Goal: Task Accomplishment & Management: Use online tool/utility

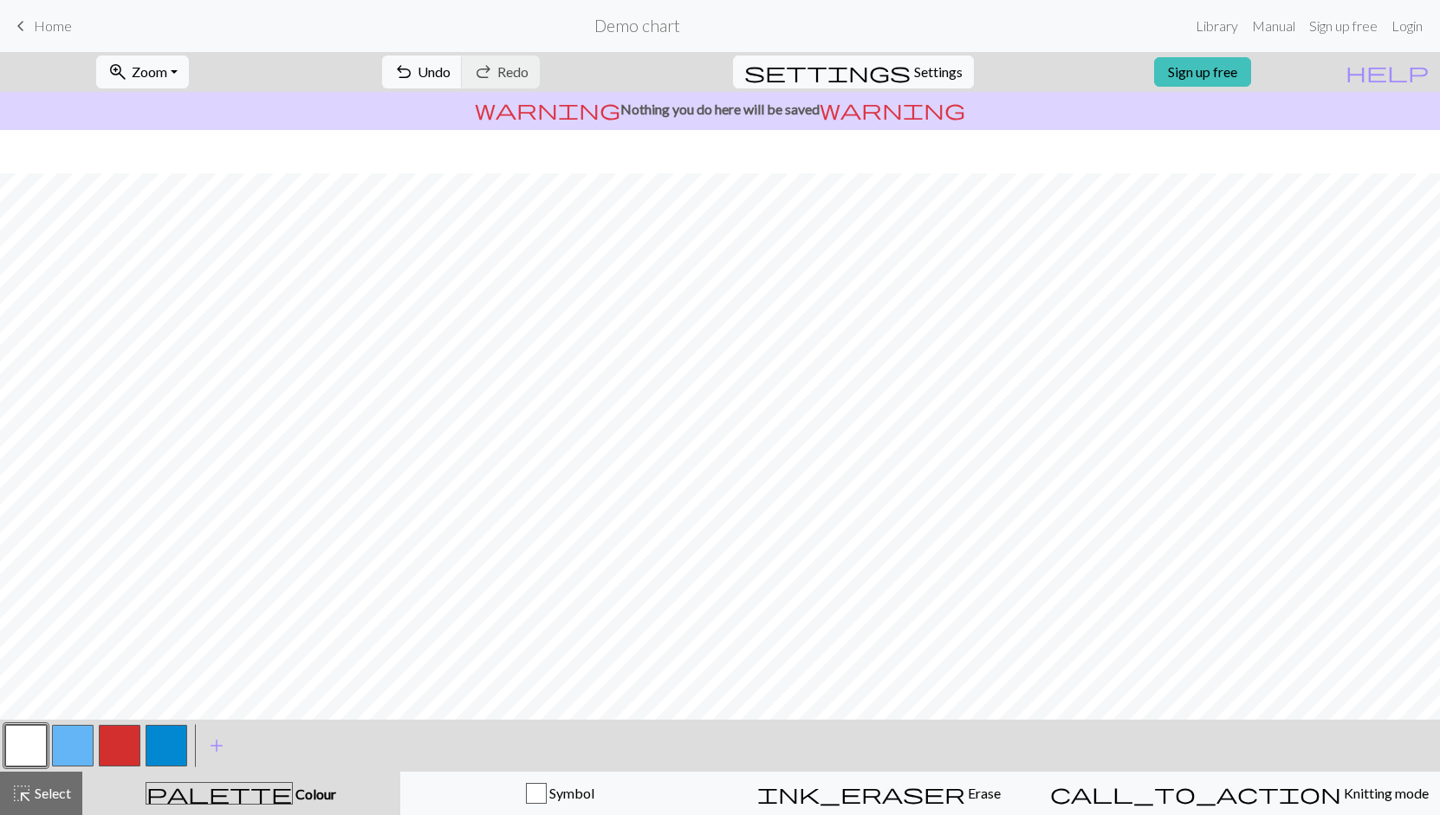
scroll to position [43, 0]
click at [914, 70] on span "Settings" at bounding box center [938, 72] width 49 height 21
select select "aran"
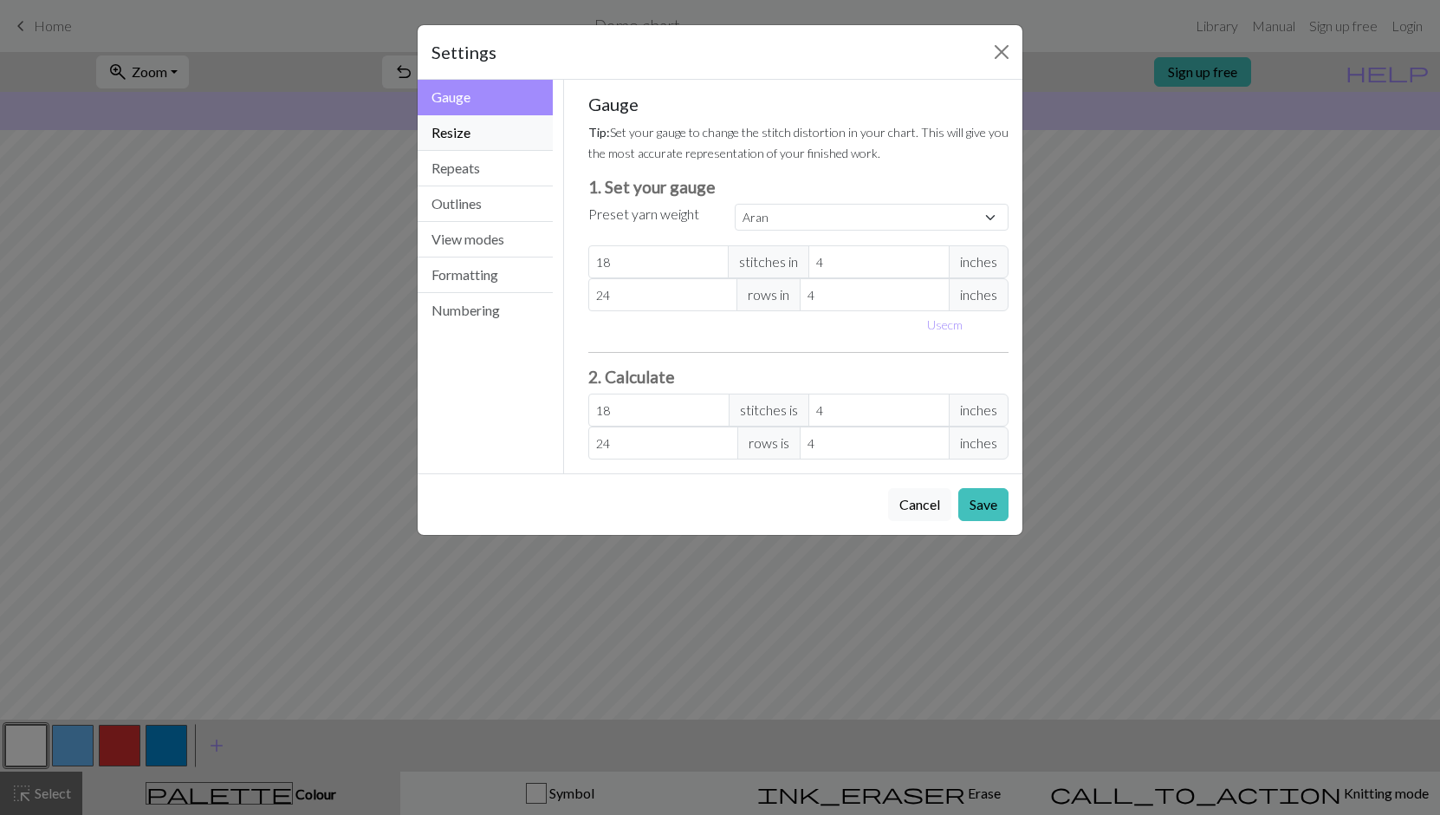
click at [476, 130] on button "Resize" at bounding box center [485, 133] width 135 height 36
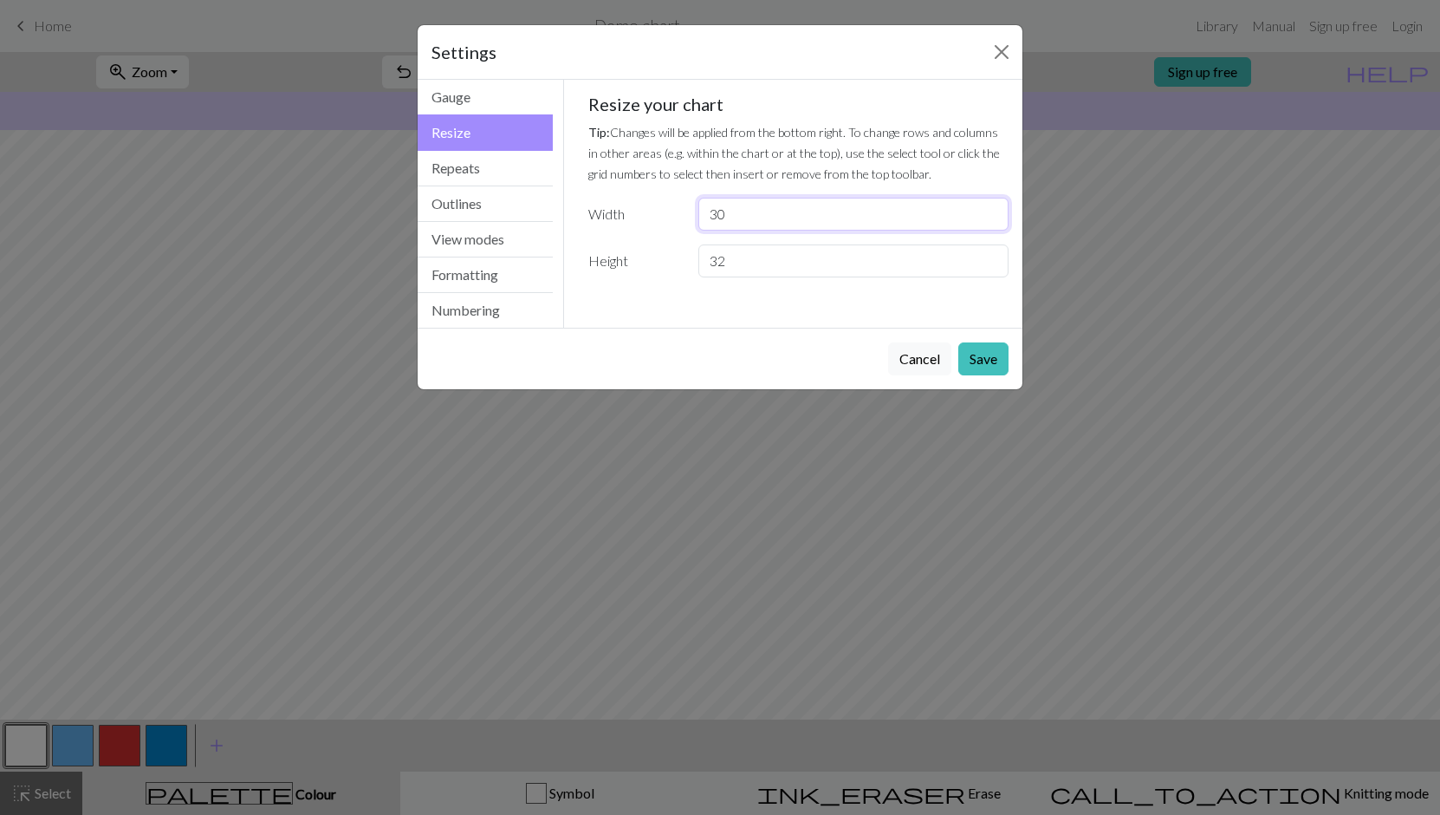
drag, startPoint x: 750, startPoint y: 212, endPoint x: 651, endPoint y: 207, distance: 98.9
click at [651, 207] on div "Width 30" at bounding box center [799, 214] width 442 height 33
type input "54"
drag, startPoint x: 989, startPoint y: 359, endPoint x: 962, endPoint y: 347, distance: 29.1
click at [989, 359] on button "Save" at bounding box center [983, 358] width 50 height 33
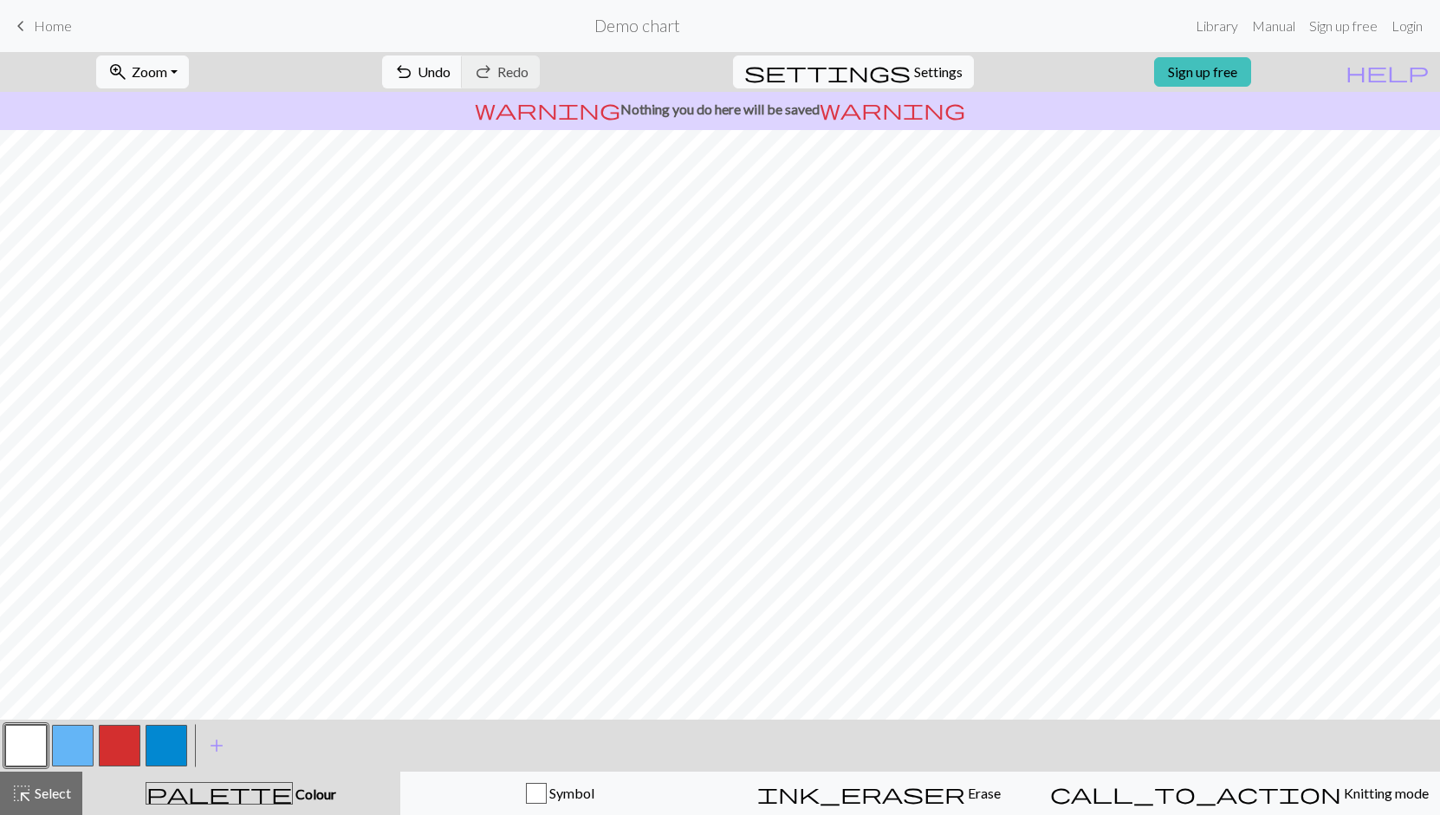
click at [78, 750] on button "button" at bounding box center [73, 745] width 42 height 42
drag, startPoint x: 29, startPoint y: 738, endPoint x: 39, endPoint y: 719, distance: 21.7
click at [32, 731] on button "button" at bounding box center [26, 745] width 42 height 42
drag, startPoint x: 85, startPoint y: 750, endPoint x: 151, endPoint y: 727, distance: 69.6
click at [85, 750] on button "button" at bounding box center [73, 745] width 42 height 42
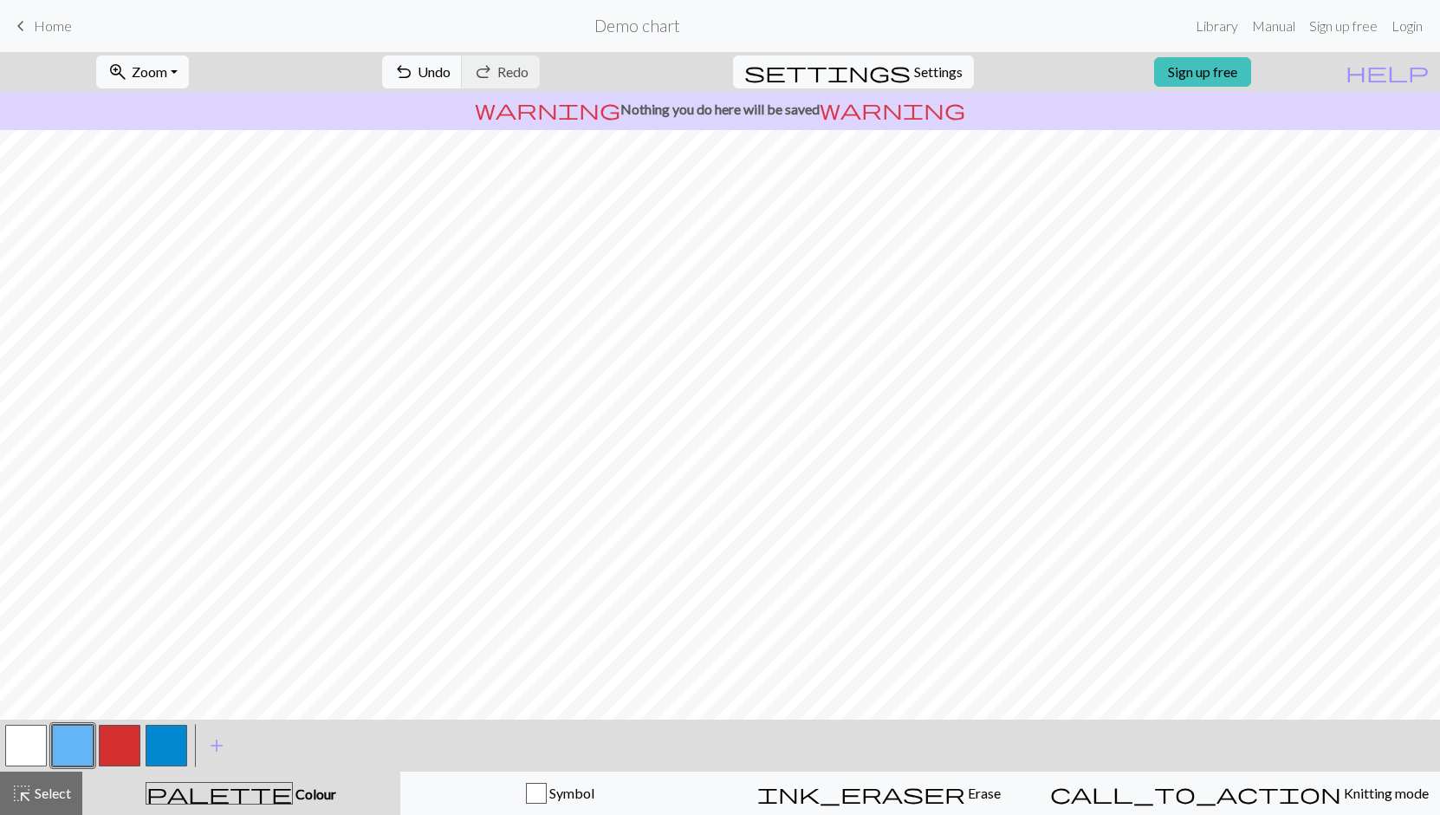
scroll to position [42, 0]
click at [218, 746] on span "add" at bounding box center [216, 745] width 21 height 24
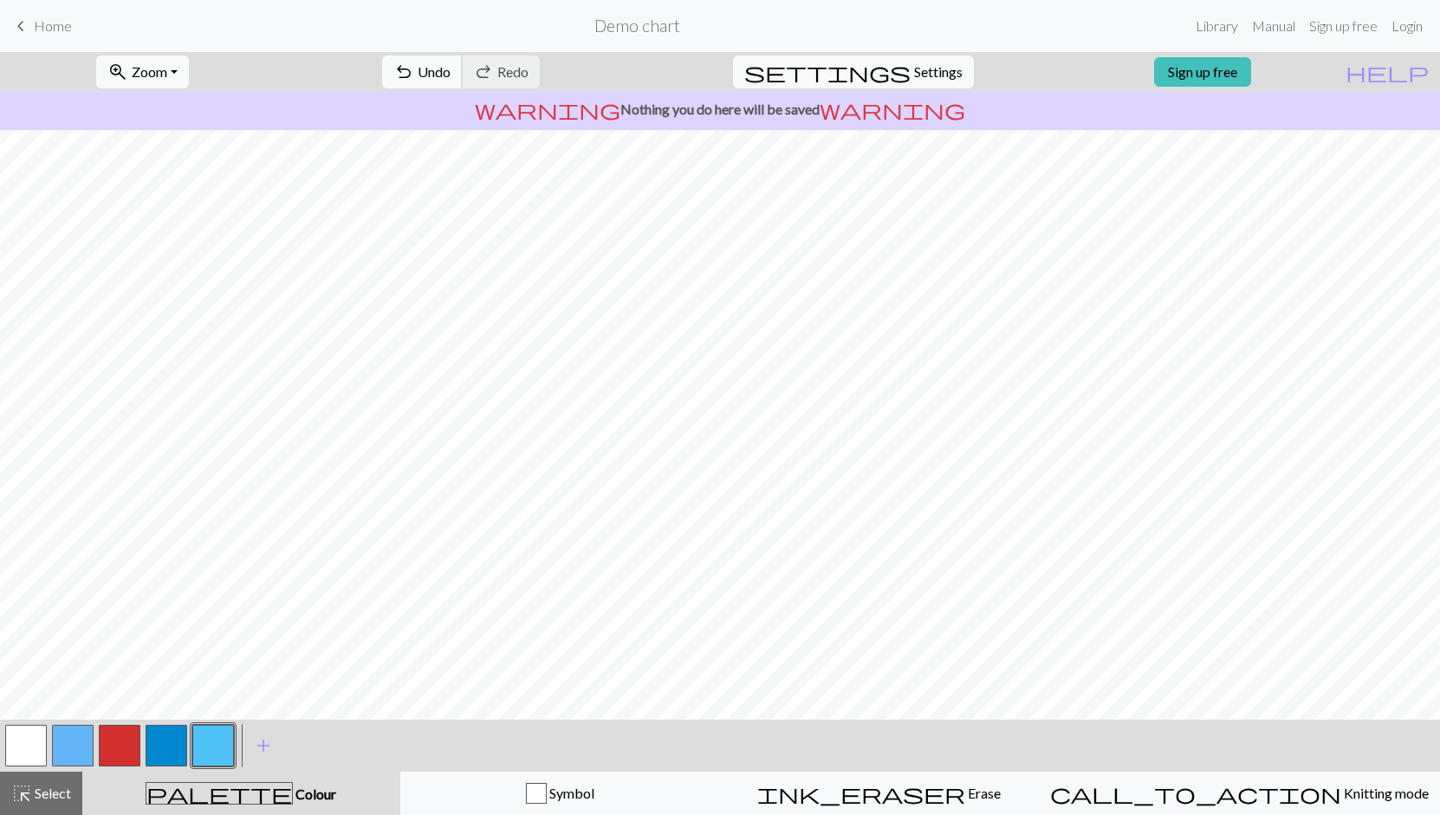
click at [451, 70] on span "Undo" at bounding box center [434, 71] width 33 height 16
click at [170, 754] on button "button" at bounding box center [167, 745] width 42 height 42
click at [167, 72] on span "Zoom" at bounding box center [150, 71] width 36 height 16
click at [178, 159] on button "Fit height" at bounding box center [165, 166] width 137 height 28
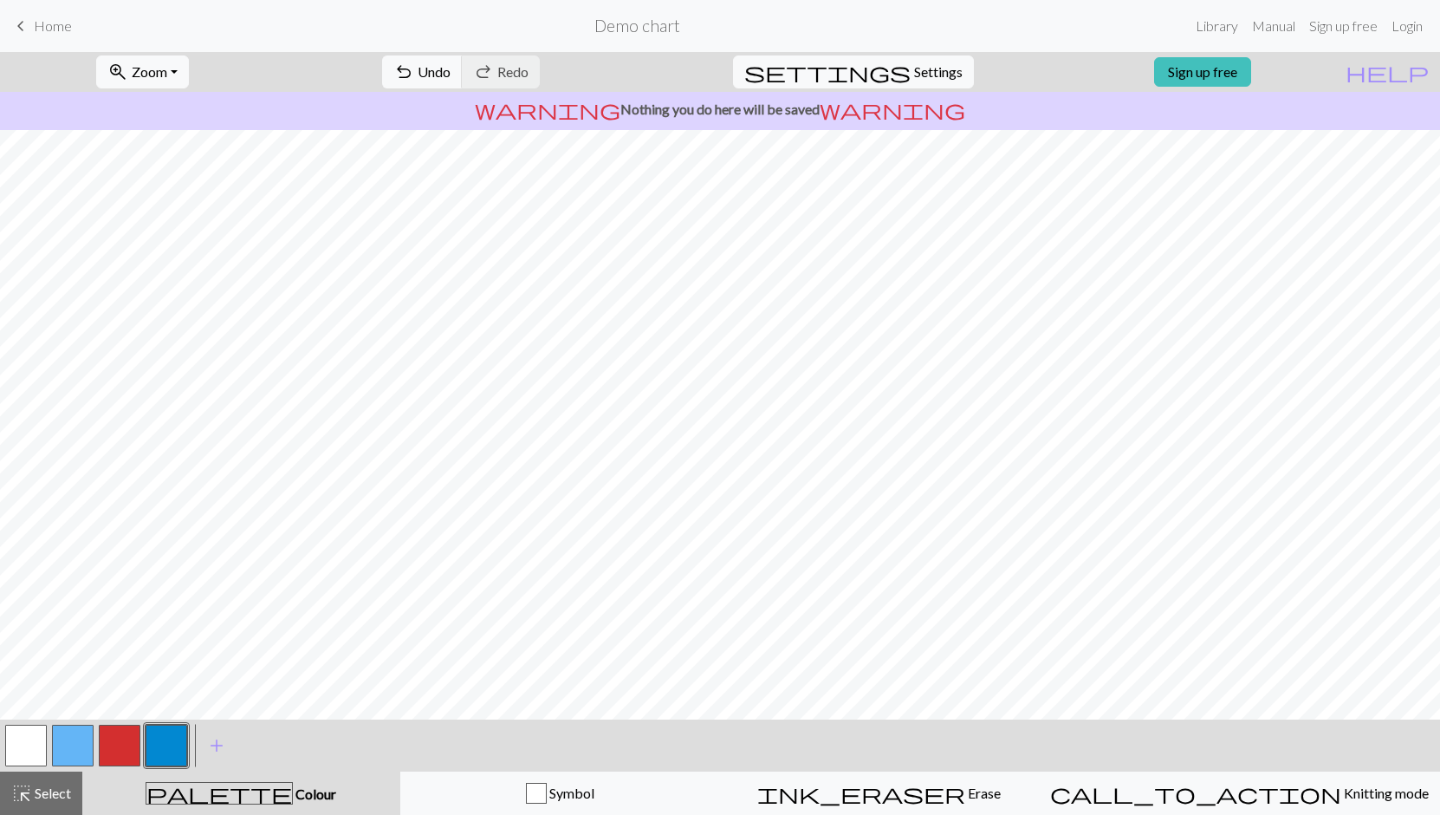
scroll to position [26, 0]
drag, startPoint x: 27, startPoint y: 750, endPoint x: 79, endPoint y: 733, distance: 54.5
click at [28, 750] on button "button" at bounding box center [26, 745] width 42 height 42
click at [38, 793] on span "Select" at bounding box center [51, 792] width 39 height 16
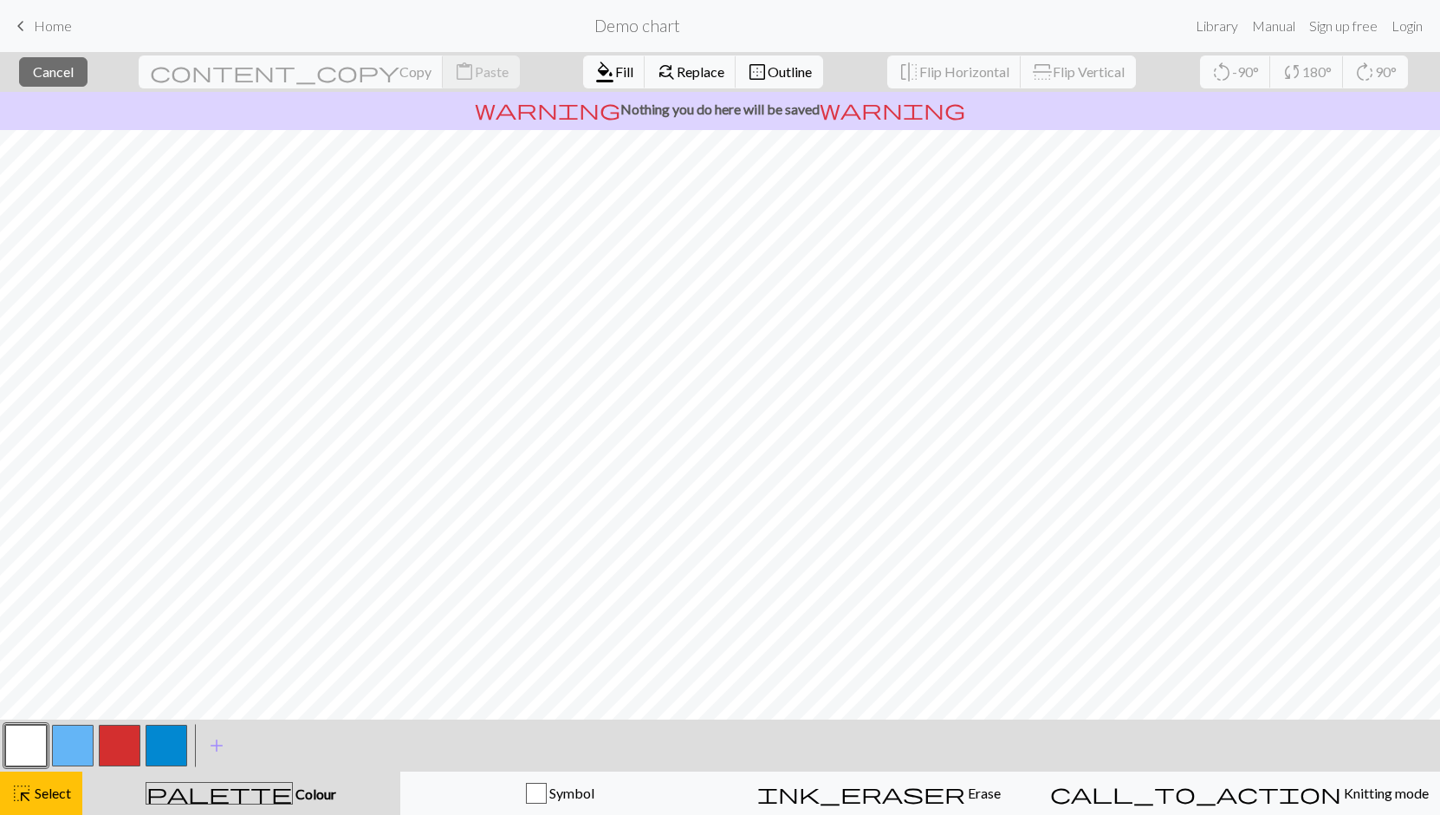
click at [75, 744] on button "button" at bounding box center [73, 745] width 42 height 42
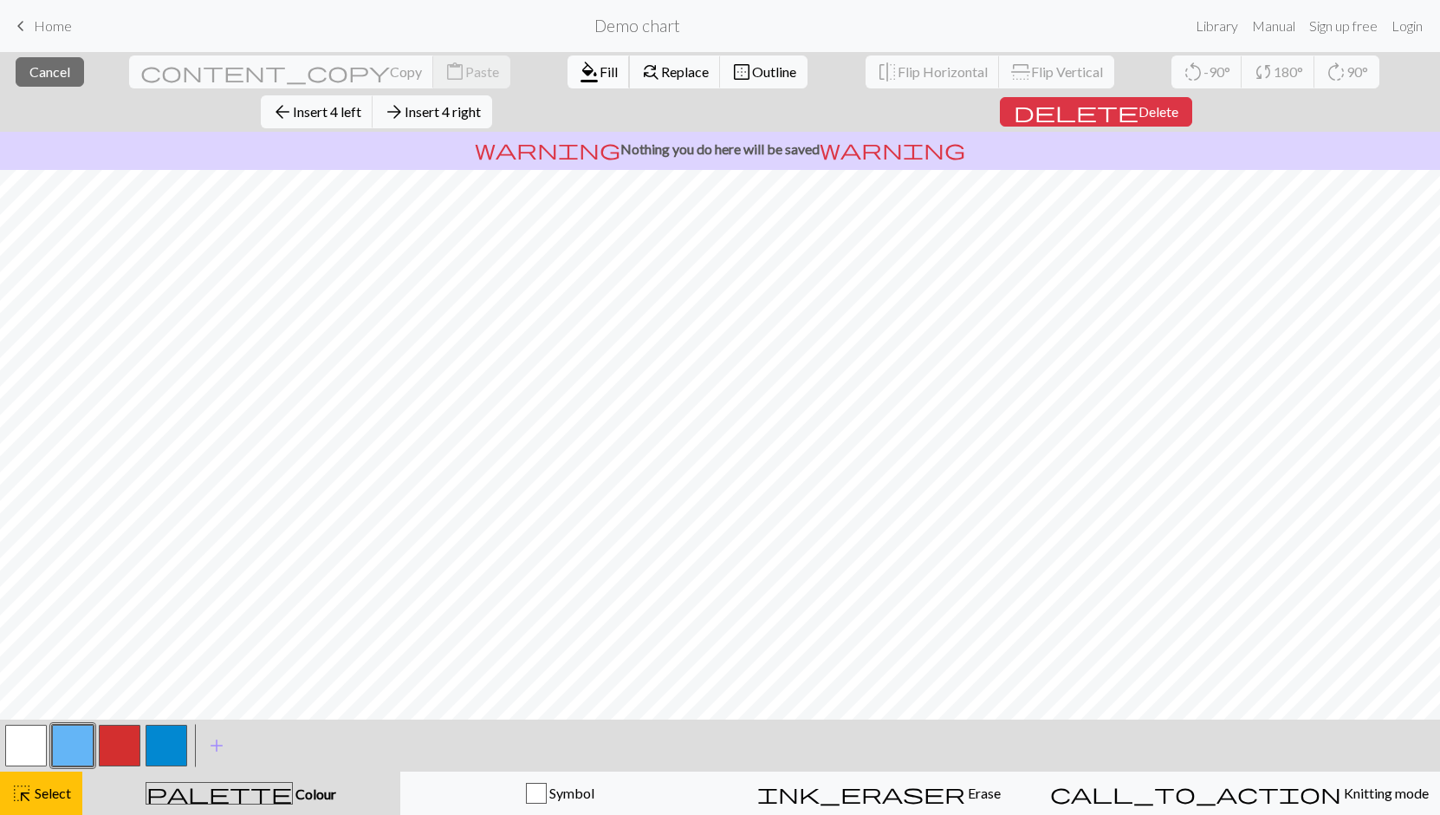
click at [579, 68] on span "format_color_fill" at bounding box center [589, 72] width 21 height 24
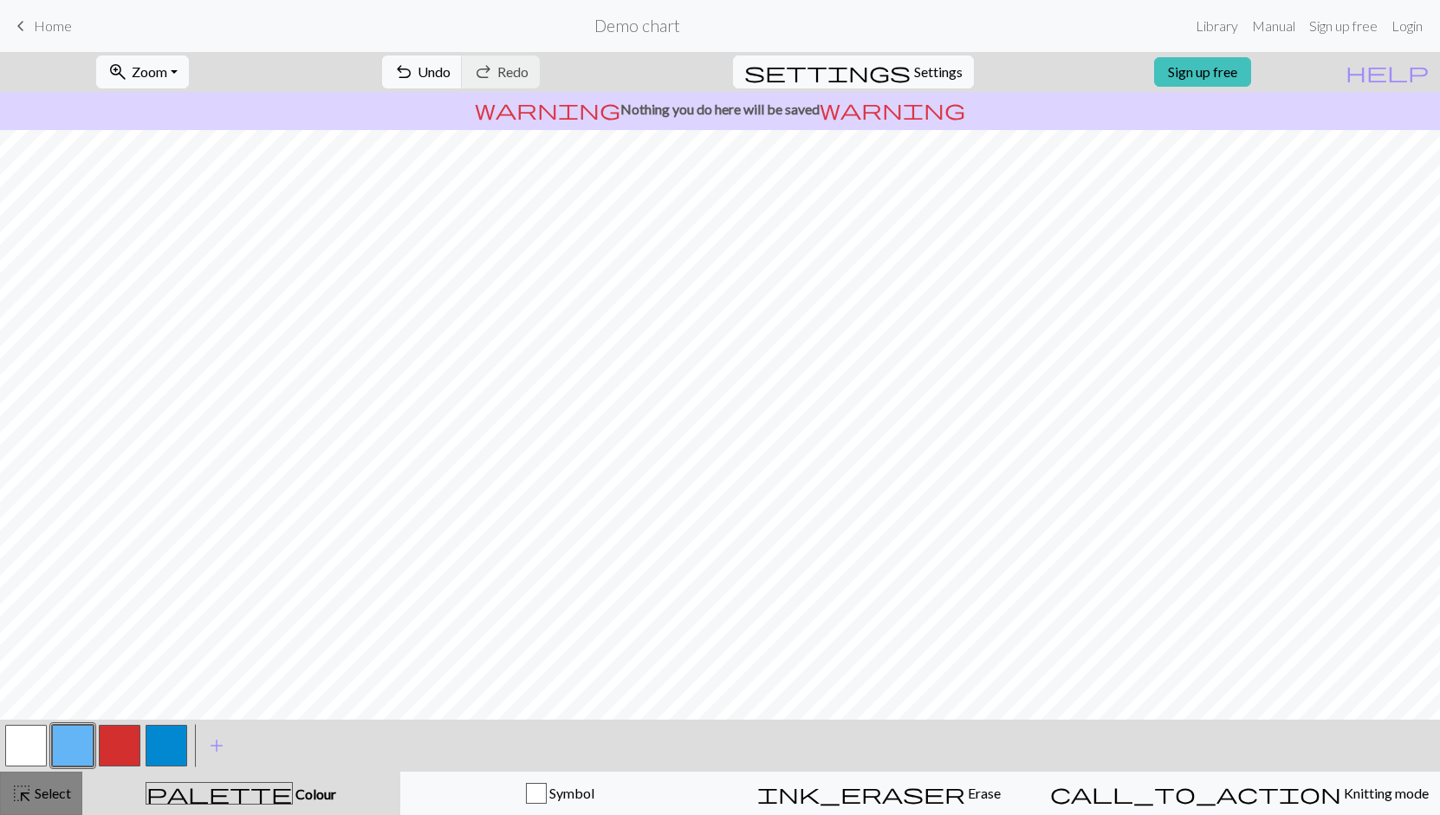
click at [52, 802] on div "highlight_alt Select Select" at bounding box center [41, 793] width 60 height 21
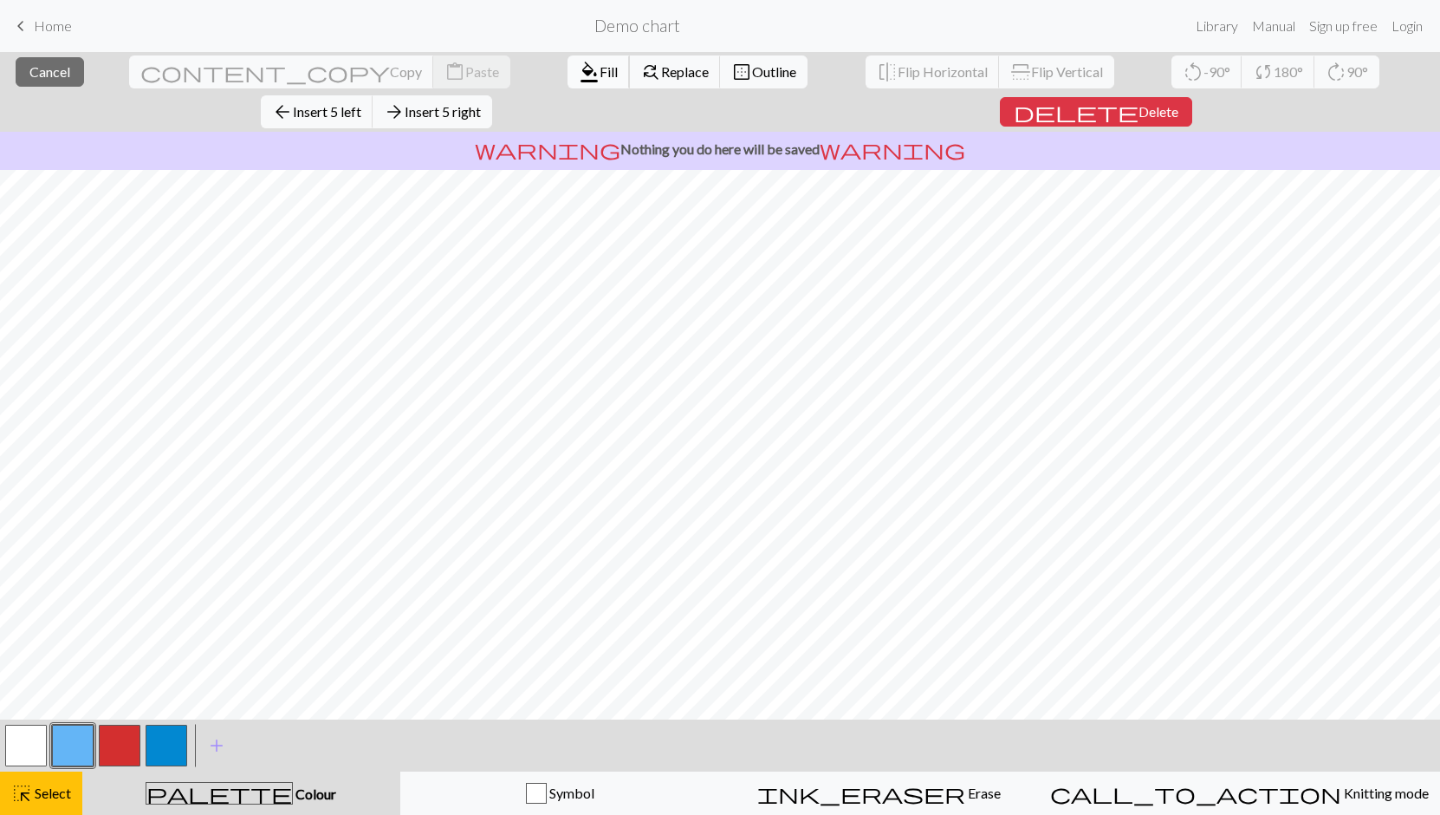
click at [600, 71] on span "Fill" at bounding box center [609, 71] width 18 height 16
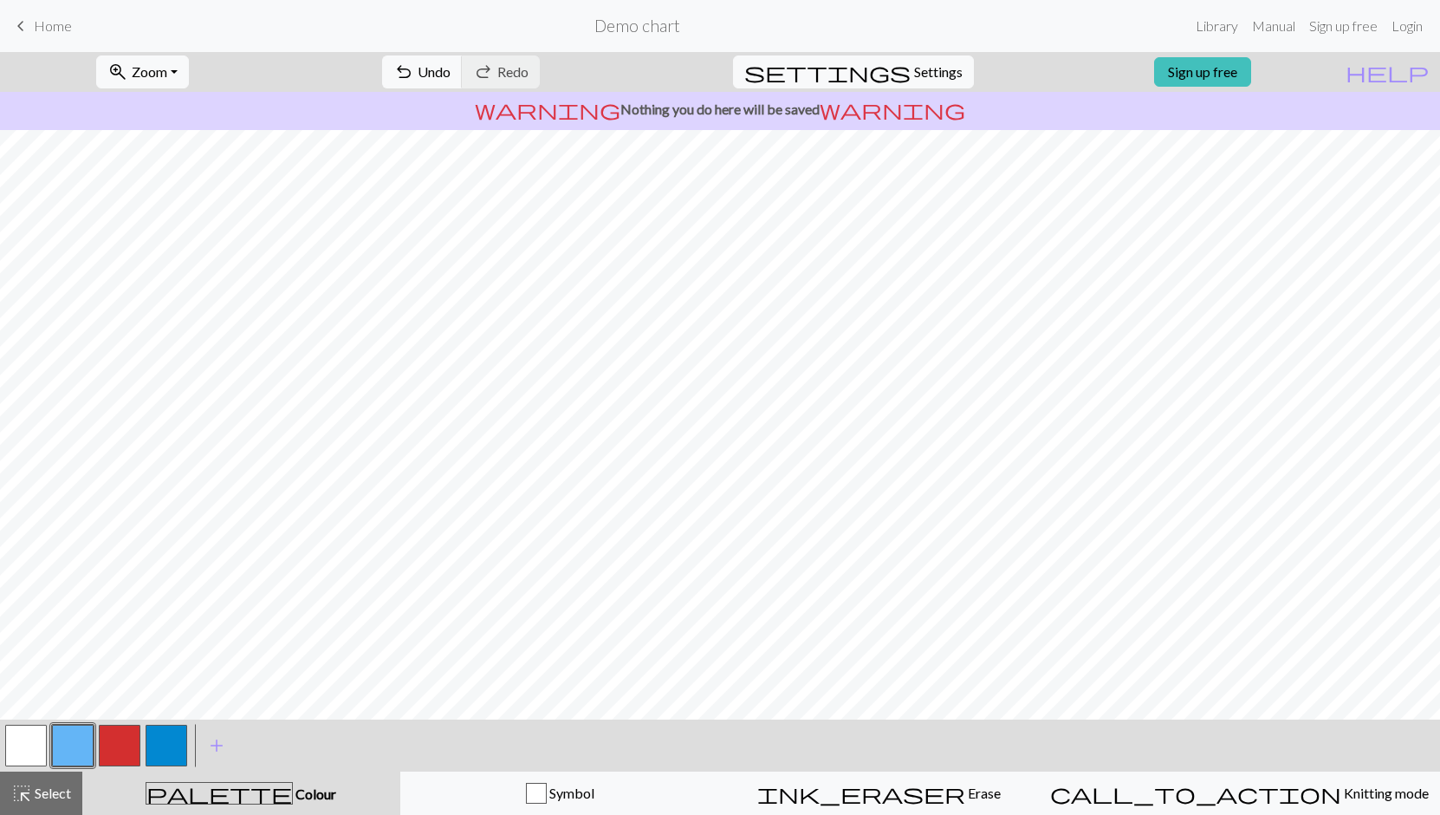
drag, startPoint x: 48, startPoint y: 794, endPoint x: 68, endPoint y: 721, distance: 75.7
click at [48, 793] on span "Select" at bounding box center [51, 792] width 39 height 16
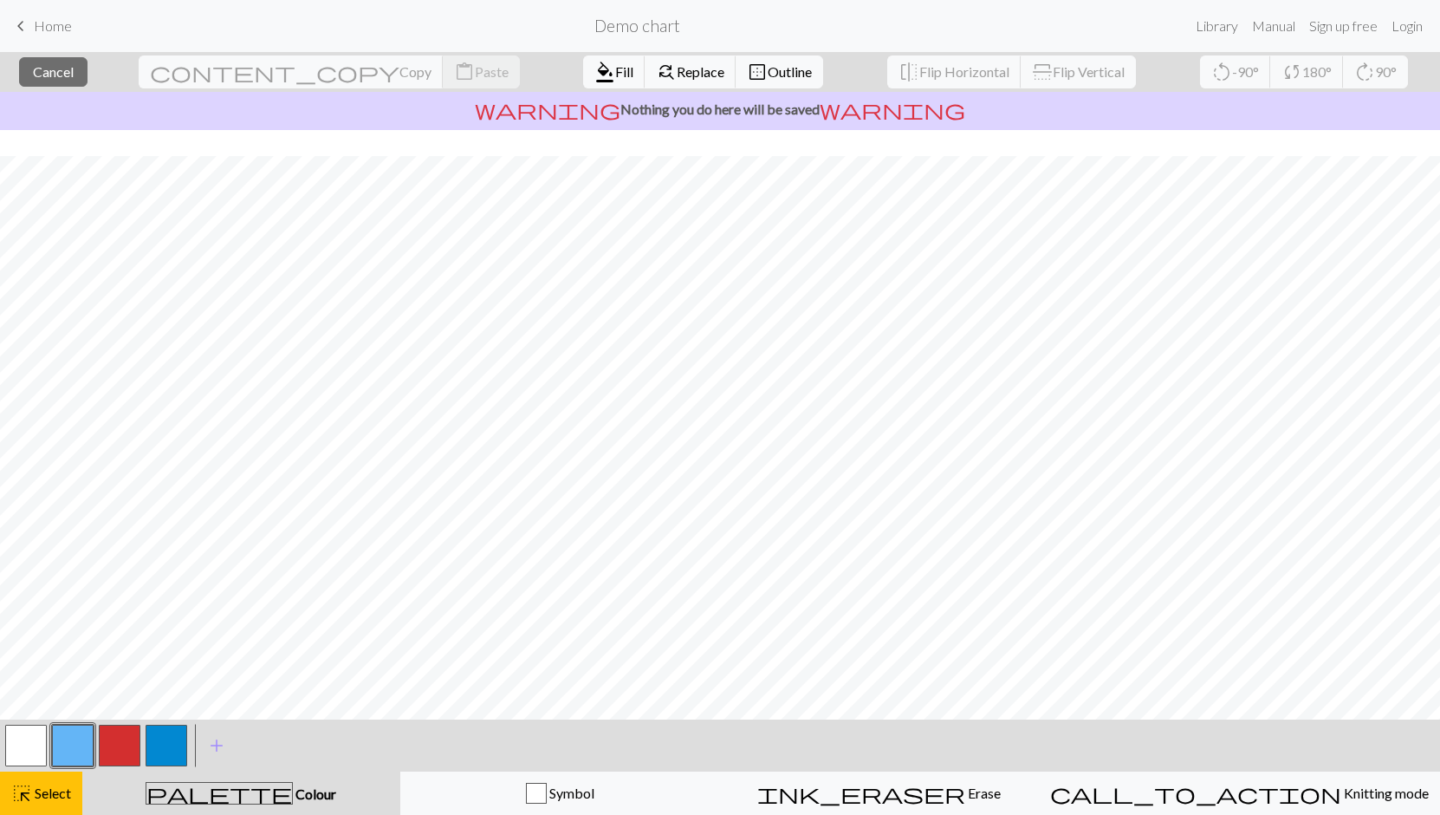
scroll to position [26, 0]
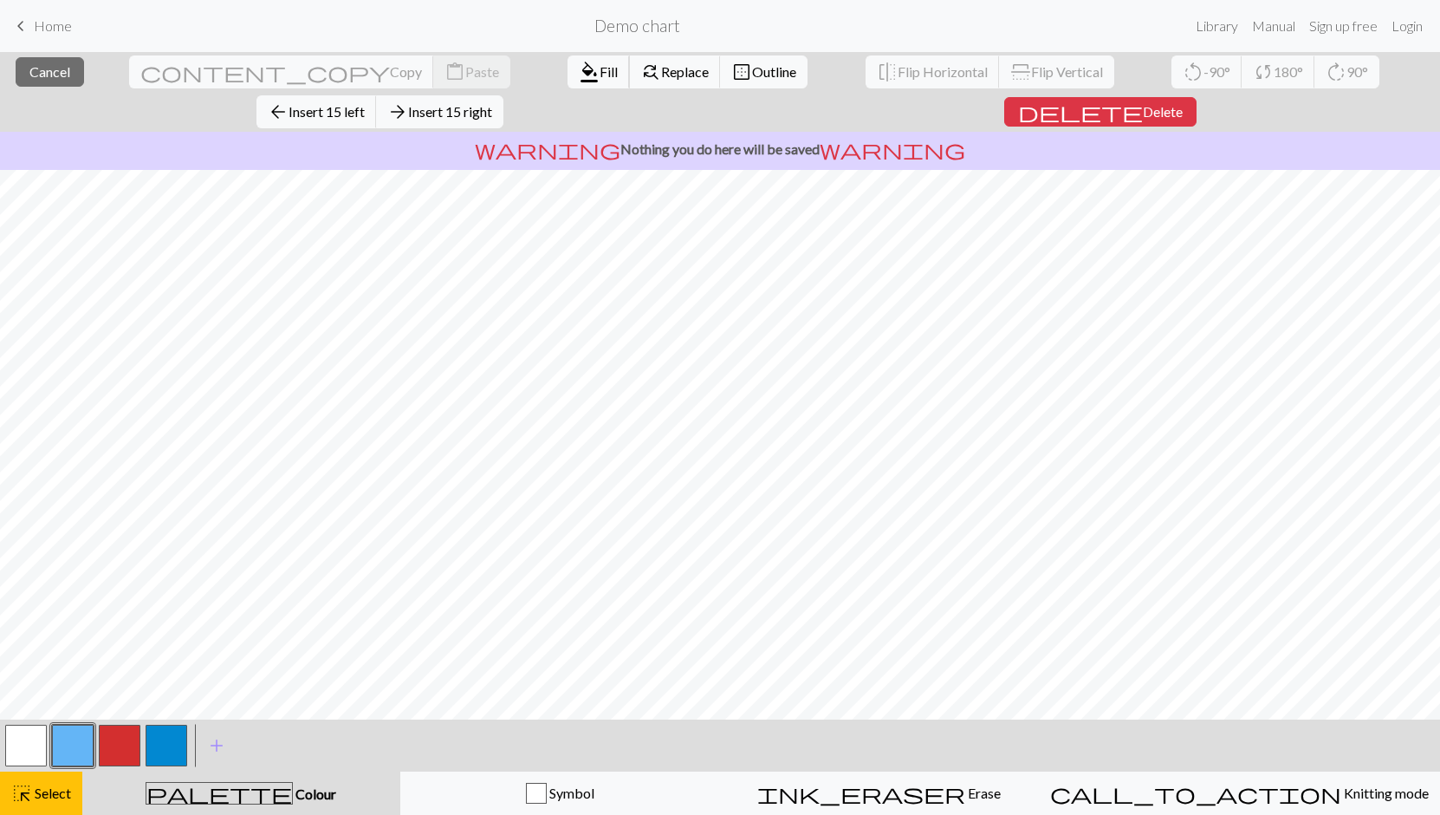
drag, startPoint x: 308, startPoint y: 66, endPoint x: 347, endPoint y: 99, distance: 51.0
click at [600, 66] on span "Fill" at bounding box center [609, 71] width 18 height 16
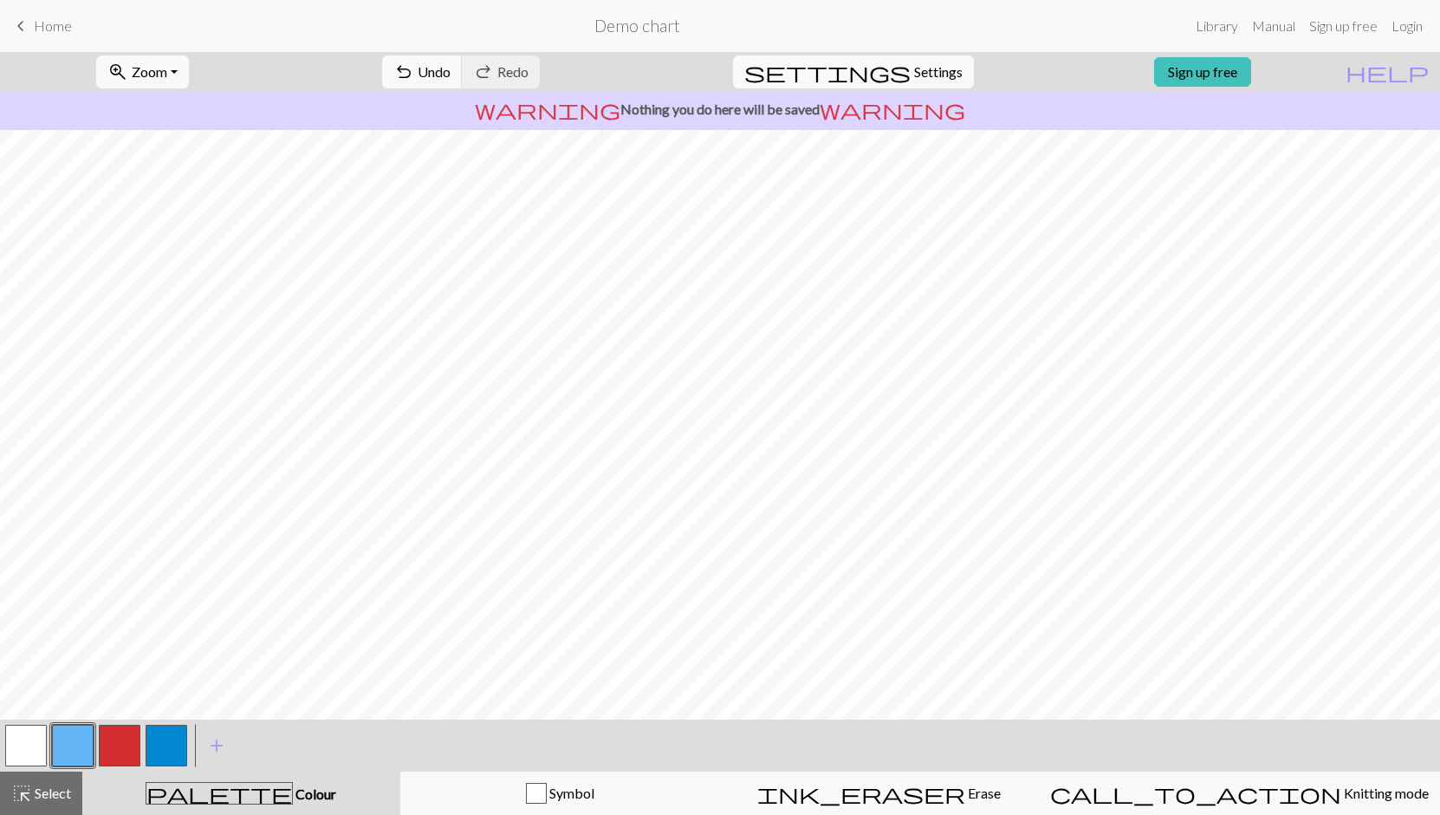
drag, startPoint x: 44, startPoint y: 786, endPoint x: 155, endPoint y: 719, distance: 129.4
click at [48, 784] on span "Select" at bounding box center [51, 792] width 39 height 16
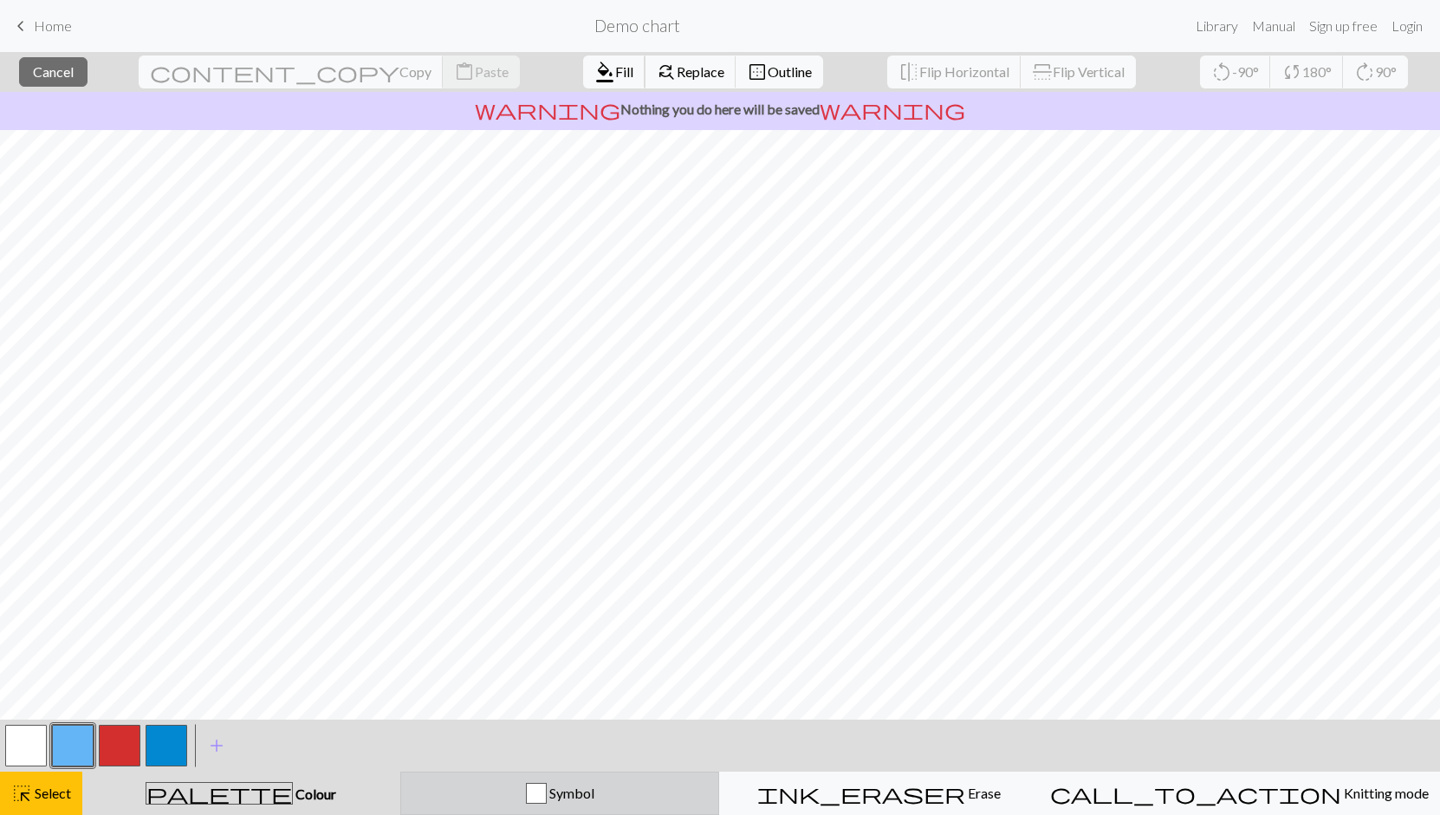
drag, startPoint x: 502, startPoint y: 70, endPoint x: 749, endPoint y: 797, distance: 767.8
click at [615, 70] on span "Fill" at bounding box center [624, 71] width 18 height 16
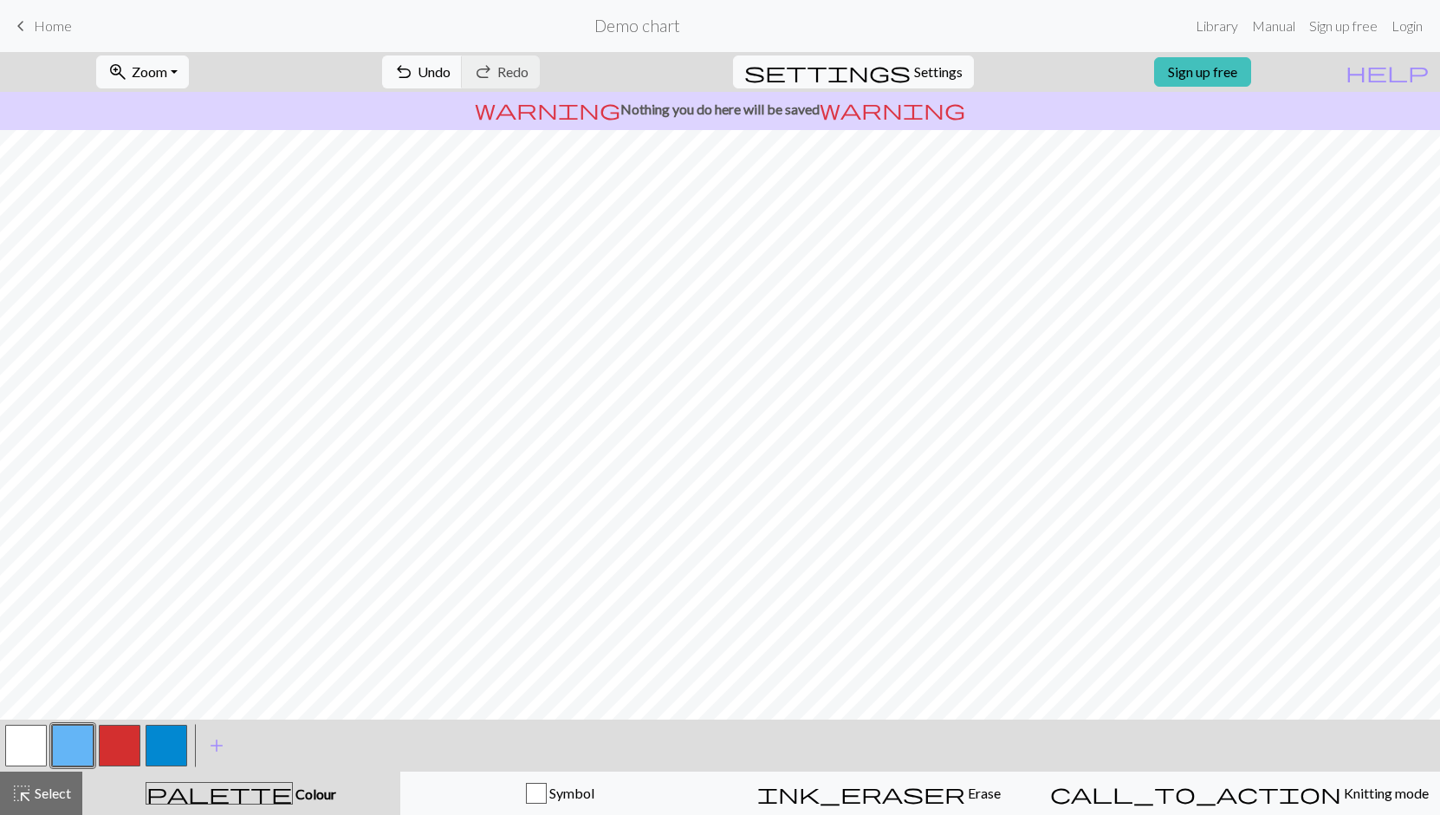
drag, startPoint x: 34, startPoint y: 796, endPoint x: 90, endPoint y: 760, distance: 67.1
click at [36, 795] on span "Select" at bounding box center [51, 792] width 39 height 16
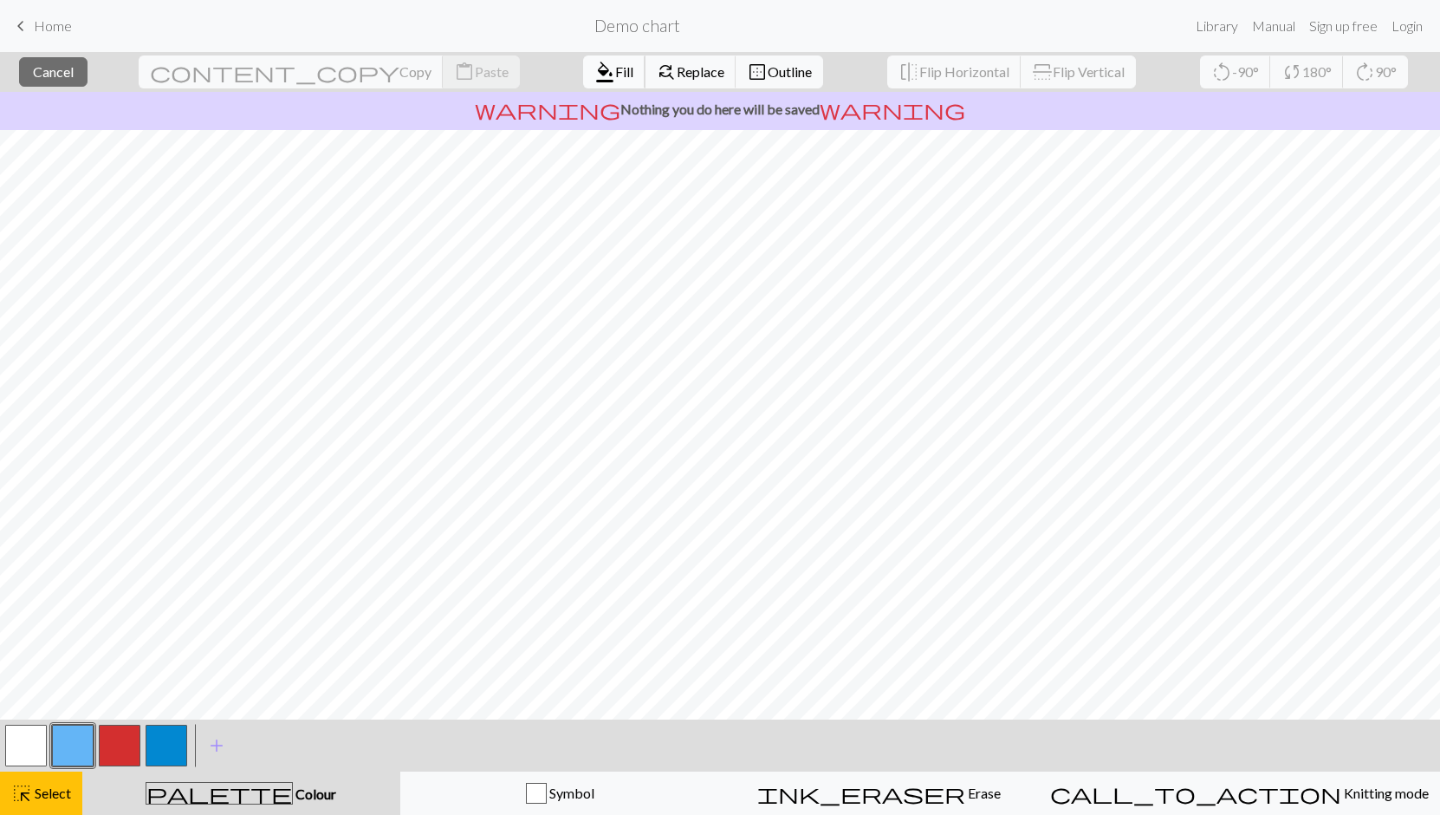
click at [594, 65] on span "format_color_fill" at bounding box center [604, 72] width 21 height 24
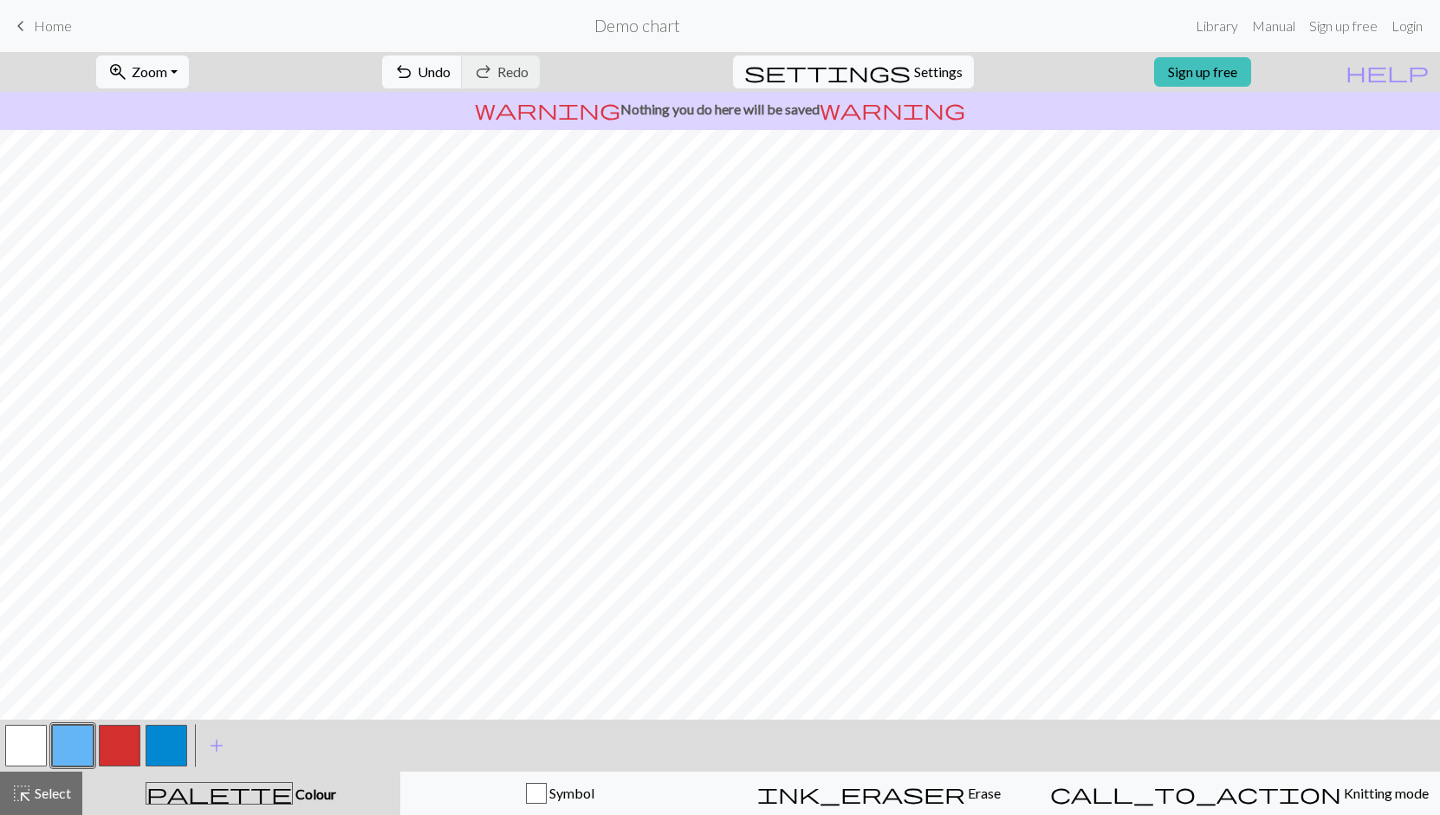
drag, startPoint x: 51, startPoint y: 789, endPoint x: 614, endPoint y: 724, distance: 566.1
click at [56, 788] on span "Select" at bounding box center [51, 792] width 39 height 16
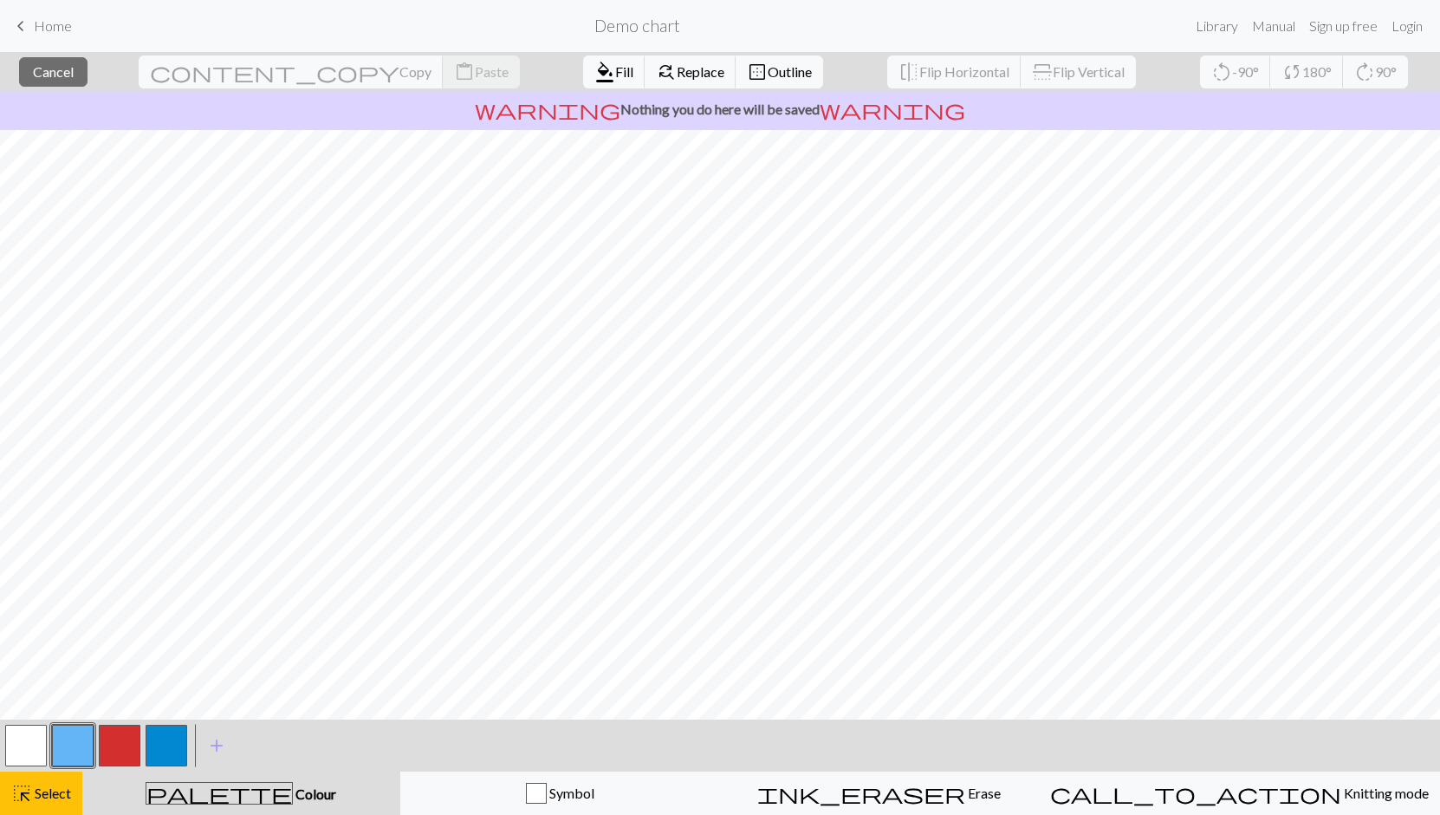
click at [70, 750] on button "button" at bounding box center [73, 745] width 42 height 42
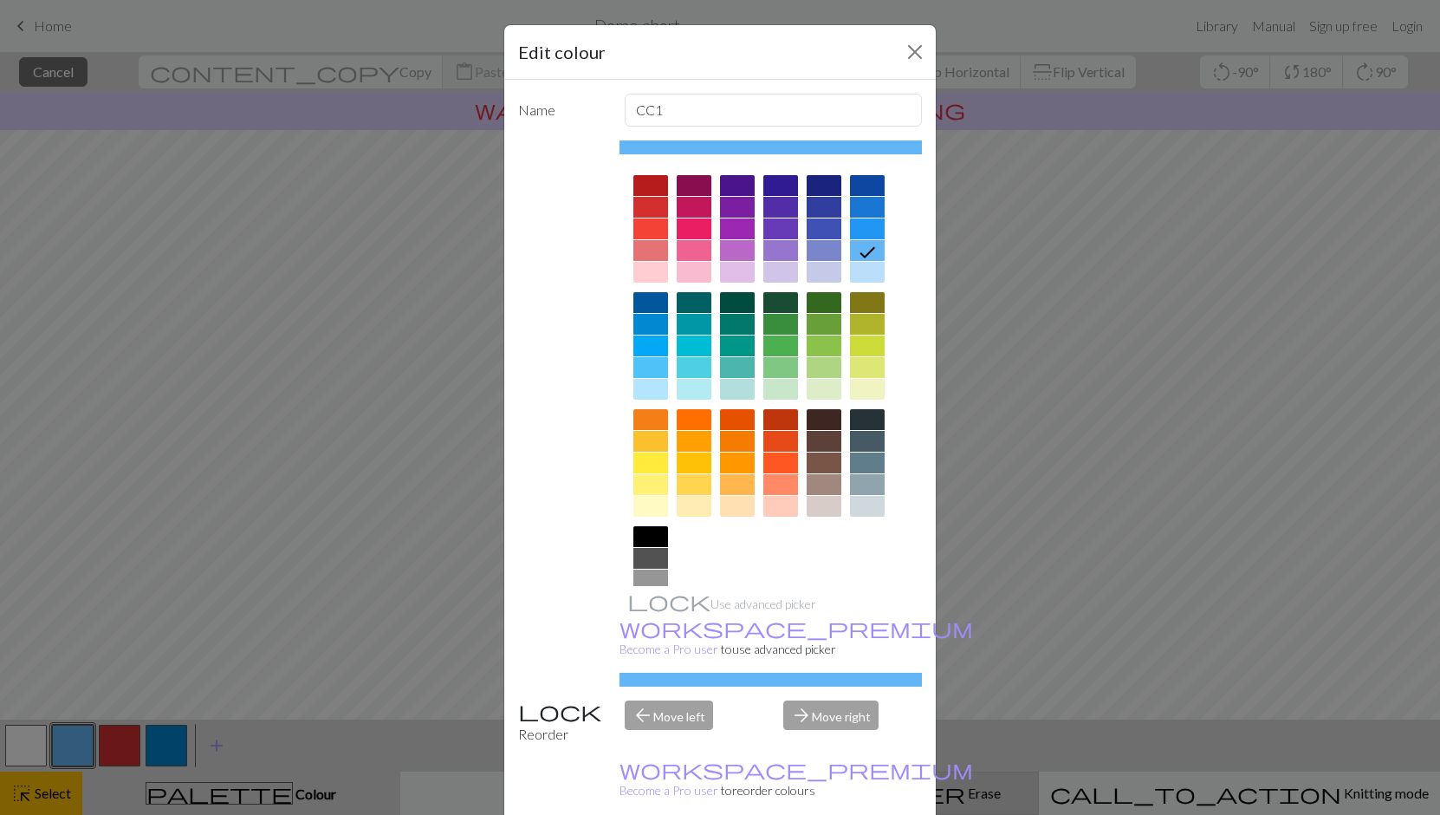
drag, startPoint x: 915, startPoint y: 796, endPoint x: 873, endPoint y: 773, distance: 47.7
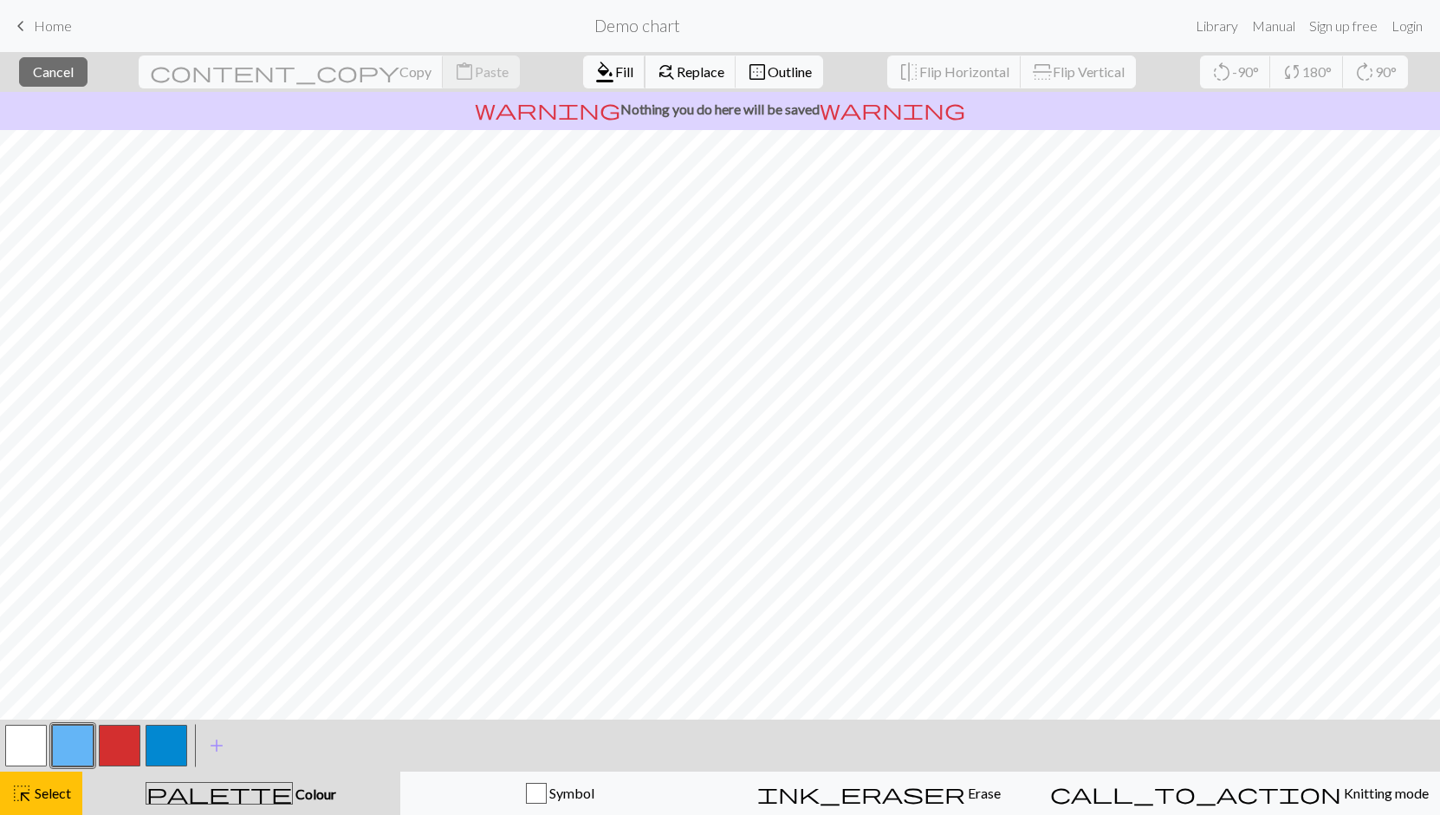
click at [615, 68] on span "Fill" at bounding box center [624, 71] width 18 height 16
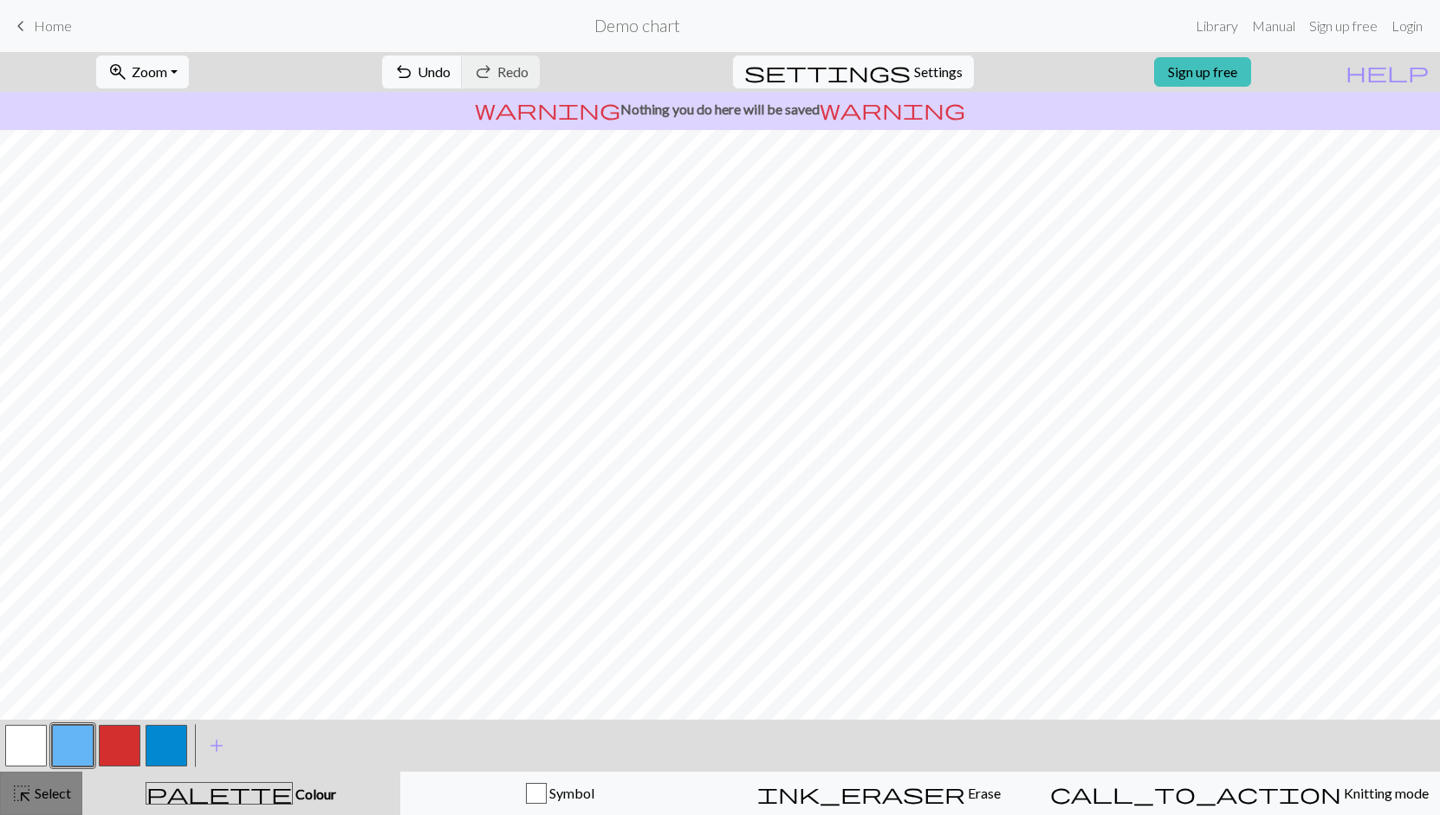
drag, startPoint x: 42, startPoint y: 794, endPoint x: 55, endPoint y: 794, distance: 12.1
click at [43, 794] on span "Select" at bounding box center [51, 792] width 39 height 16
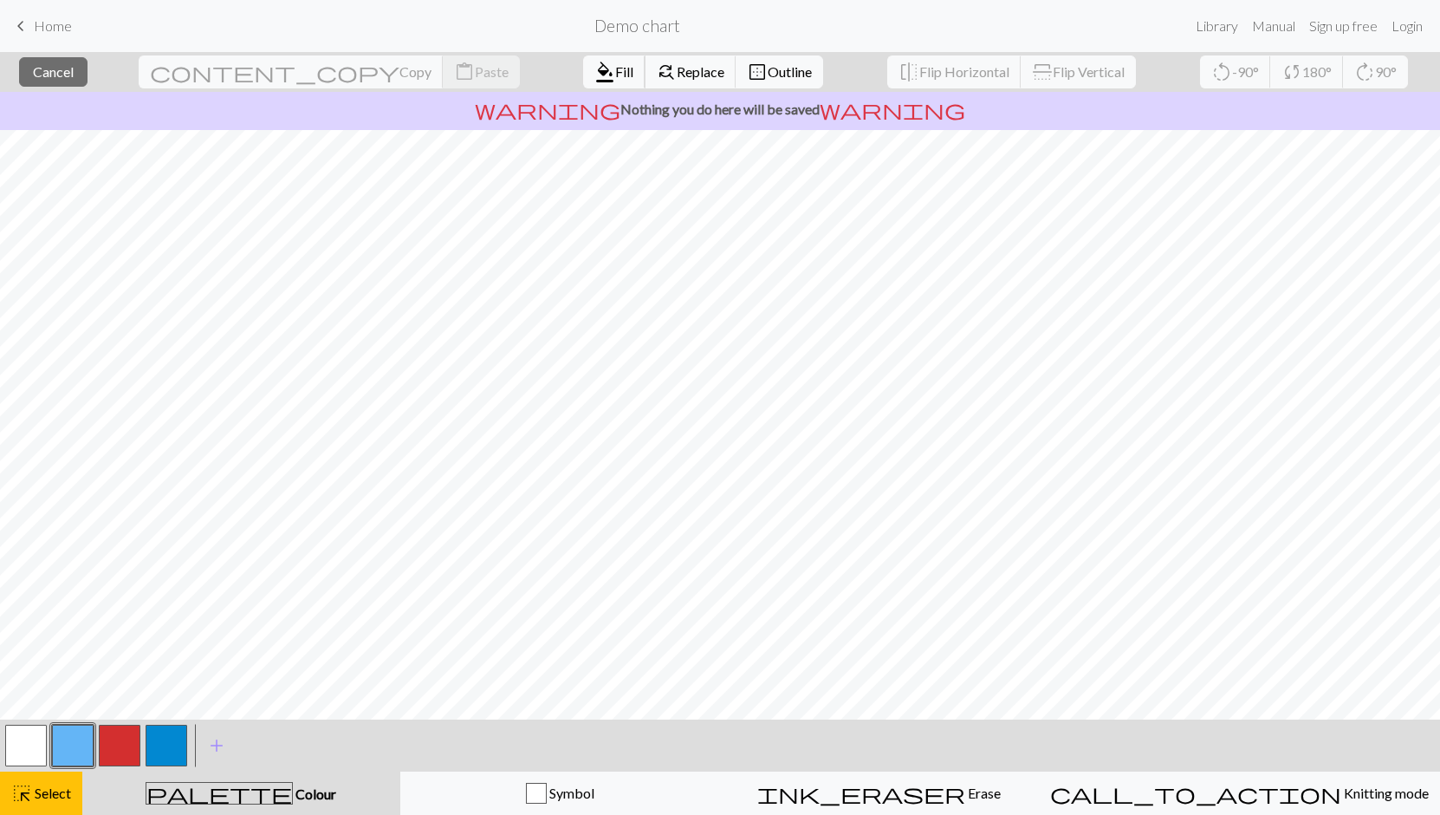
drag, startPoint x: 498, startPoint y: 70, endPoint x: 503, endPoint y: 112, distance: 41.8
click at [615, 70] on span "Fill" at bounding box center [624, 71] width 18 height 16
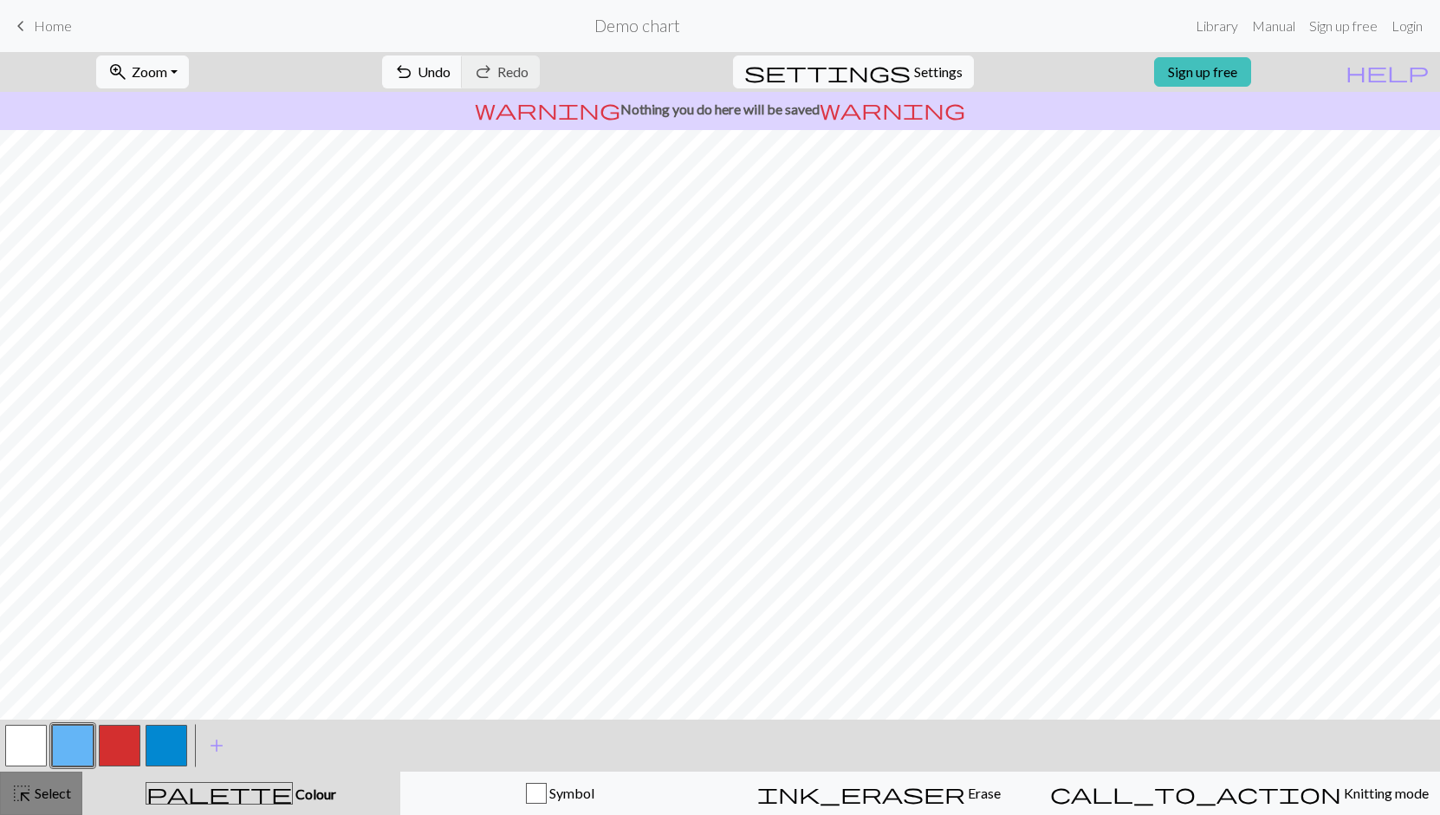
click at [49, 788] on span "Select" at bounding box center [51, 792] width 39 height 16
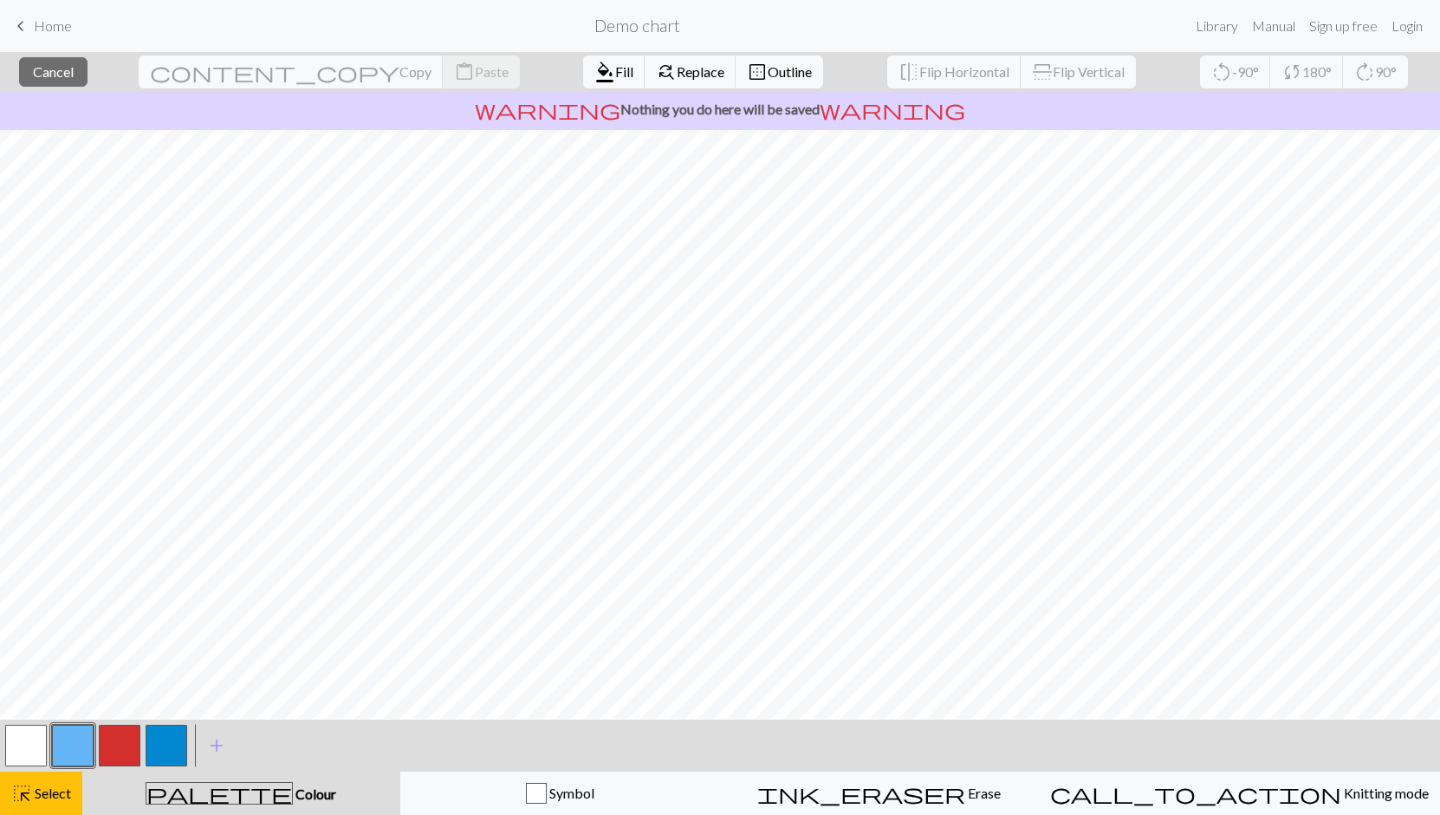
scroll to position [25, 0]
click at [583, 81] on button "format_color_fill Fill" at bounding box center [614, 71] width 62 height 33
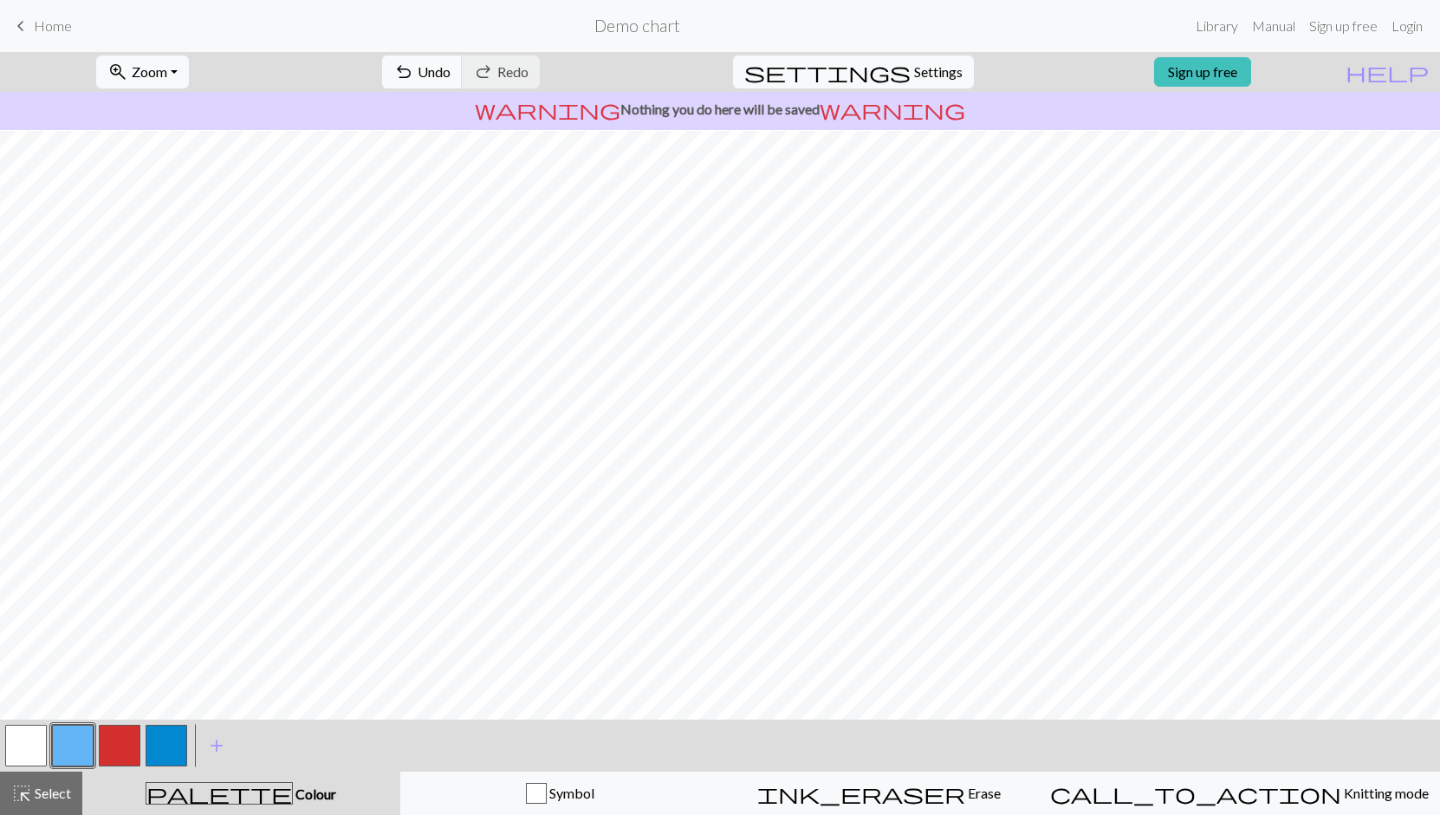
scroll to position [26, 0]
click at [160, 750] on button "button" at bounding box center [167, 745] width 42 height 42
click at [914, 75] on span "Settings" at bounding box center [938, 72] width 49 height 21
select select "aran"
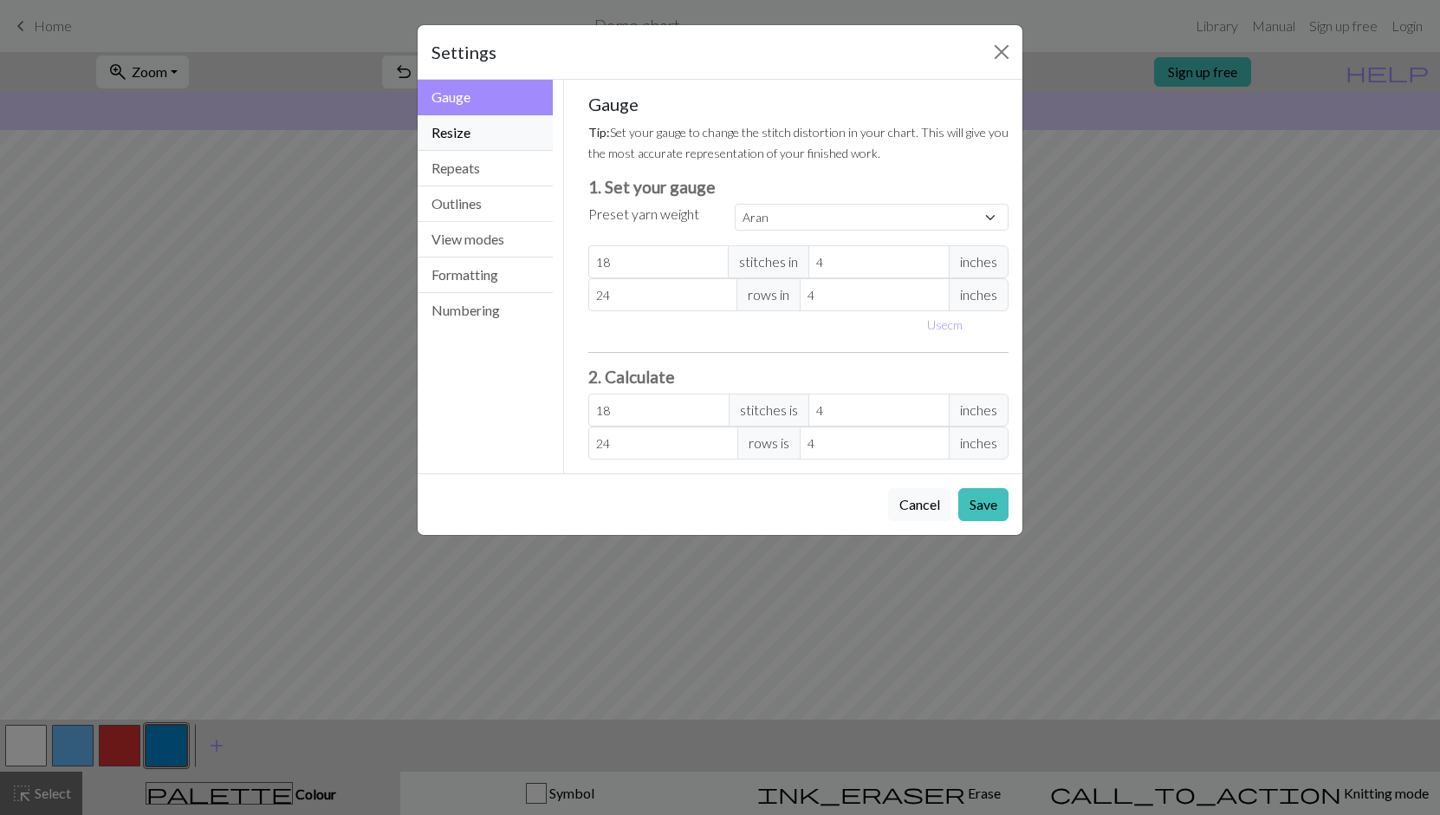
click at [437, 130] on button "Resize" at bounding box center [485, 133] width 135 height 36
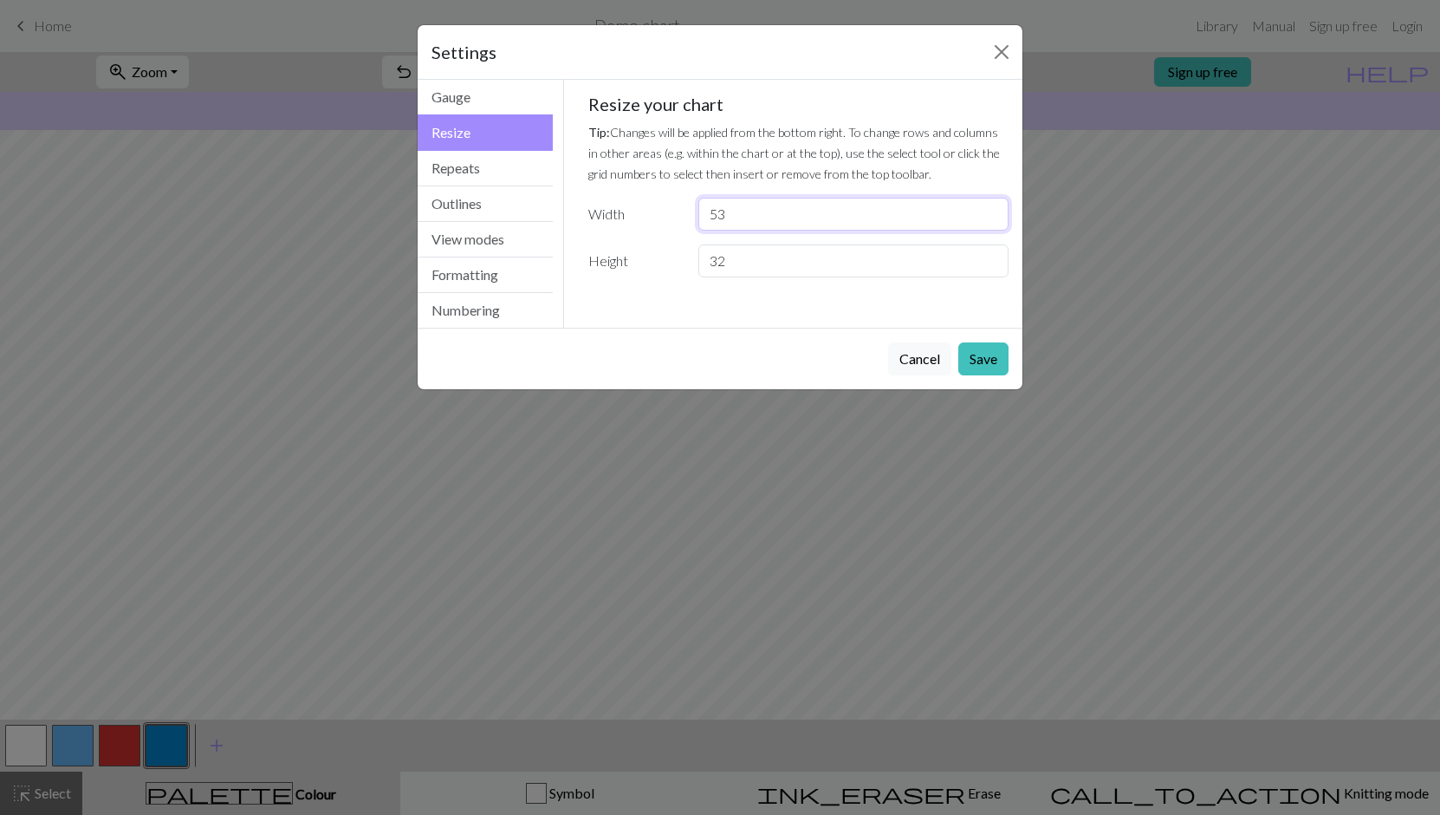
click at [991, 220] on input "53" at bounding box center [853, 214] width 310 height 33
click at [991, 220] on input "52" at bounding box center [853, 214] width 310 height 33
click at [991, 220] on input "51" at bounding box center [853, 214] width 310 height 33
click at [991, 221] on input "50" at bounding box center [853, 214] width 310 height 33
click at [991, 221] on input "49" at bounding box center [853, 214] width 310 height 33
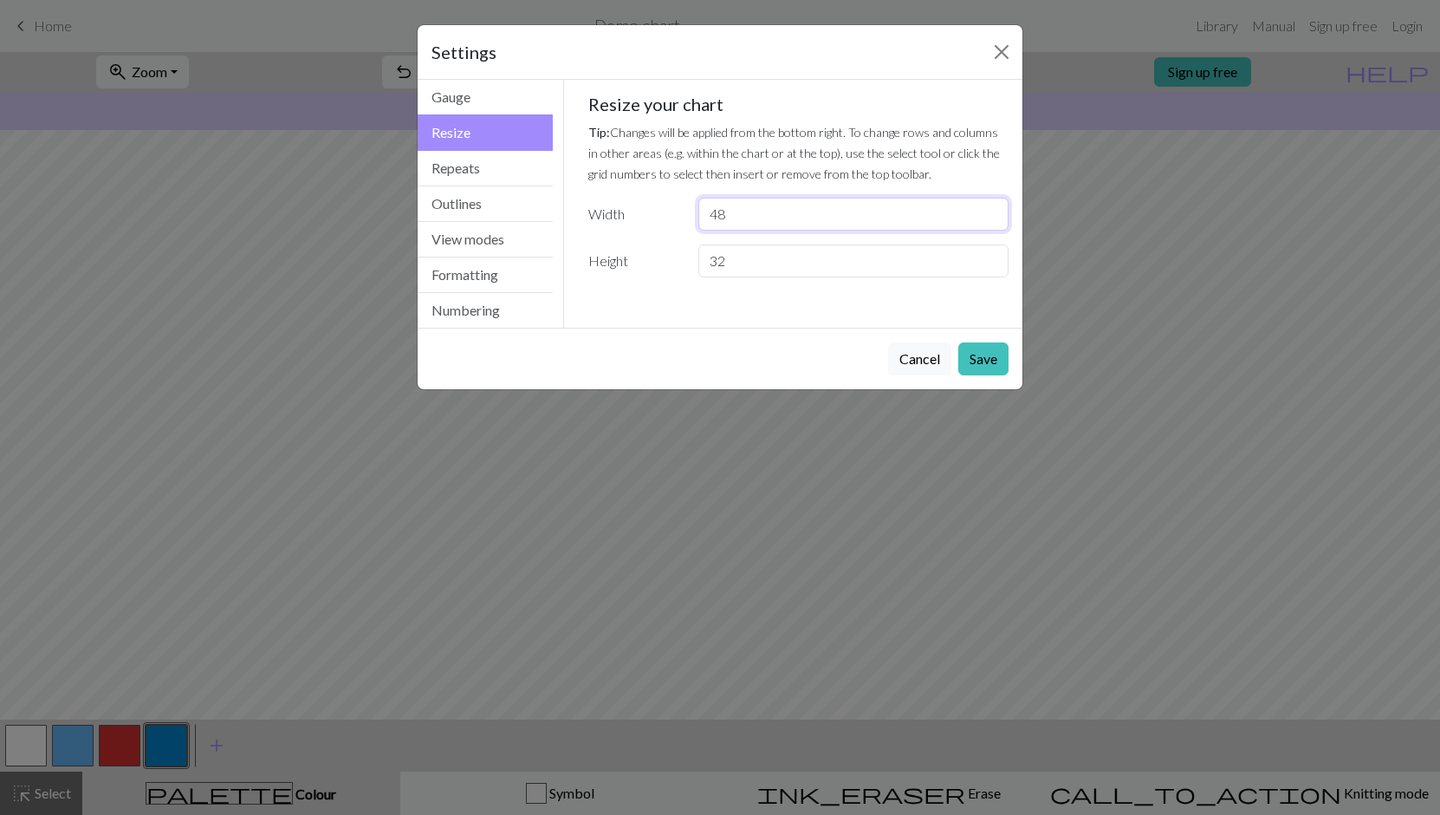
click at [991, 221] on input "48" at bounding box center [853, 214] width 310 height 33
click at [991, 221] on input "47" at bounding box center [853, 214] width 310 height 33
type input "46"
click at [991, 221] on input "46" at bounding box center [853, 214] width 310 height 33
click at [984, 355] on button "Save" at bounding box center [983, 358] width 50 height 33
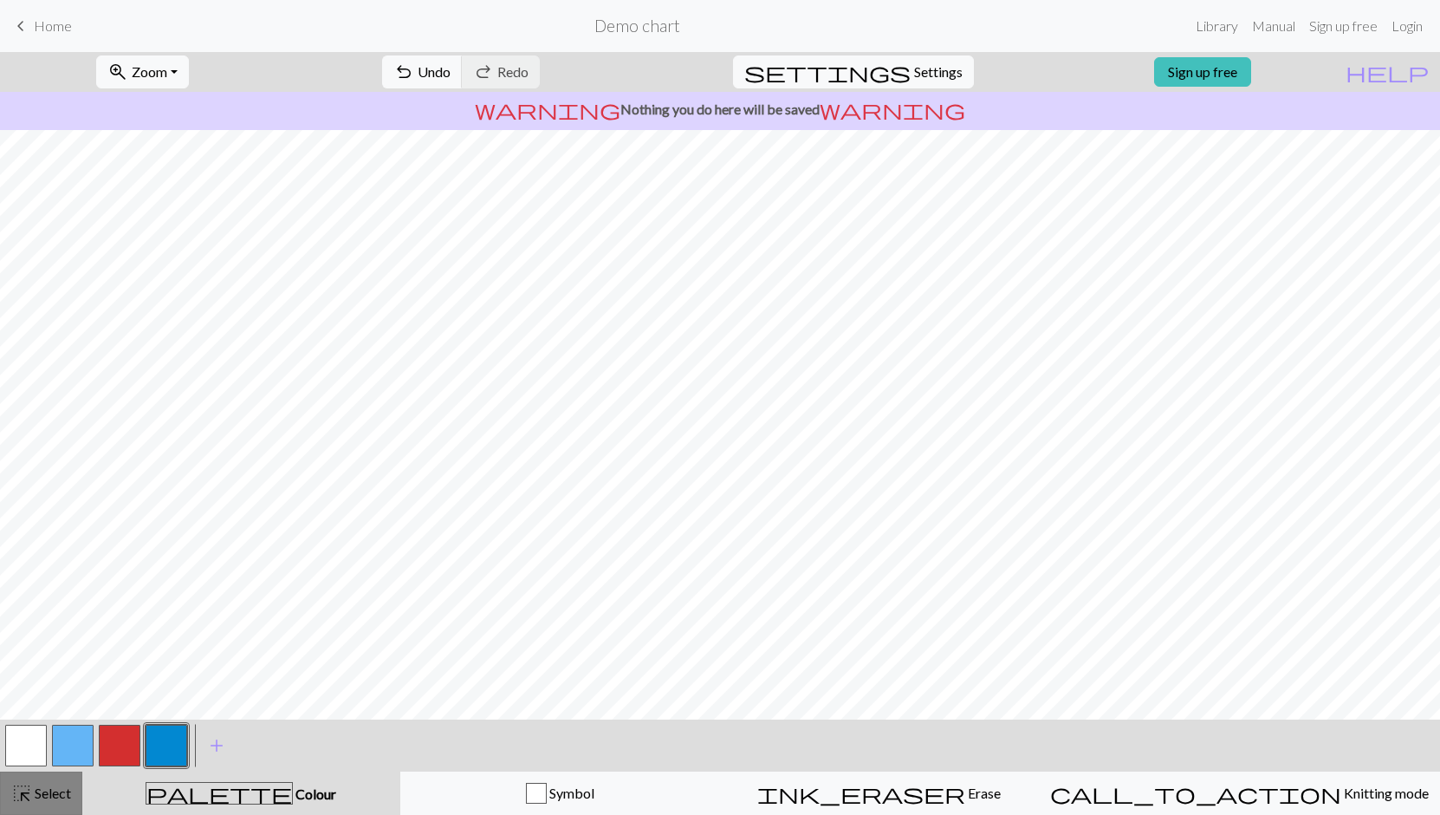
drag, startPoint x: 46, startPoint y: 791, endPoint x: 72, endPoint y: 781, distance: 28.0
click at [46, 791] on span "Select" at bounding box center [51, 792] width 39 height 16
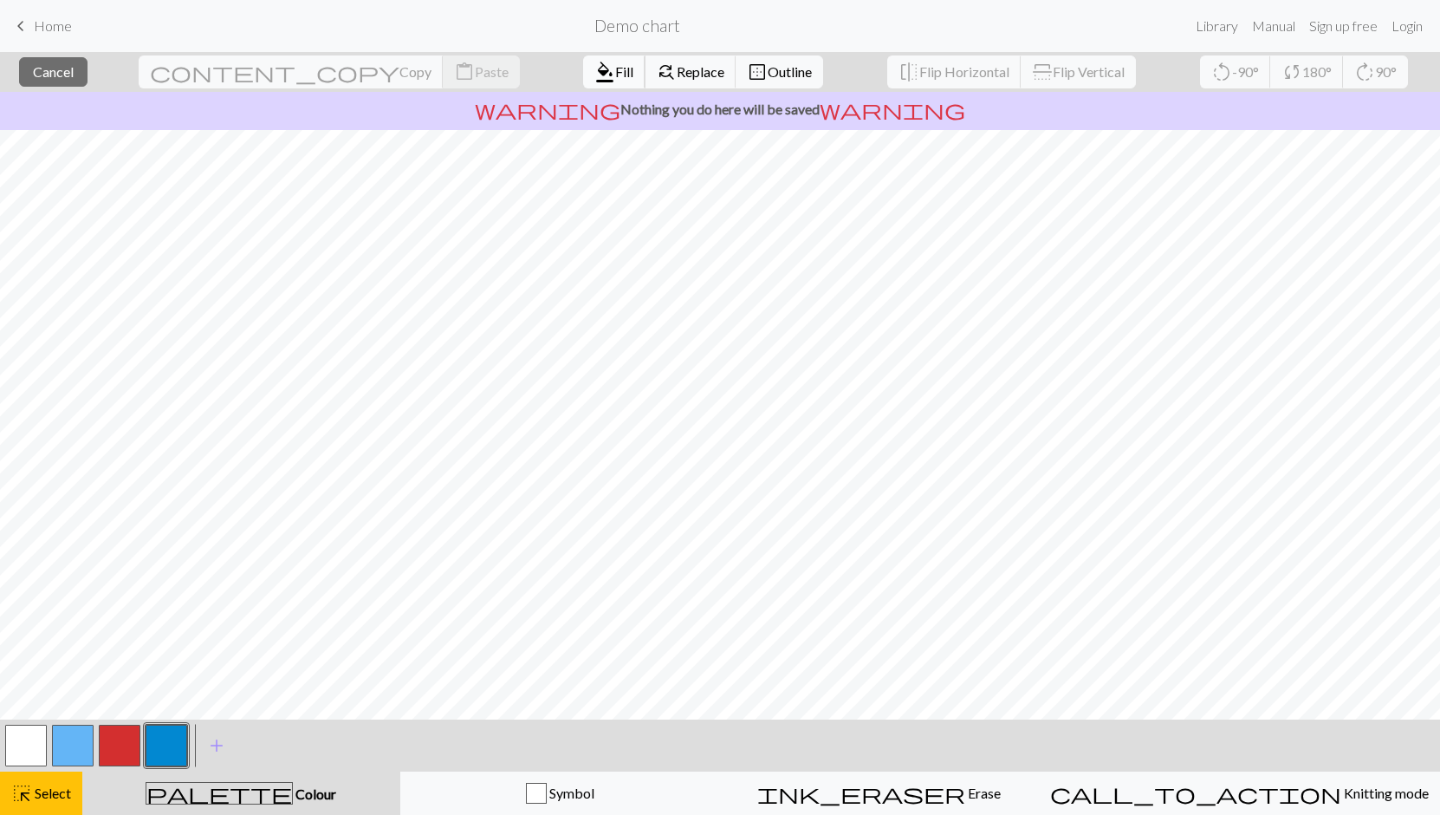
click at [594, 69] on span "format_color_fill" at bounding box center [604, 72] width 21 height 24
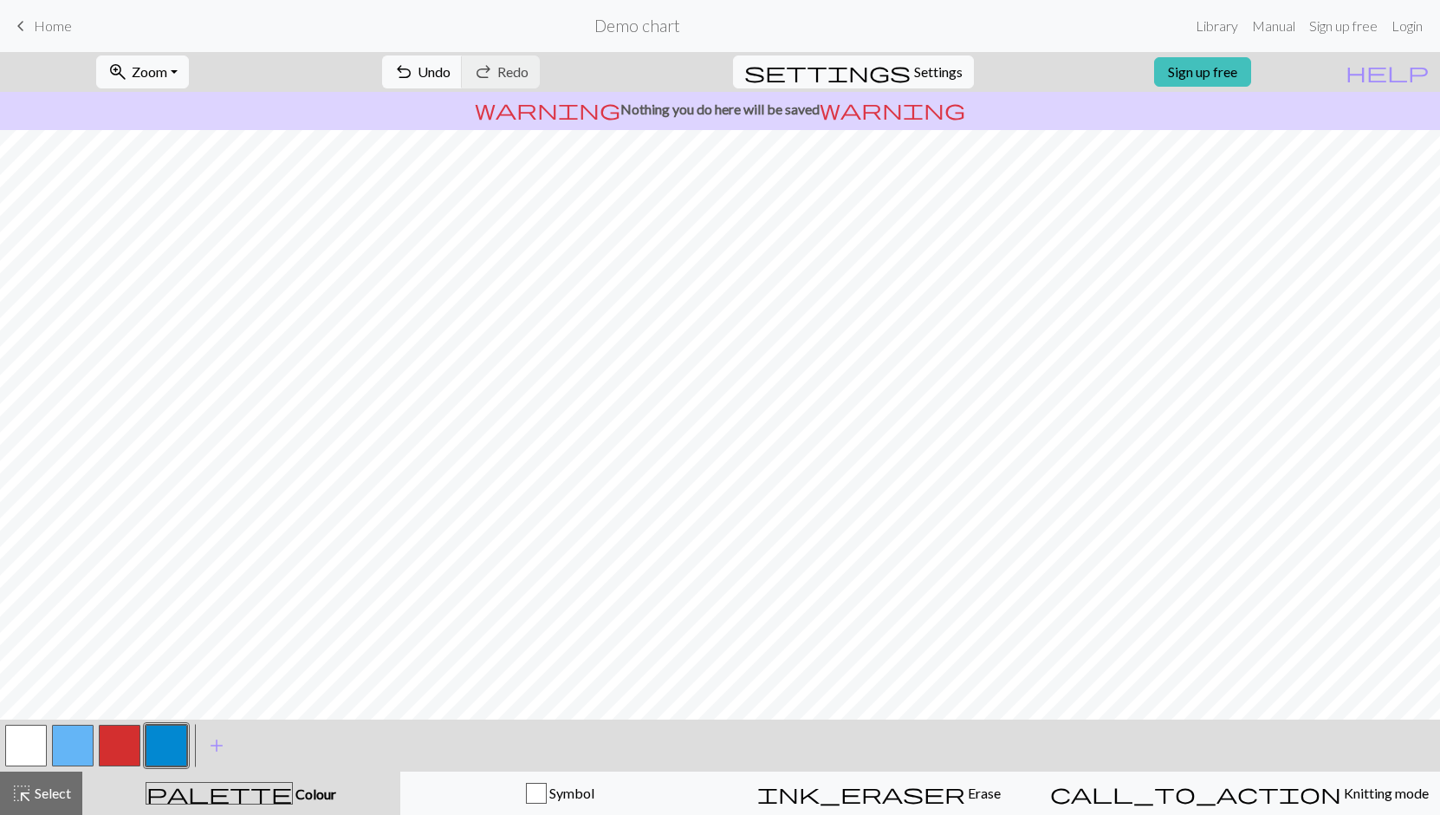
click at [82, 748] on button "button" at bounding box center [73, 745] width 42 height 42
click at [40, 793] on span "Select" at bounding box center [51, 792] width 39 height 16
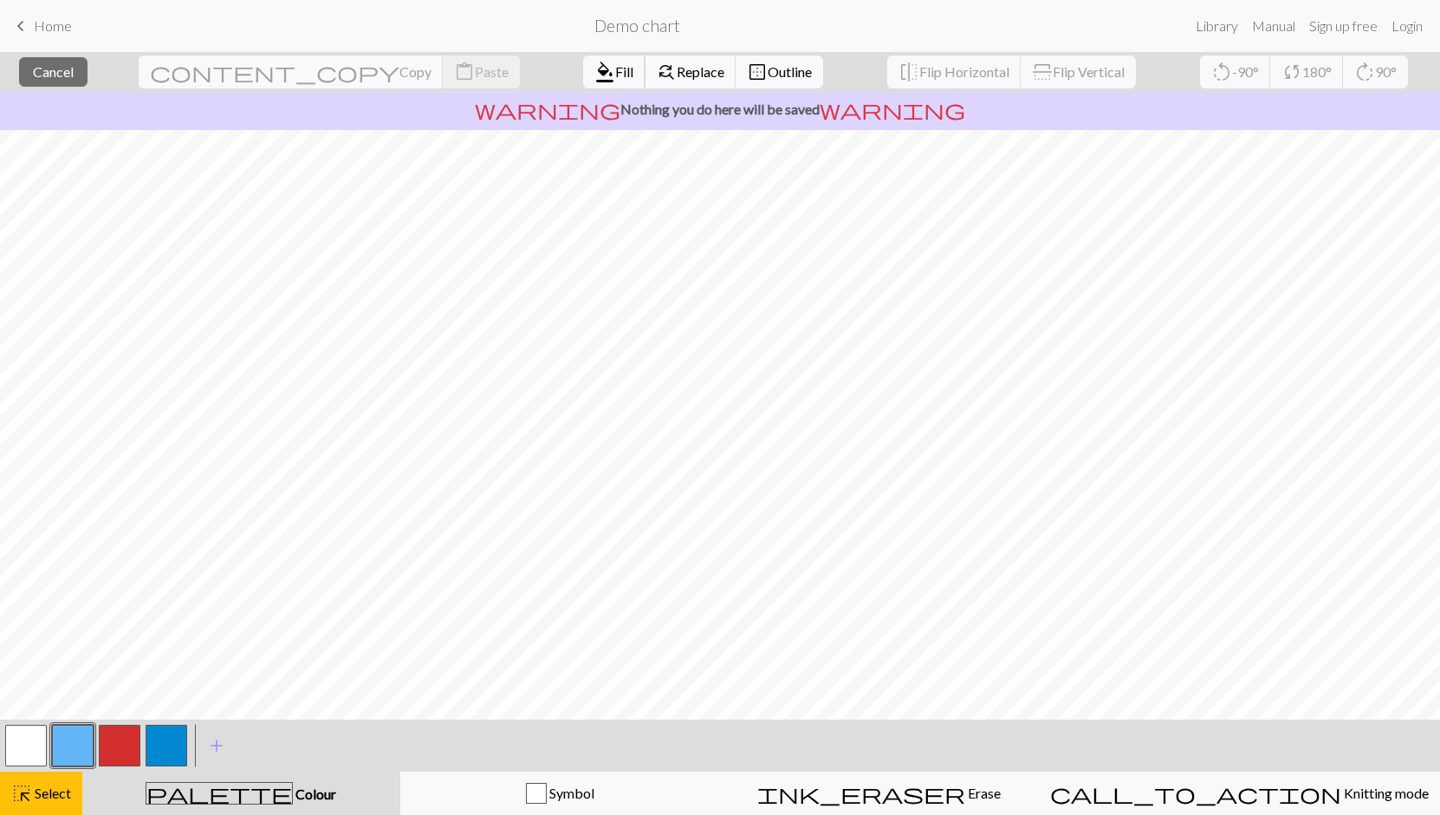
drag, startPoint x: 499, startPoint y: 70, endPoint x: 464, endPoint y: 121, distance: 62.3
click at [615, 70] on span "Fill" at bounding box center [624, 71] width 18 height 16
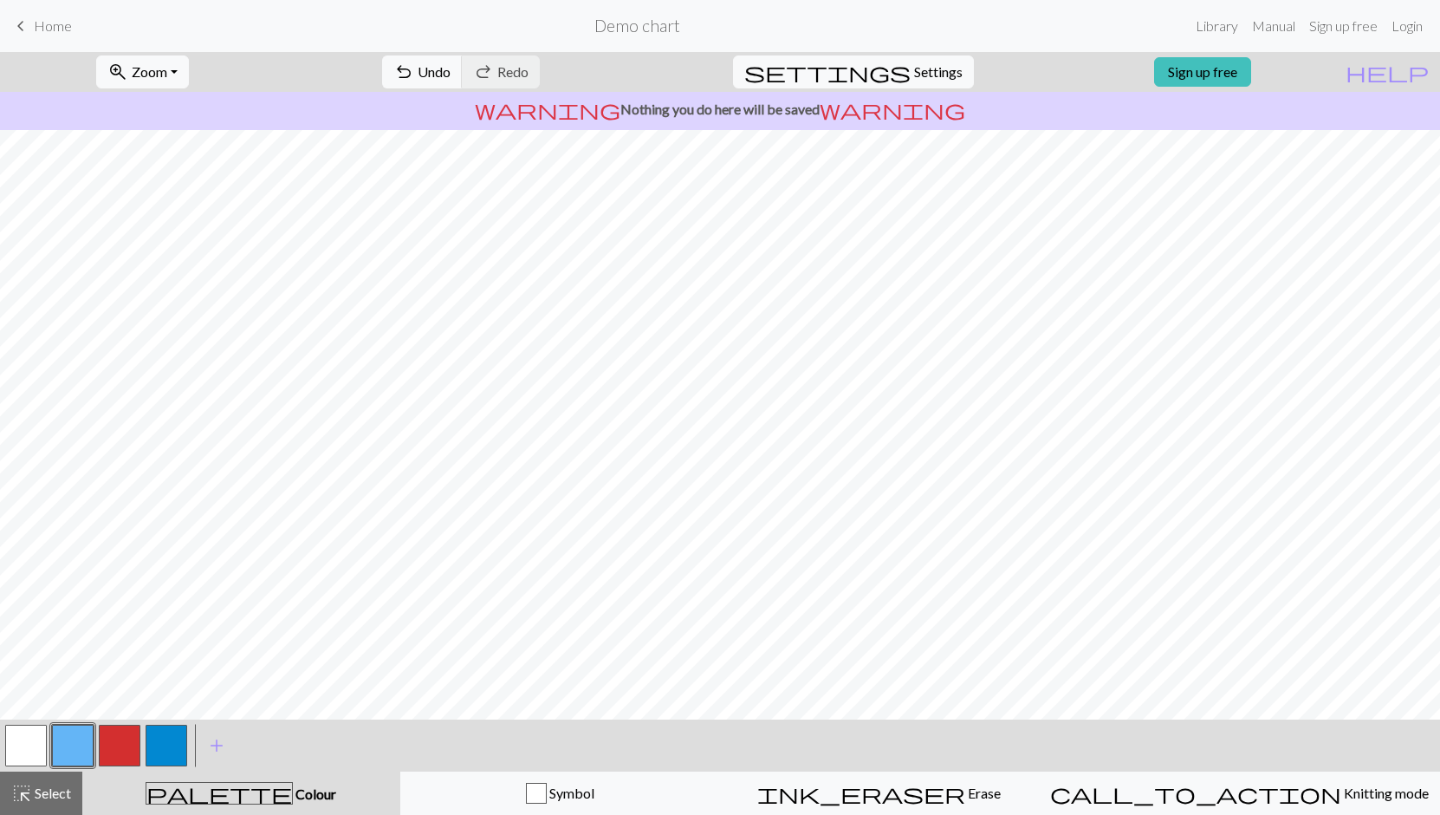
drag, startPoint x: 171, startPoint y: 746, endPoint x: 156, endPoint y: 749, distance: 15.0
click at [171, 746] on button "button" at bounding box center [167, 745] width 42 height 42
click at [29, 786] on span "highlight_alt" at bounding box center [21, 793] width 21 height 24
click at [884, 68] on span "settings" at bounding box center [827, 72] width 166 height 24
select select "aran"
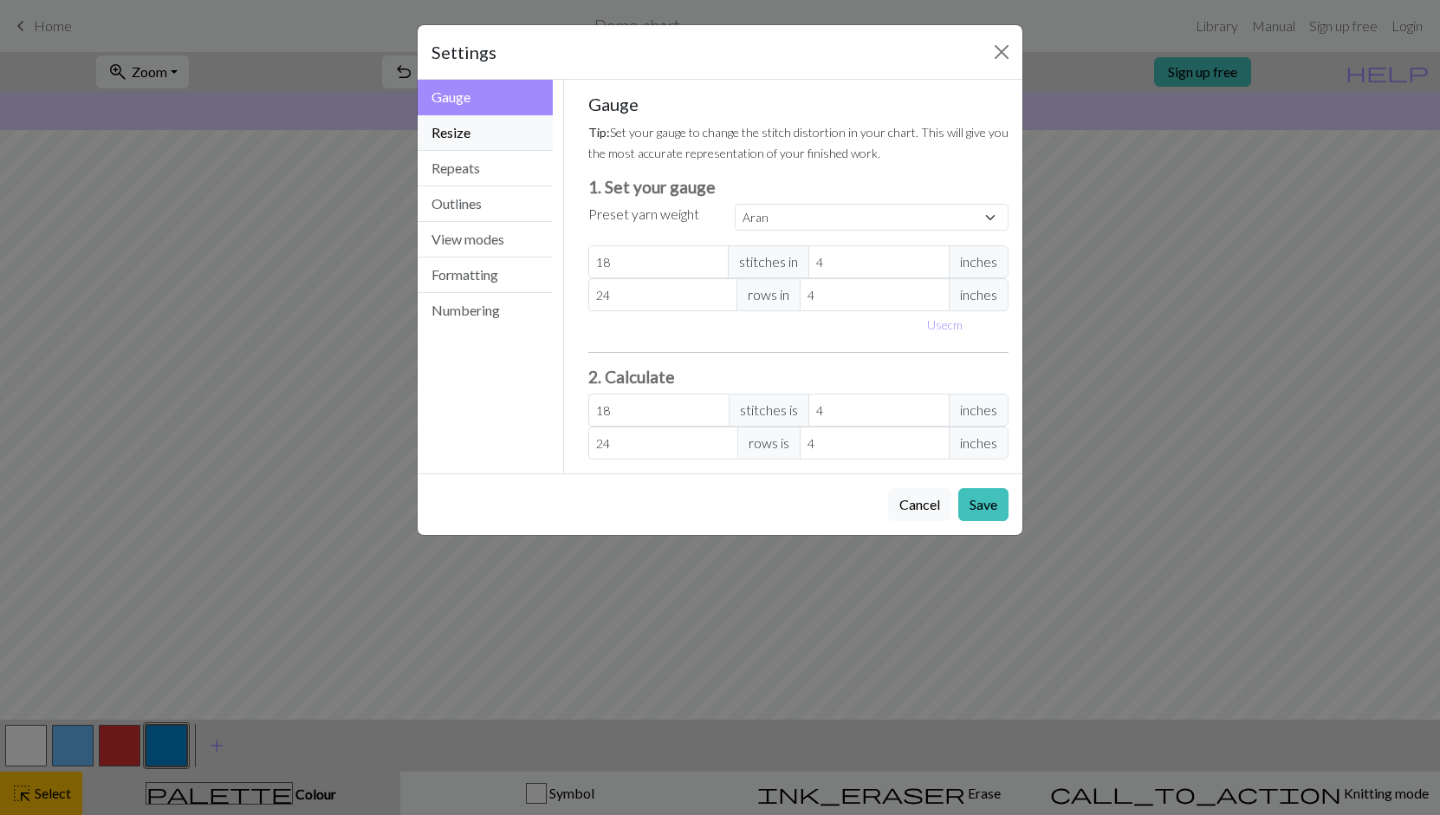
drag, startPoint x: 499, startPoint y: 137, endPoint x: 601, endPoint y: 150, distance: 103.1
click at [499, 137] on button "Resize" at bounding box center [485, 133] width 135 height 36
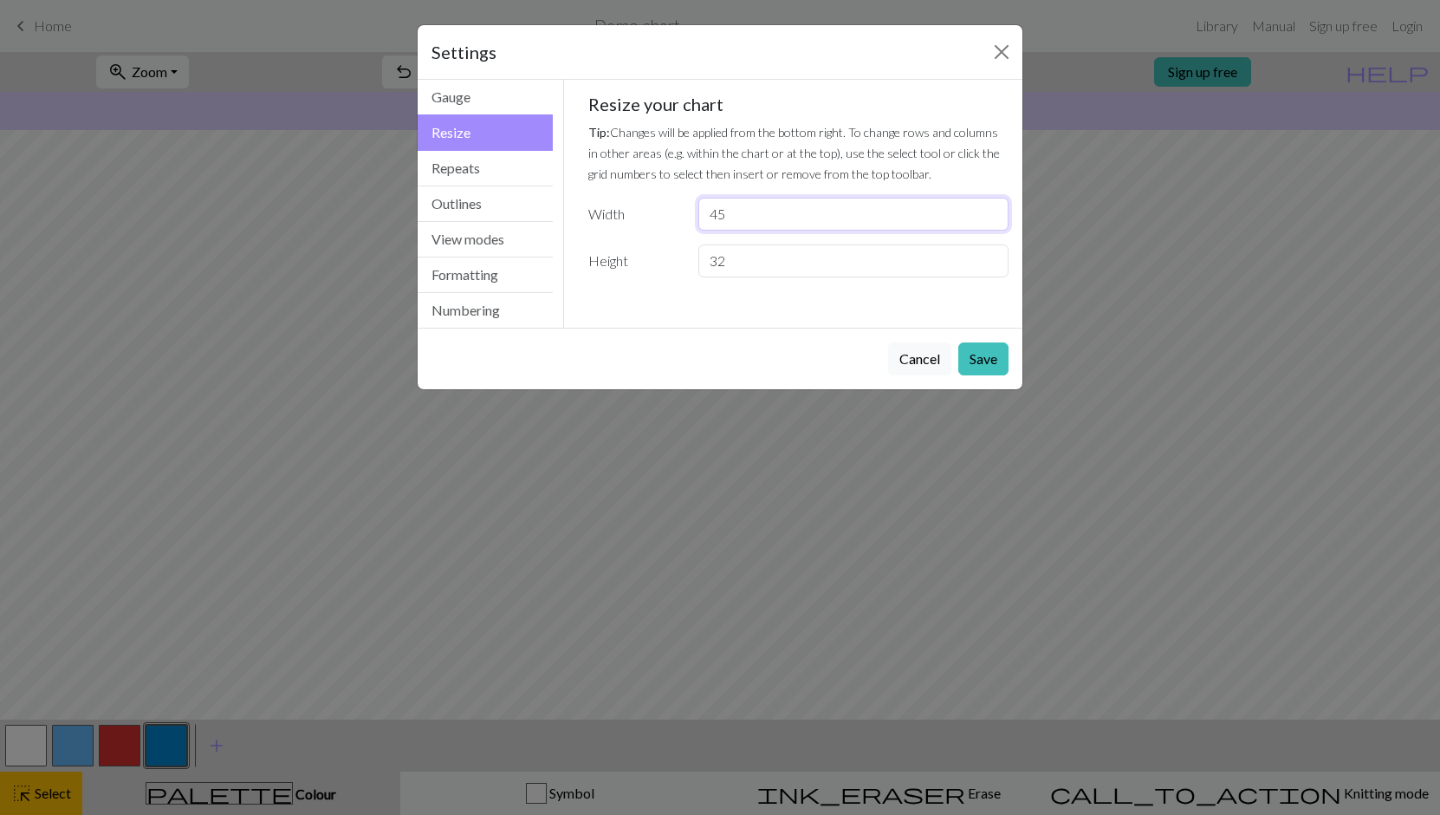
type input "45"
click at [990, 218] on input "45" at bounding box center [853, 214] width 310 height 33
drag, startPoint x: 990, startPoint y: 360, endPoint x: 931, endPoint y: 346, distance: 60.7
click at [990, 360] on button "Save" at bounding box center [983, 358] width 50 height 33
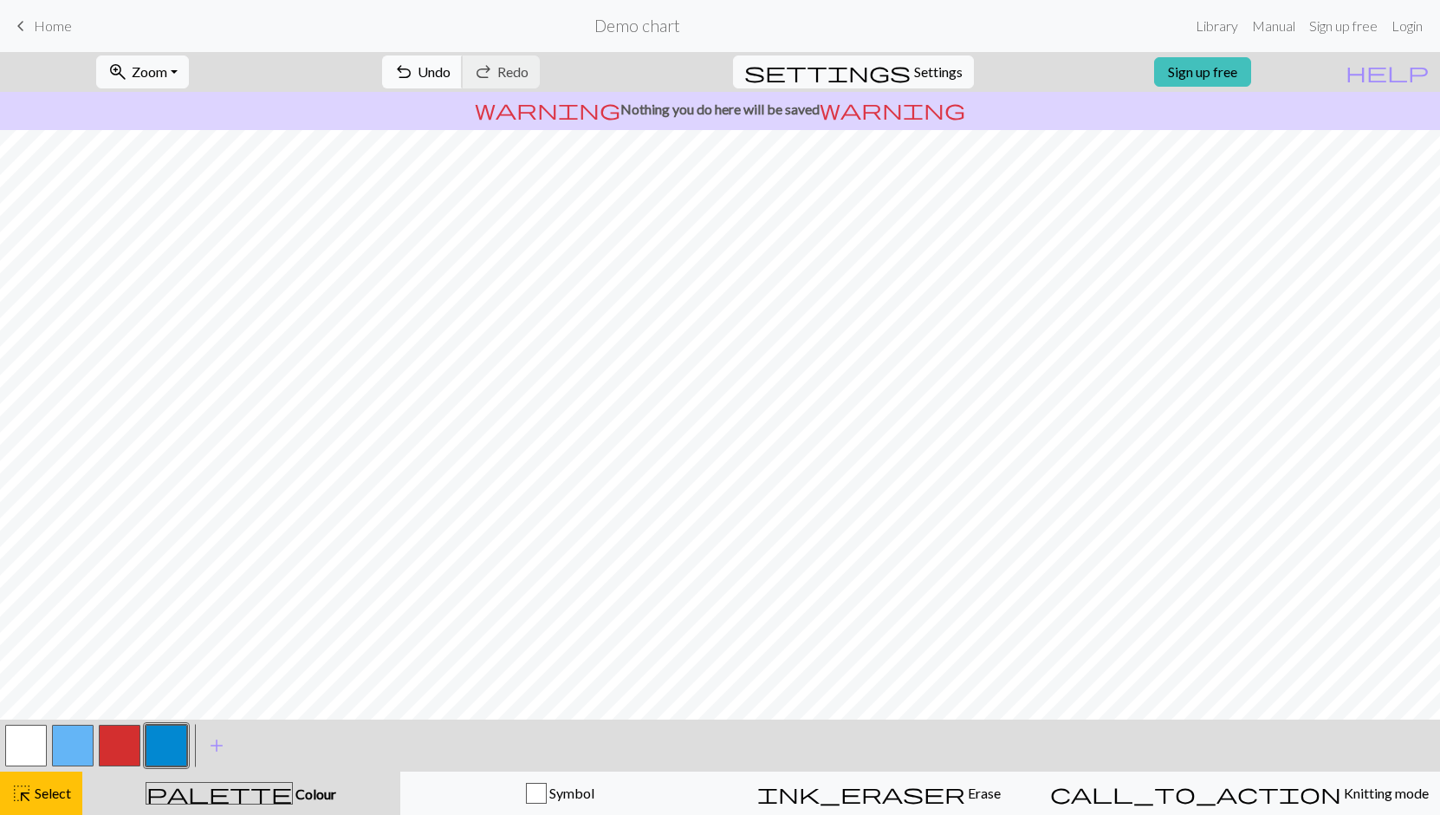
click at [451, 68] on span "Undo" at bounding box center [434, 71] width 33 height 16
click at [463, 77] on button "undo Undo Undo" at bounding box center [422, 71] width 81 height 33
click at [529, 75] on span "Redo" at bounding box center [512, 71] width 31 height 16
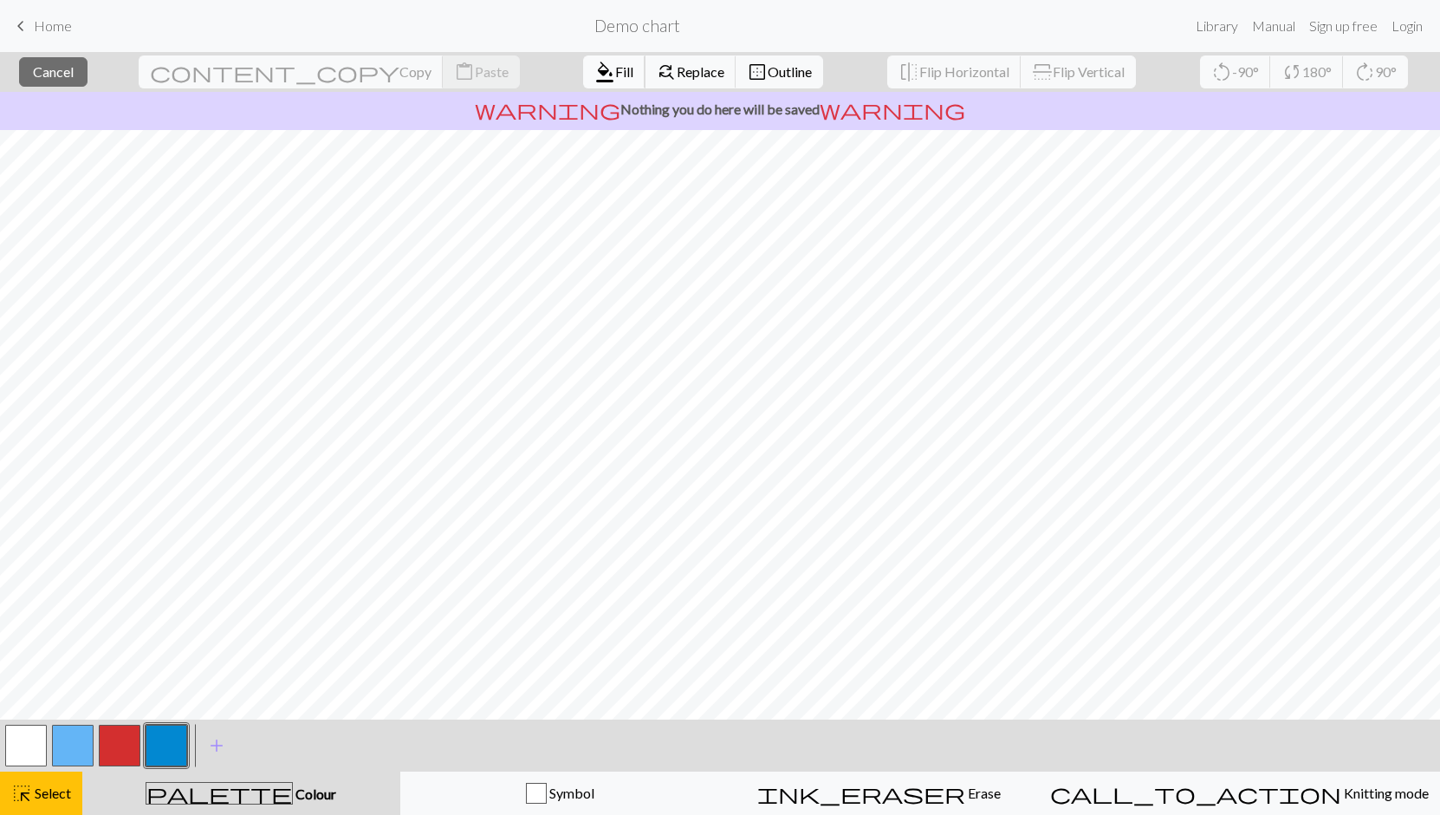
click at [615, 68] on span "Fill" at bounding box center [624, 71] width 18 height 16
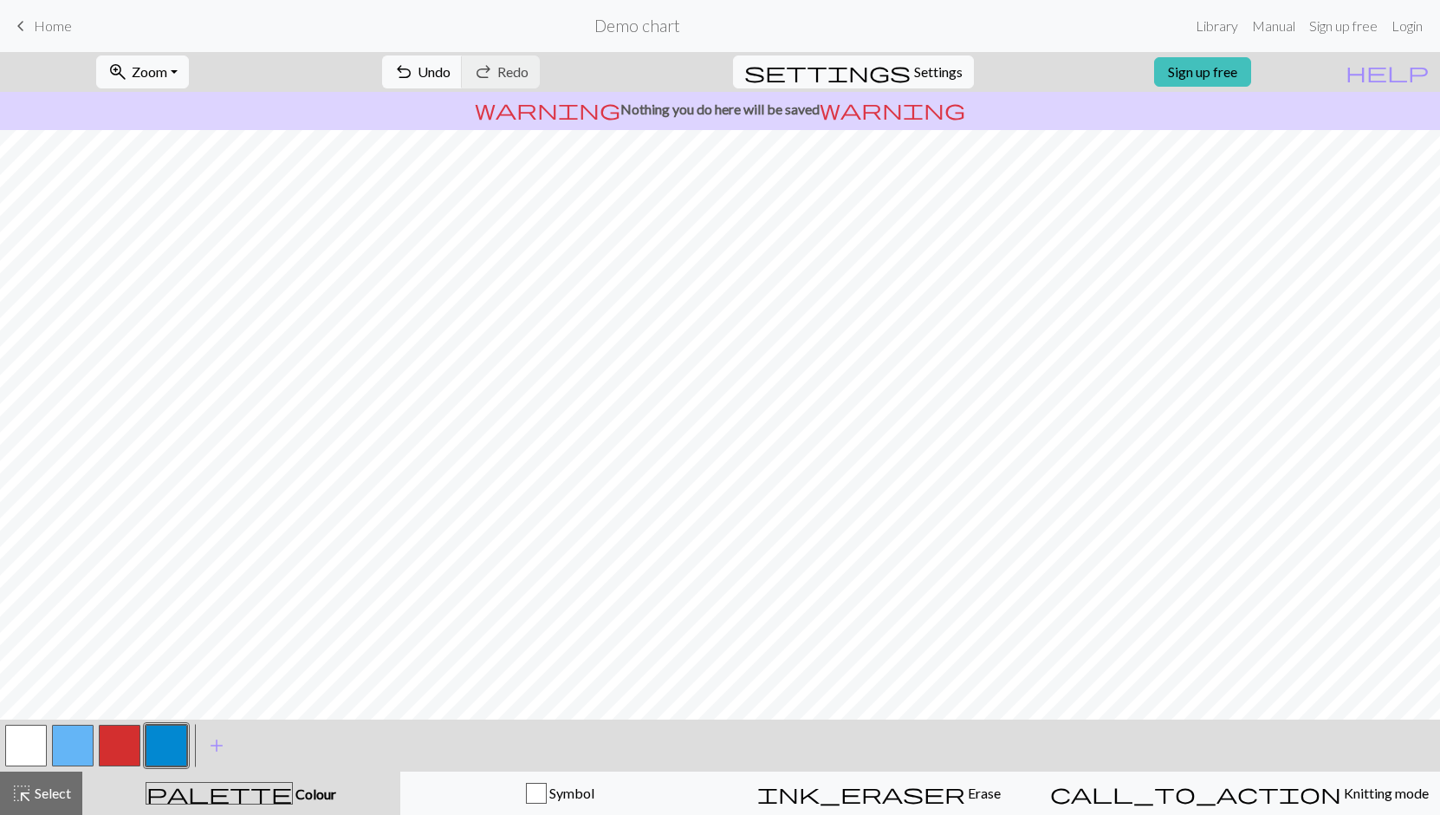
click at [60, 754] on button "button" at bounding box center [73, 745] width 42 height 42
click at [173, 747] on button "button" at bounding box center [167, 745] width 42 height 42
click at [34, 793] on span "Select" at bounding box center [51, 792] width 39 height 16
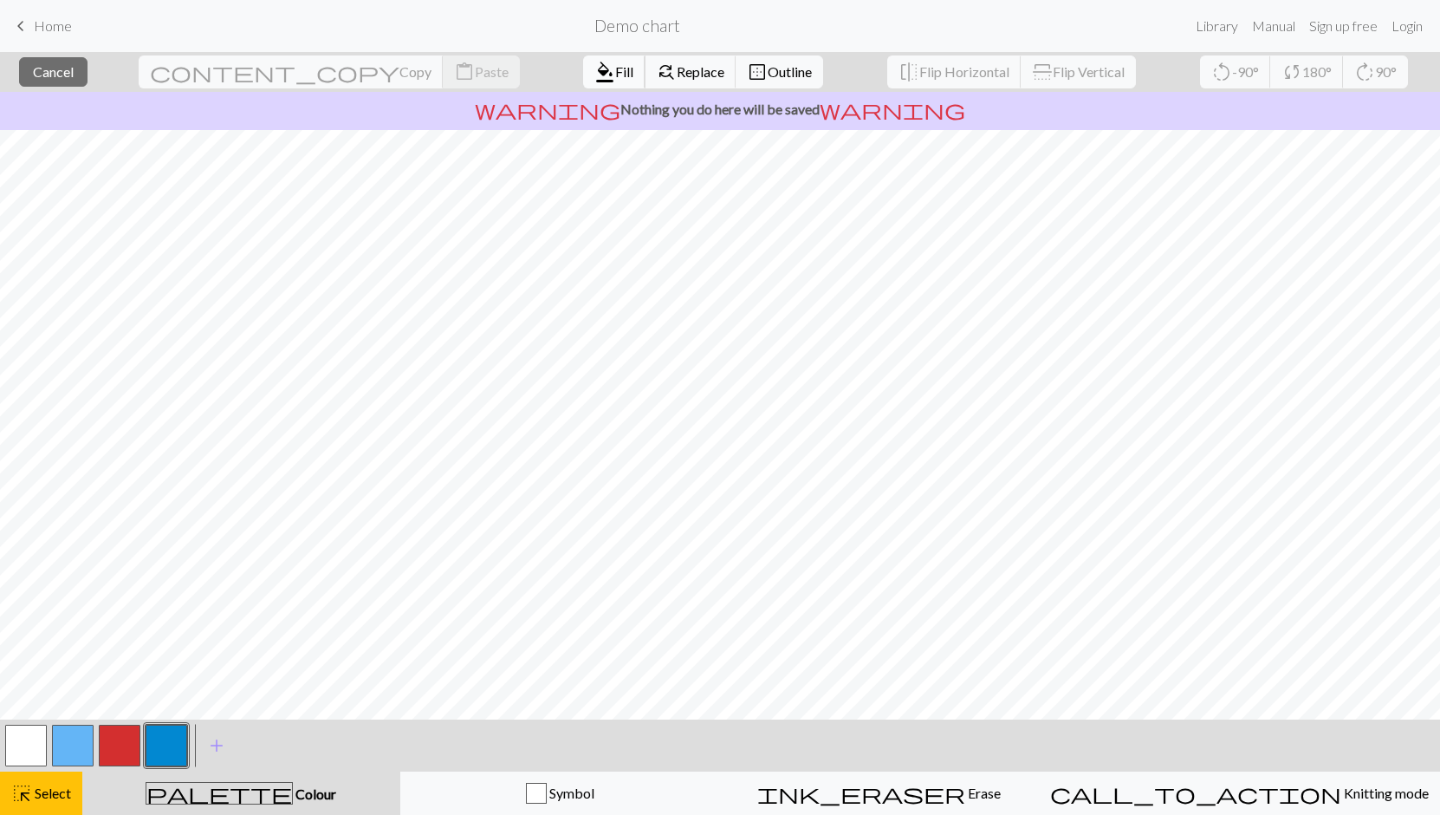
click at [615, 71] on span "Fill" at bounding box center [624, 71] width 18 height 16
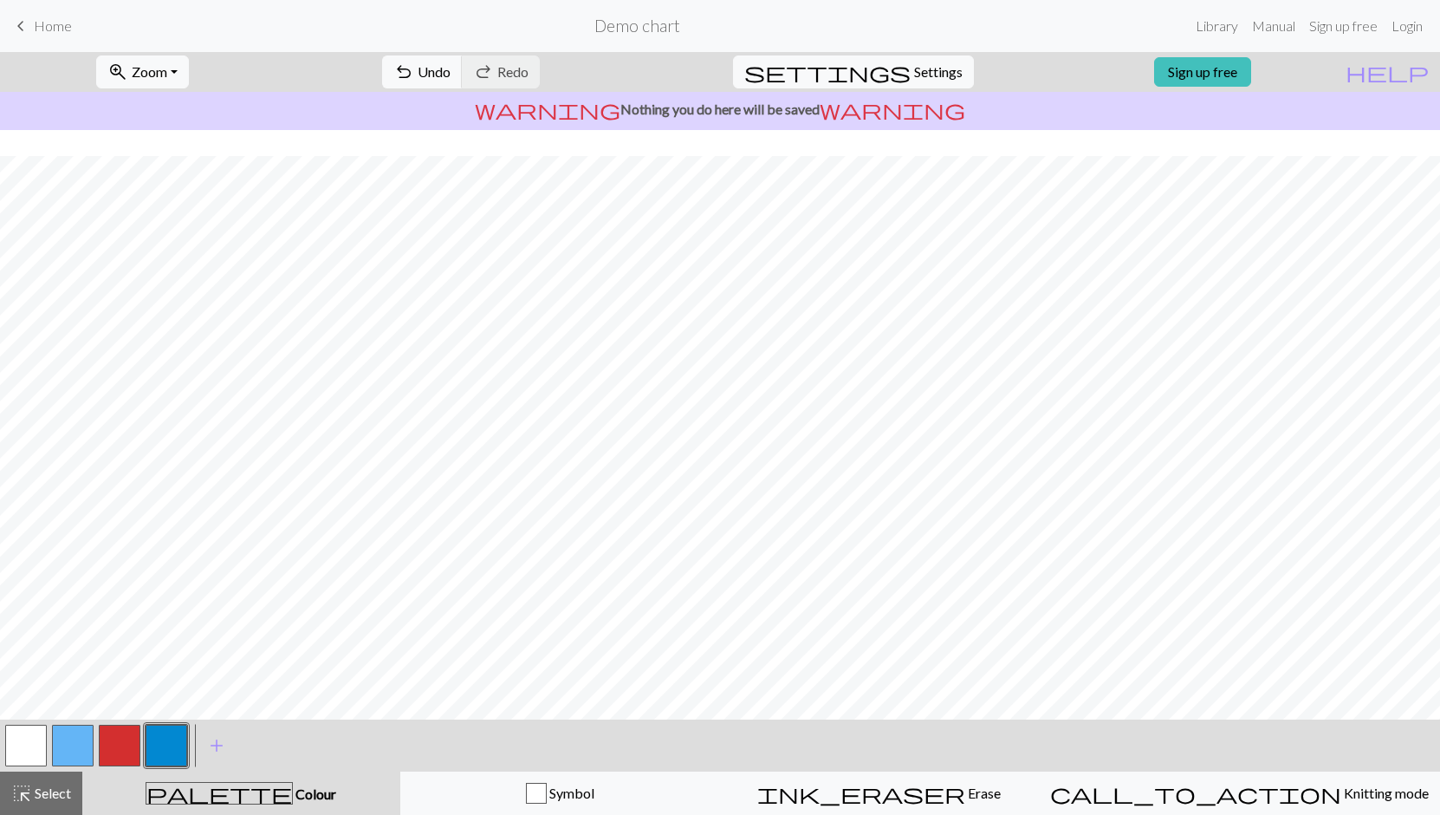
scroll to position [26, 0]
click at [81, 737] on button "button" at bounding box center [73, 745] width 42 height 42
click at [893, 73] on span "settings" at bounding box center [827, 72] width 166 height 24
select select "aran"
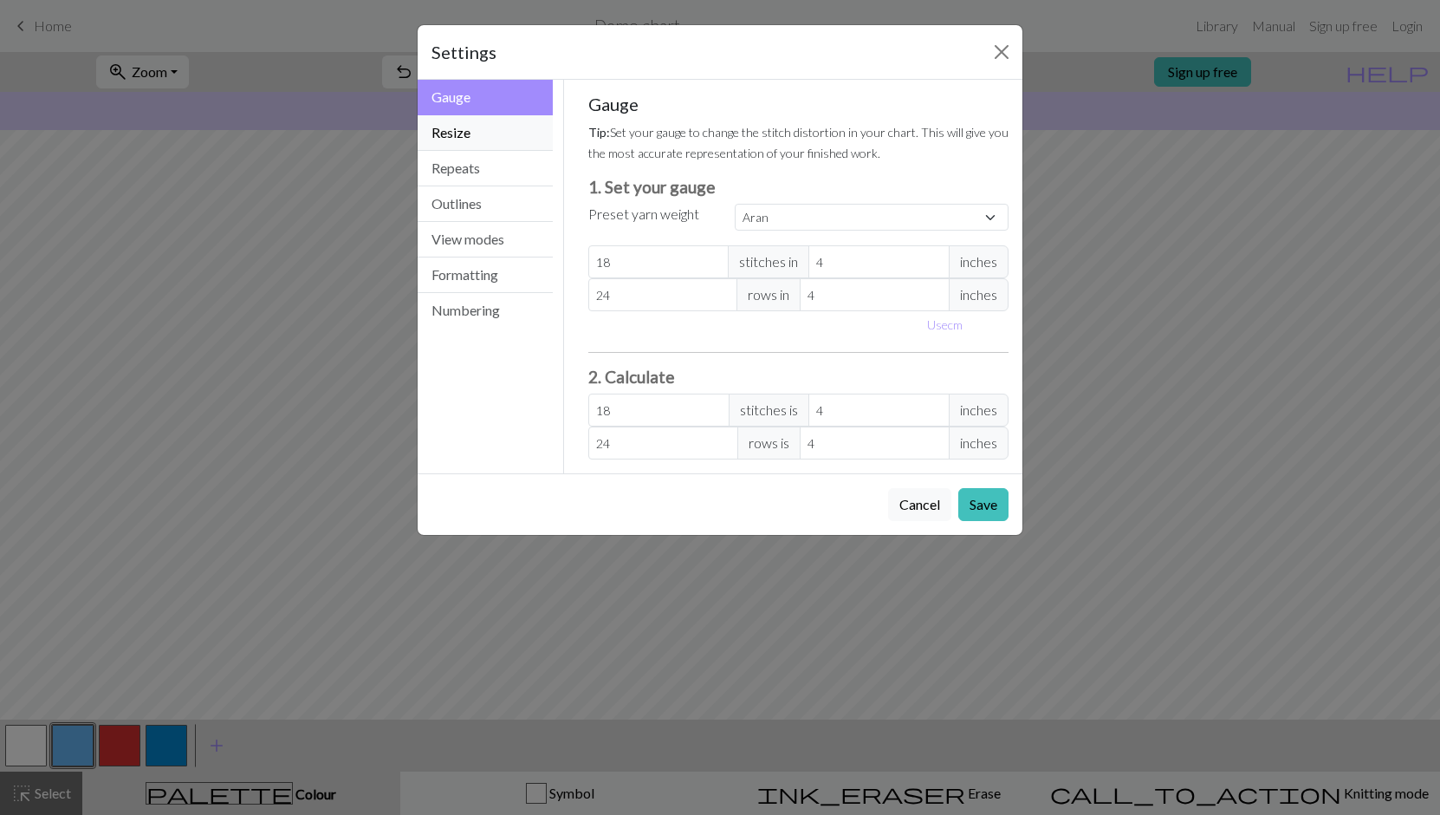
click at [462, 134] on button "Resize" at bounding box center [485, 133] width 135 height 36
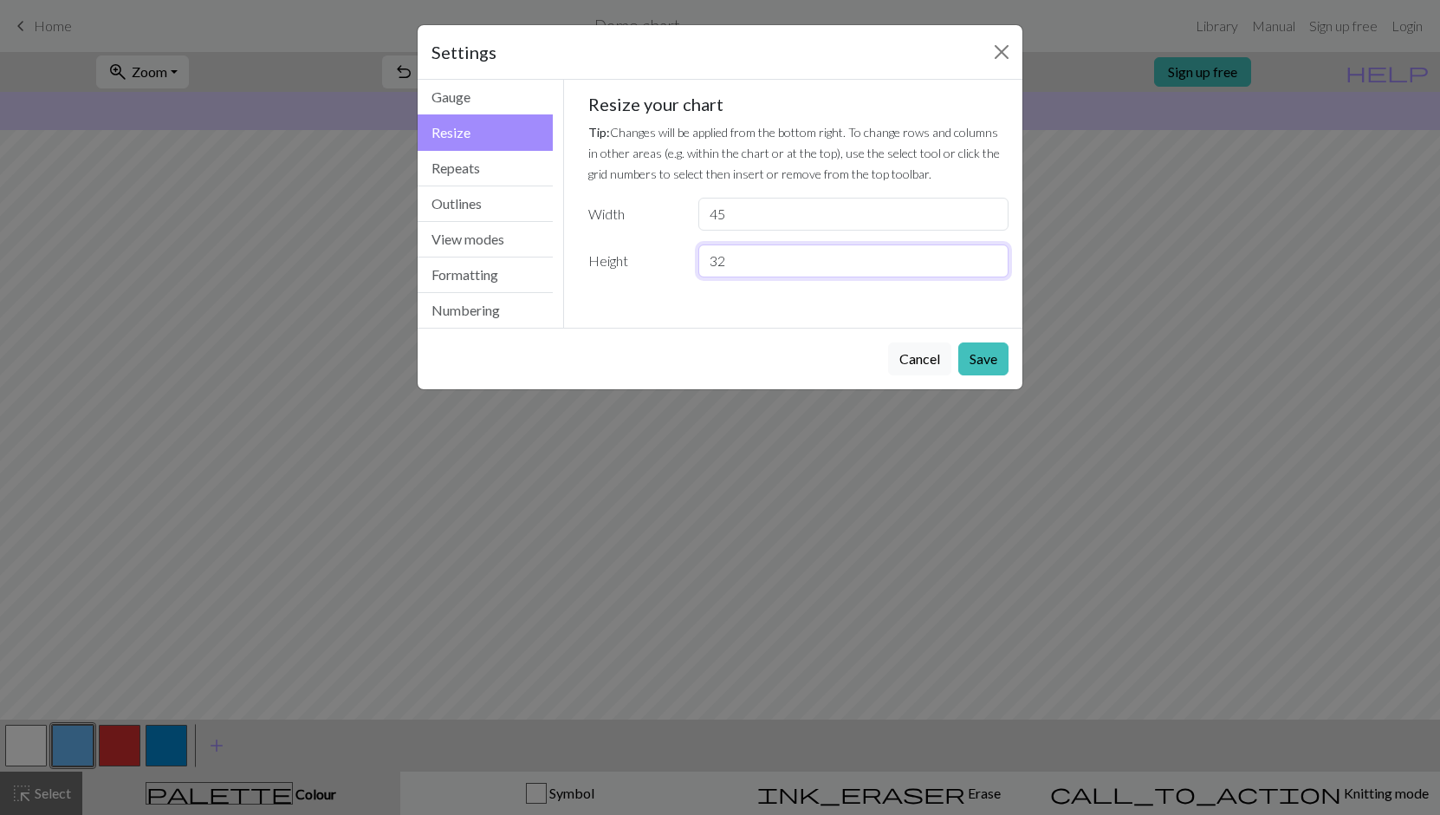
drag, startPoint x: 733, startPoint y: 259, endPoint x: 653, endPoint y: 261, distance: 79.7
click at [653, 261] on div "Height 32" at bounding box center [799, 260] width 442 height 33
drag, startPoint x: 675, startPoint y: 255, endPoint x: 663, endPoint y: 256, distance: 12.2
click at [663, 256] on div "Height 450 Maximum 300" at bounding box center [799, 271] width 442 height 55
type input "300"
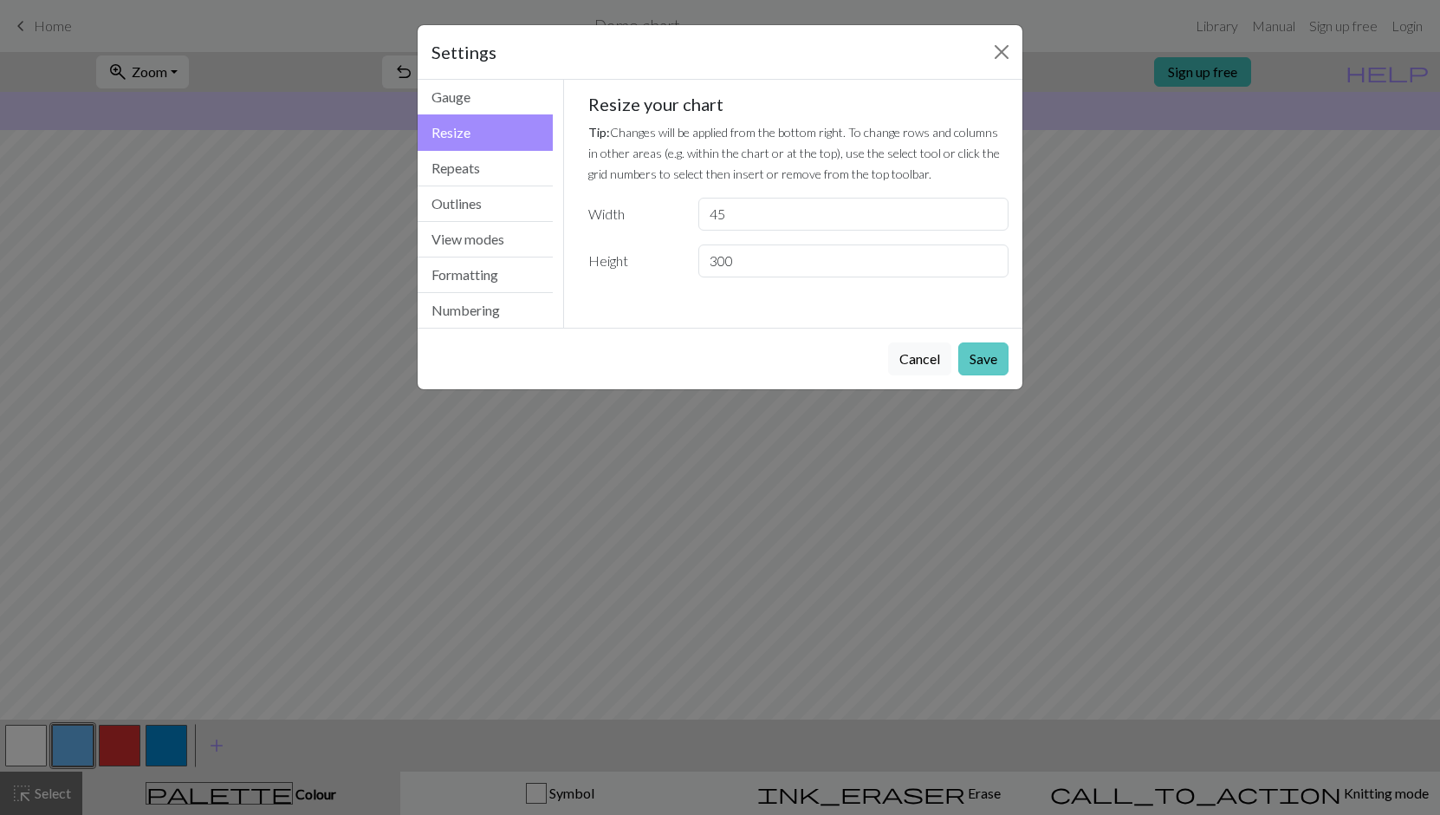
click at [990, 360] on button "Save" at bounding box center [983, 358] width 50 height 33
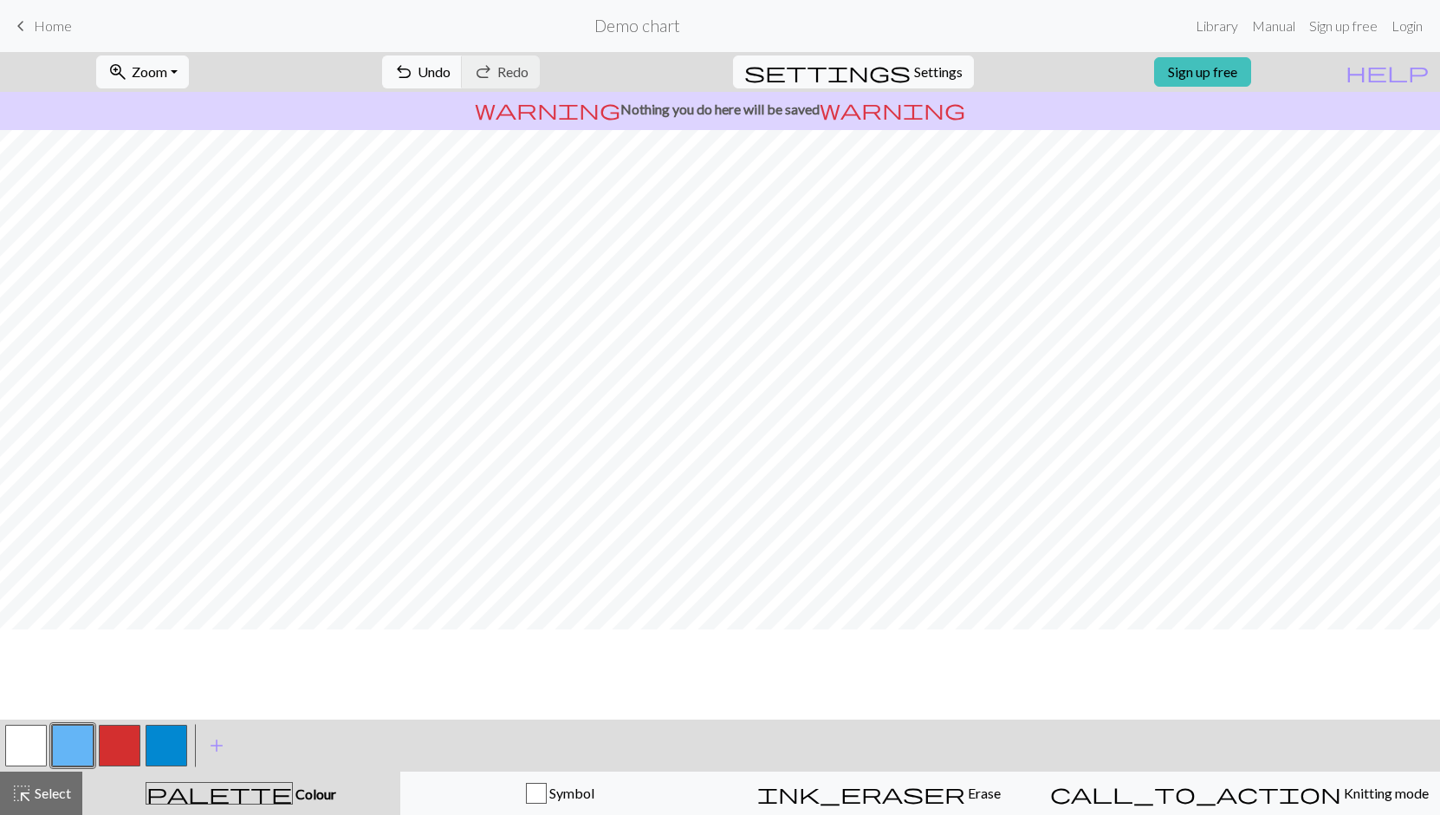
scroll to position [0, 0]
drag, startPoint x: 63, startPoint y: 788, endPoint x: 101, endPoint y: 766, distance: 43.9
click at [63, 788] on span "Select" at bounding box center [51, 792] width 39 height 16
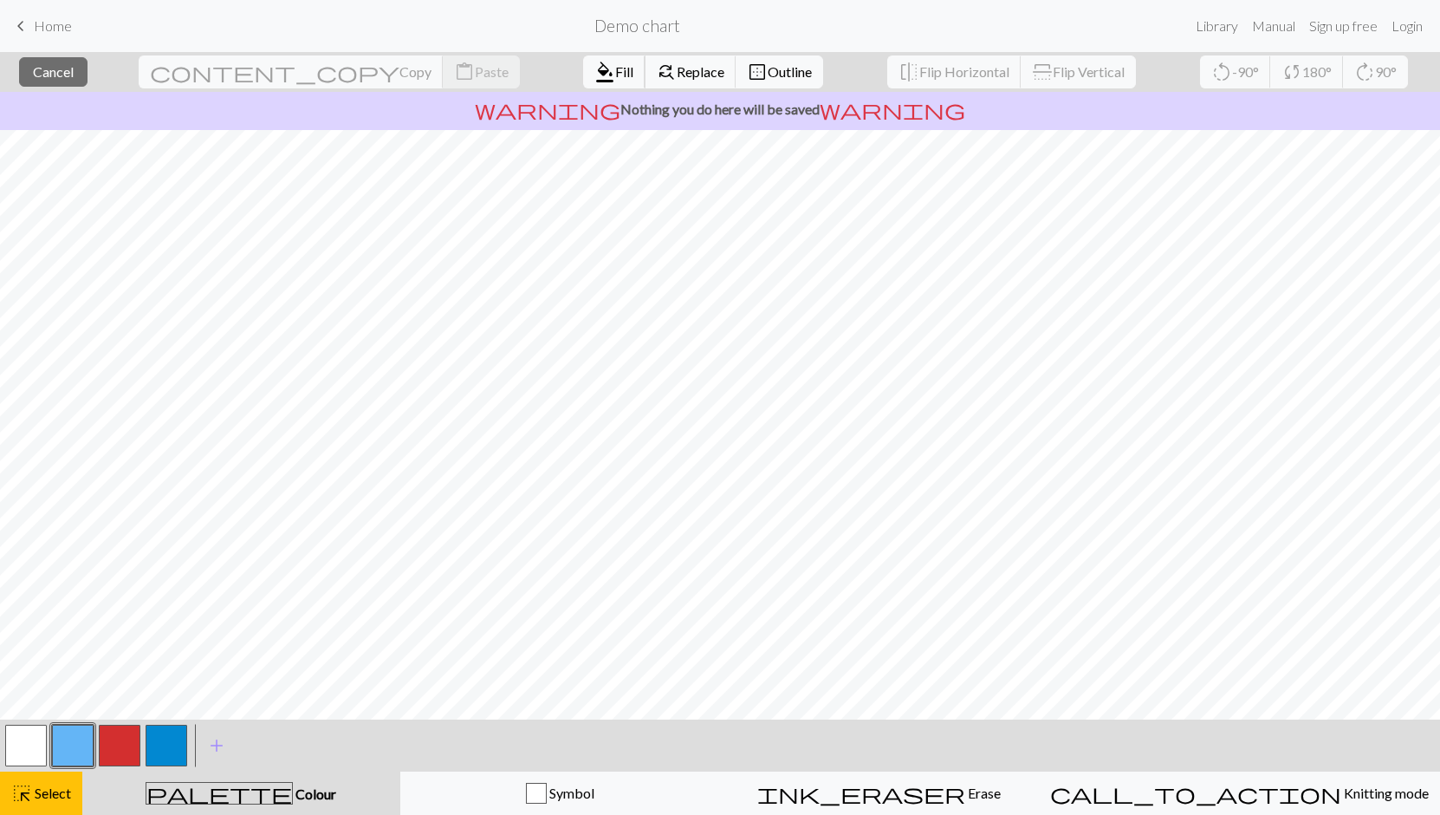
drag, startPoint x: 497, startPoint y: 68, endPoint x: 502, endPoint y: 92, distance: 24.0
click at [615, 68] on span "Fill" at bounding box center [624, 71] width 18 height 16
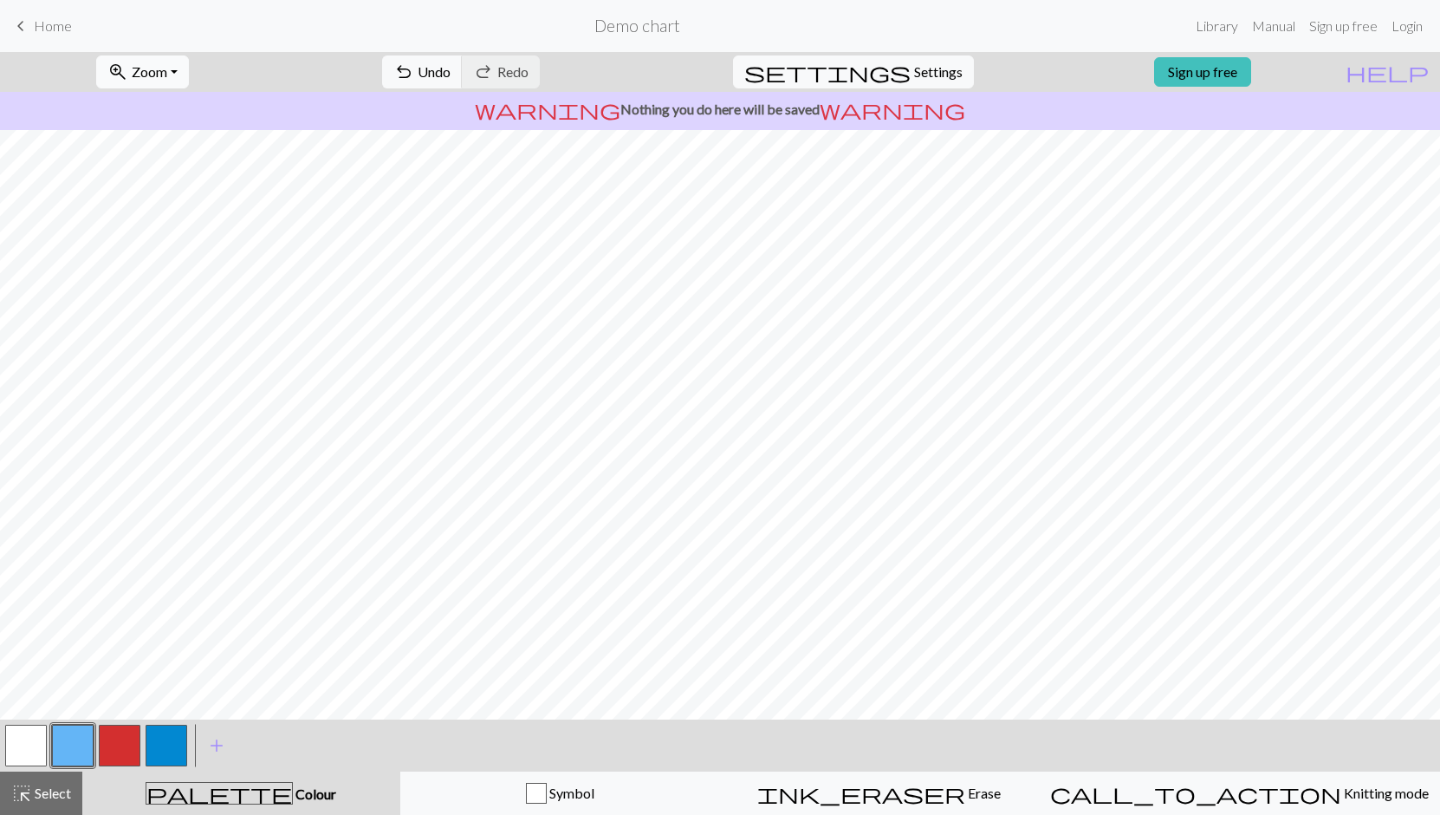
click at [166, 62] on button "zoom_in Zoom Zoom" at bounding box center [142, 71] width 93 height 33
click at [177, 163] on button "Fit height" at bounding box center [165, 166] width 137 height 28
click at [42, 788] on span "Select" at bounding box center [51, 792] width 39 height 16
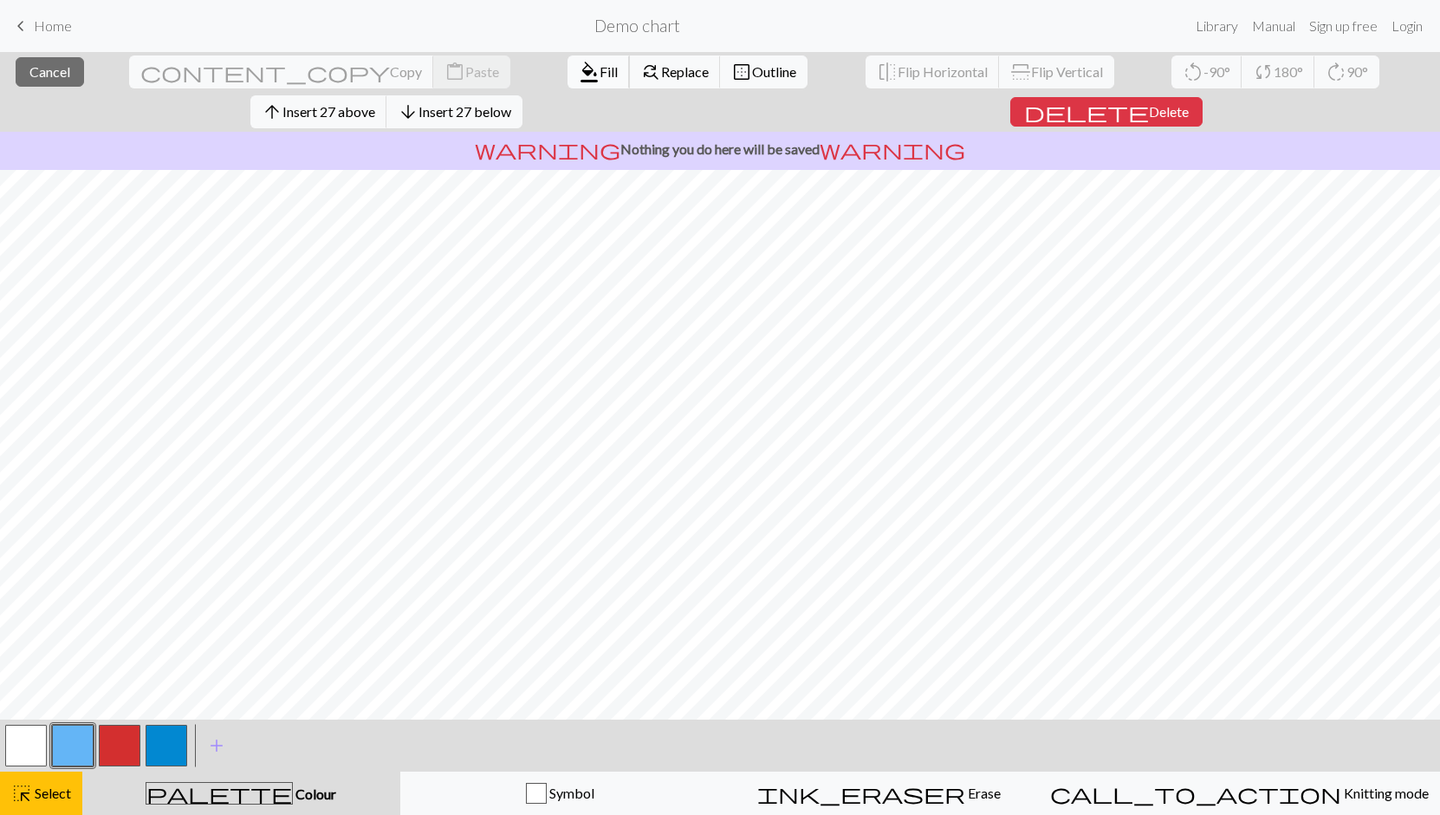
click at [600, 69] on span "Fill" at bounding box center [609, 71] width 18 height 16
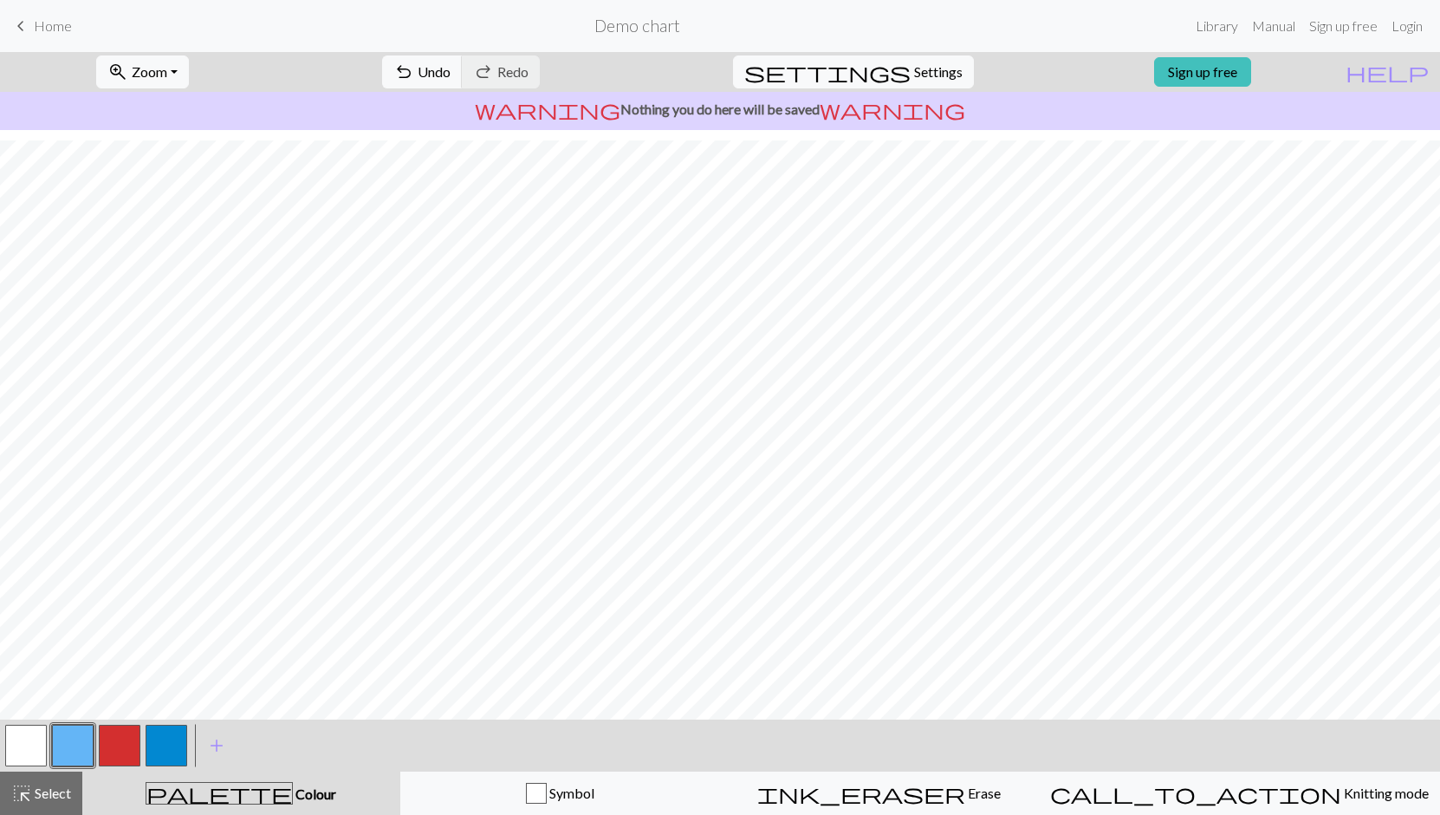
scroll to position [270, 0]
click at [54, 787] on span "Select" at bounding box center [51, 792] width 39 height 16
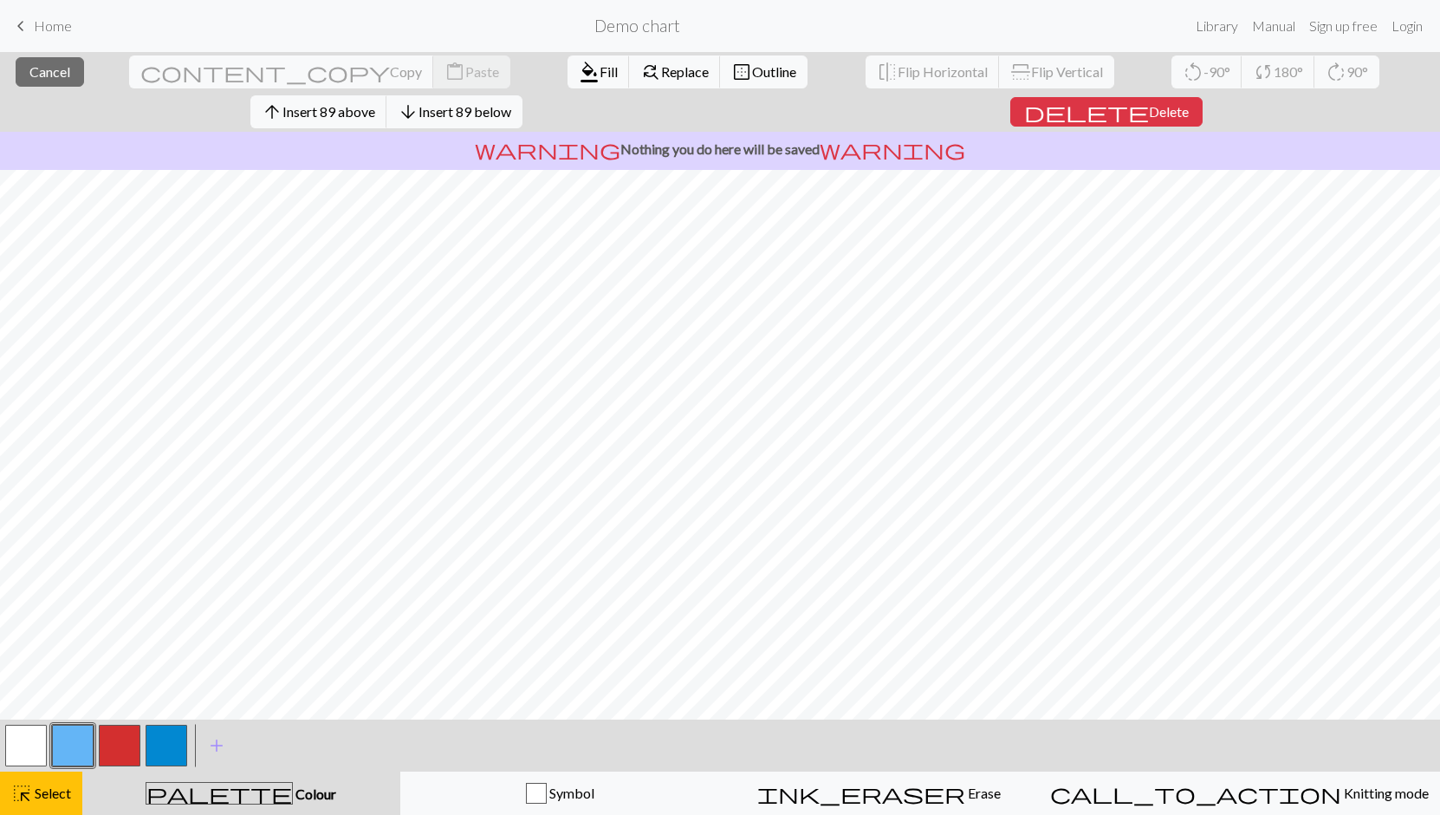
click at [984, 729] on div "close Cancel content_copy Copy content_paste Paste format_color_fill Fill find_…" at bounding box center [720, 433] width 1440 height 763
click at [600, 68] on span "Fill" at bounding box center [609, 71] width 18 height 16
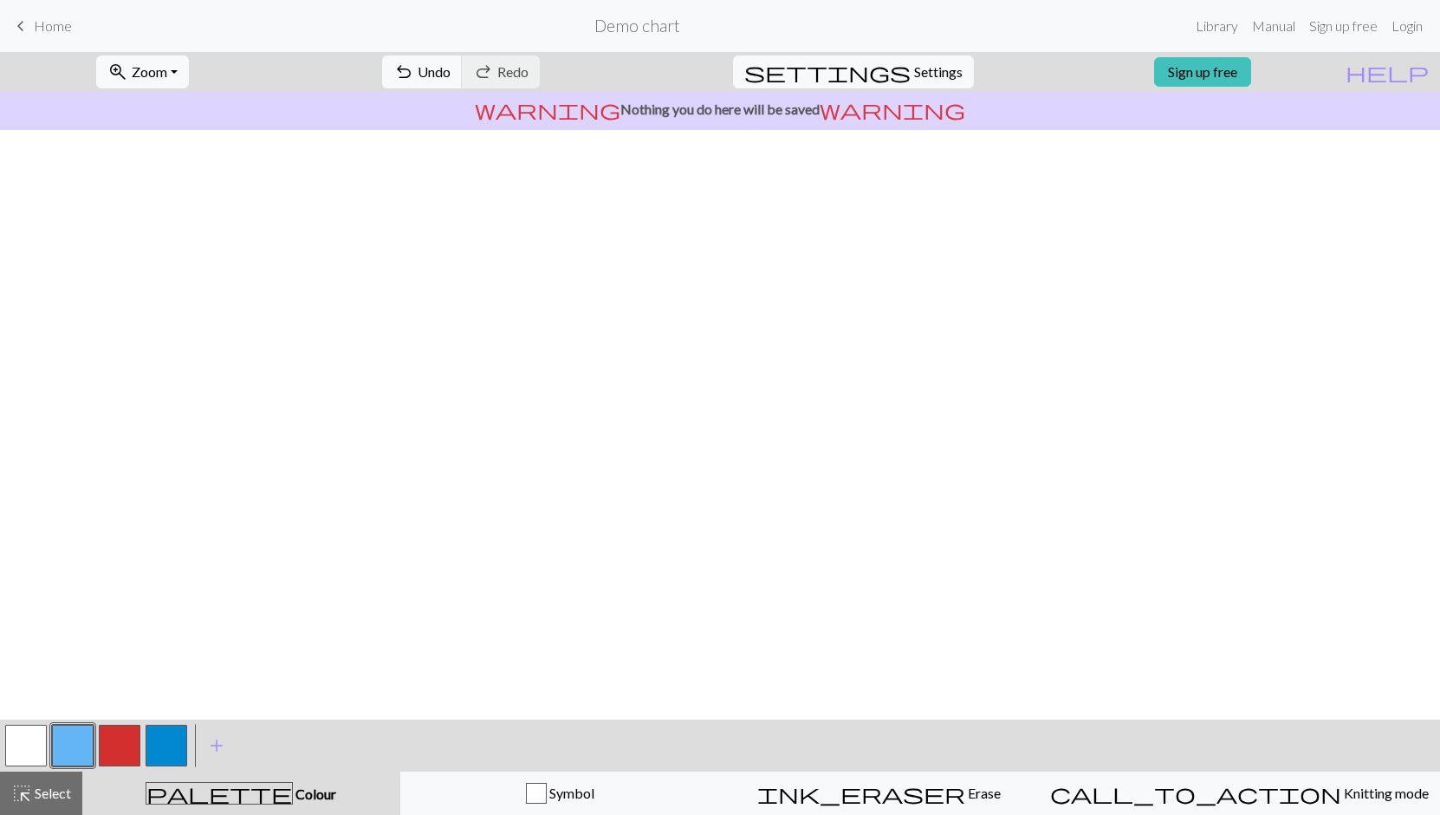
scroll to position [0, 0]
click at [463, 75] on button "undo Undo Undo" at bounding box center [422, 71] width 81 height 33
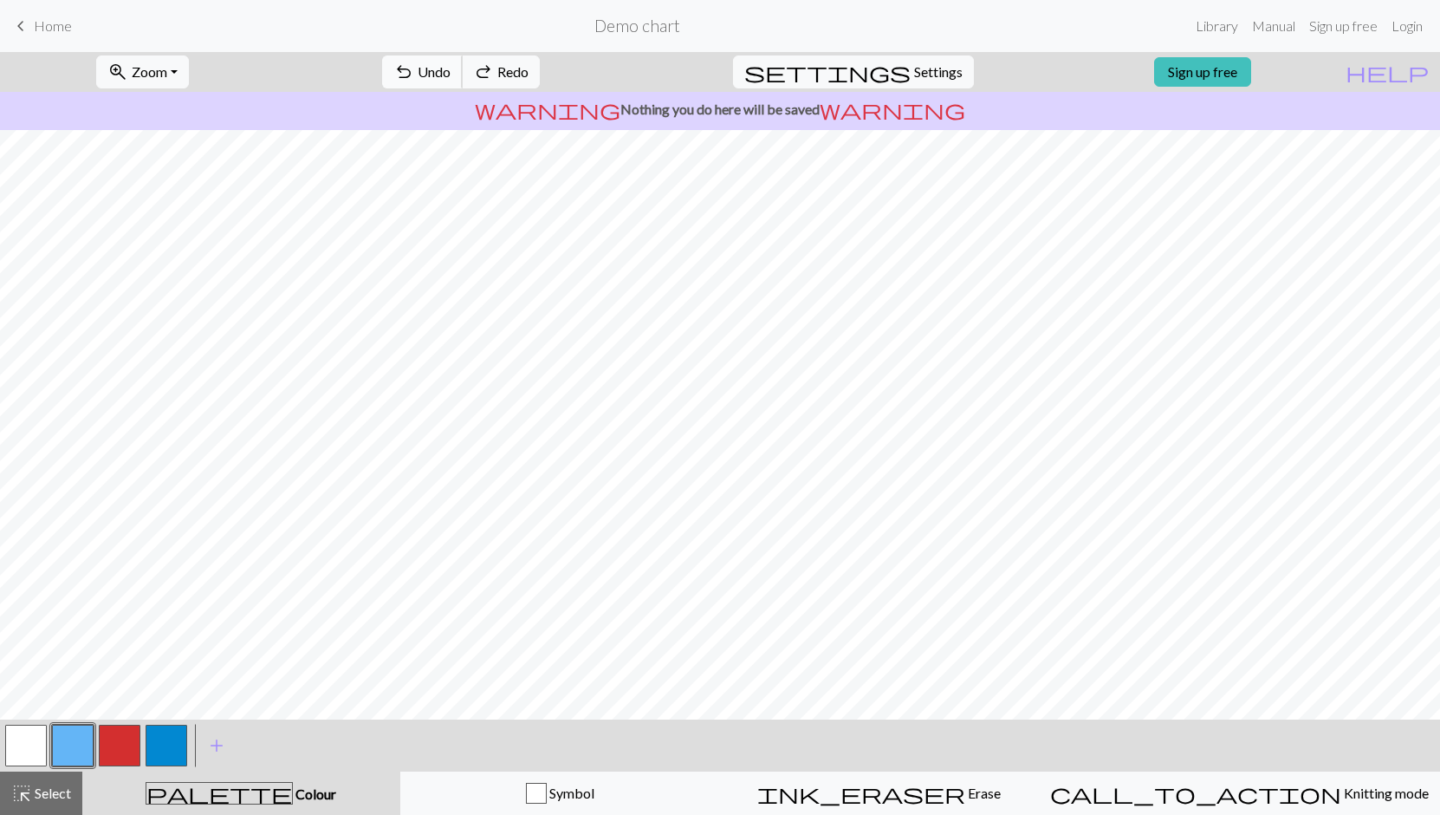
click at [463, 75] on button "undo Undo Undo" at bounding box center [422, 71] width 81 height 33
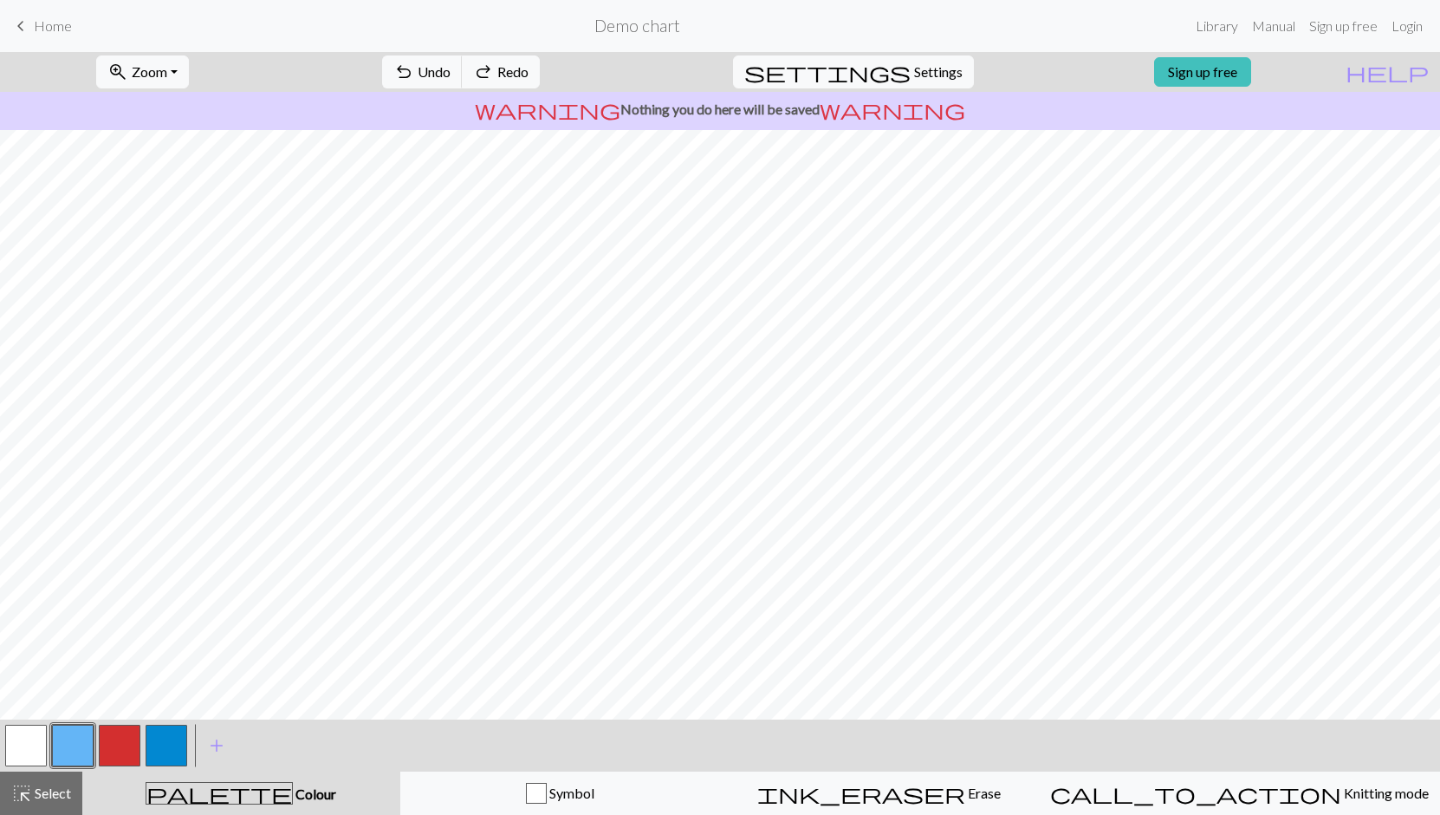
click at [127, 747] on button "button" at bounding box center [120, 745] width 42 height 42
drag, startPoint x: 77, startPoint y: 737, endPoint x: 130, endPoint y: 719, distance: 55.6
click at [77, 737] on button "button" at bounding box center [73, 745] width 42 height 42
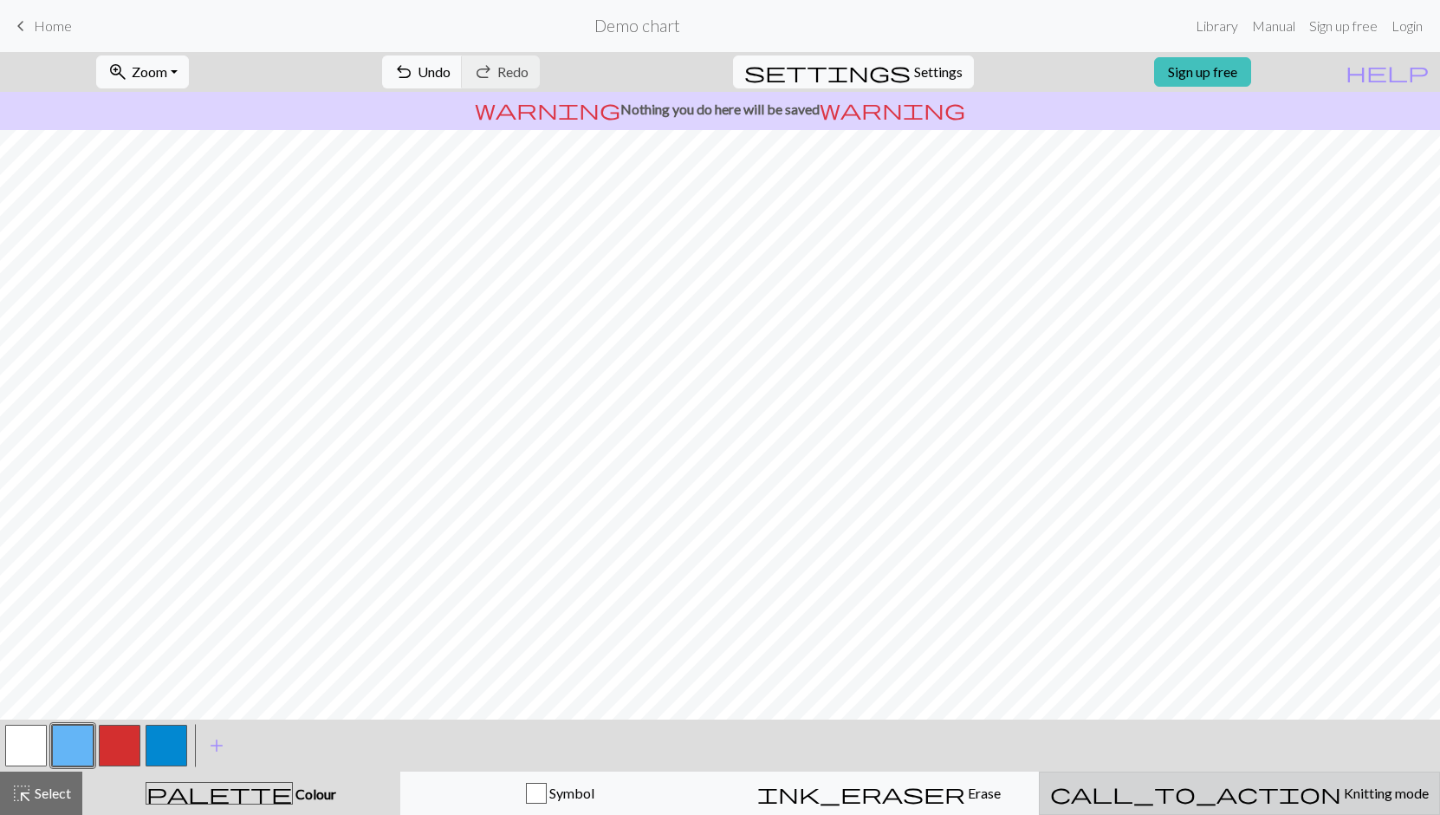
click at [1230, 795] on span "call_to_action" at bounding box center [1195, 793] width 291 height 24
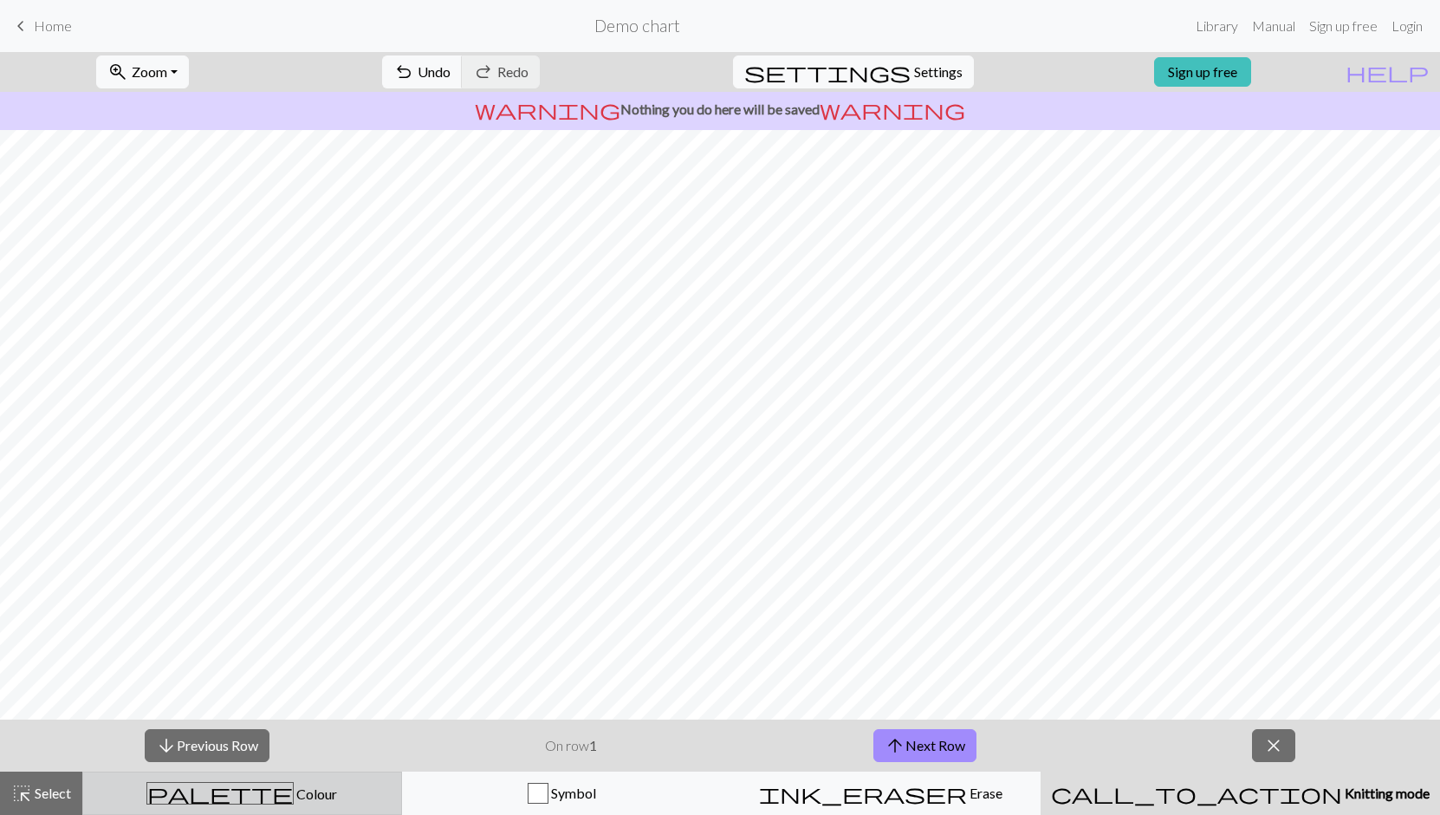
click at [282, 809] on button "palette Colour Colour" at bounding box center [242, 792] width 320 height 43
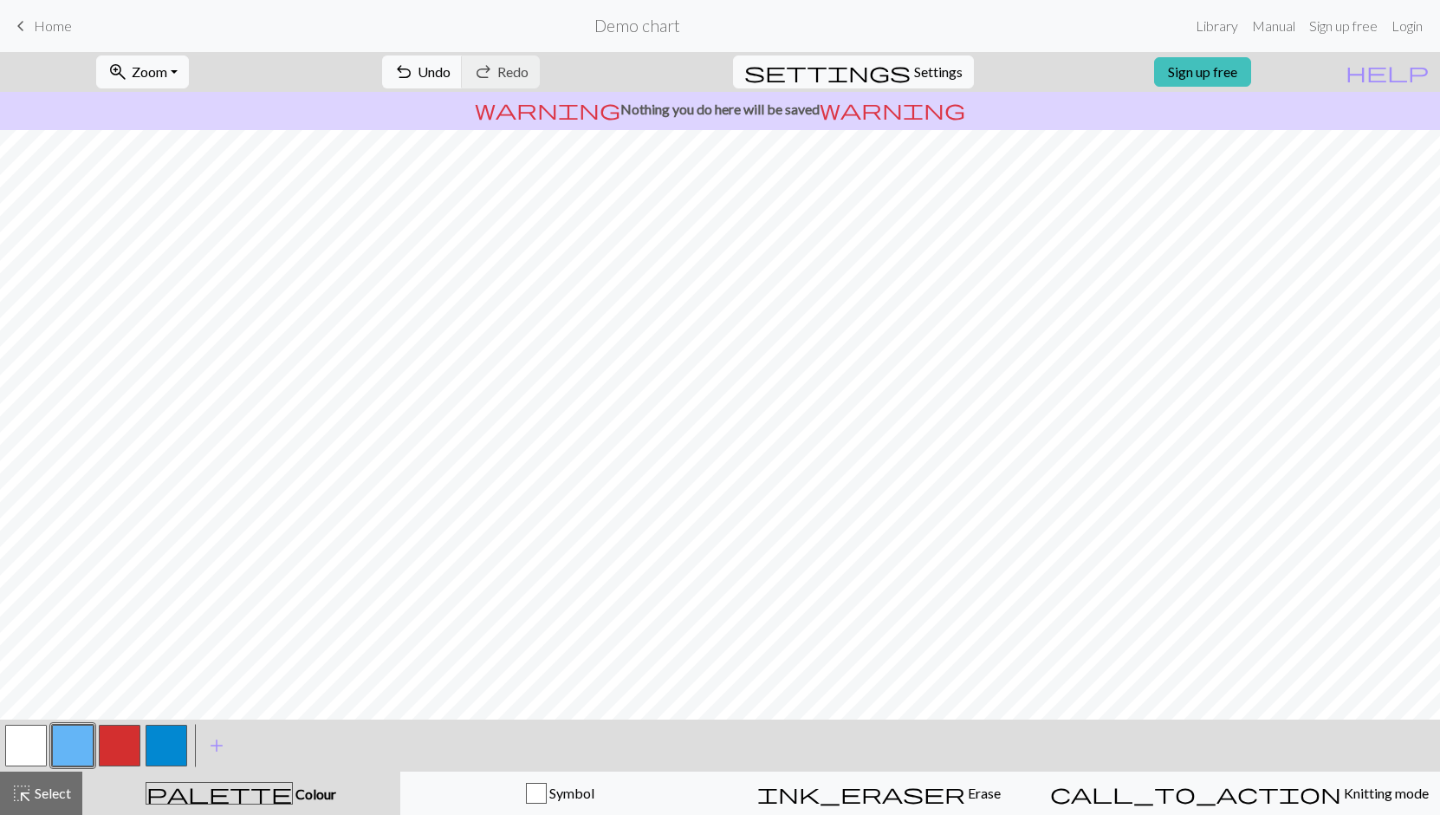
drag, startPoint x: 126, startPoint y: 739, endPoint x: 159, endPoint y: 725, distance: 36.5
click at [125, 740] on button "button" at bounding box center [120, 745] width 42 height 42
click at [53, 796] on span "Select" at bounding box center [51, 792] width 39 height 16
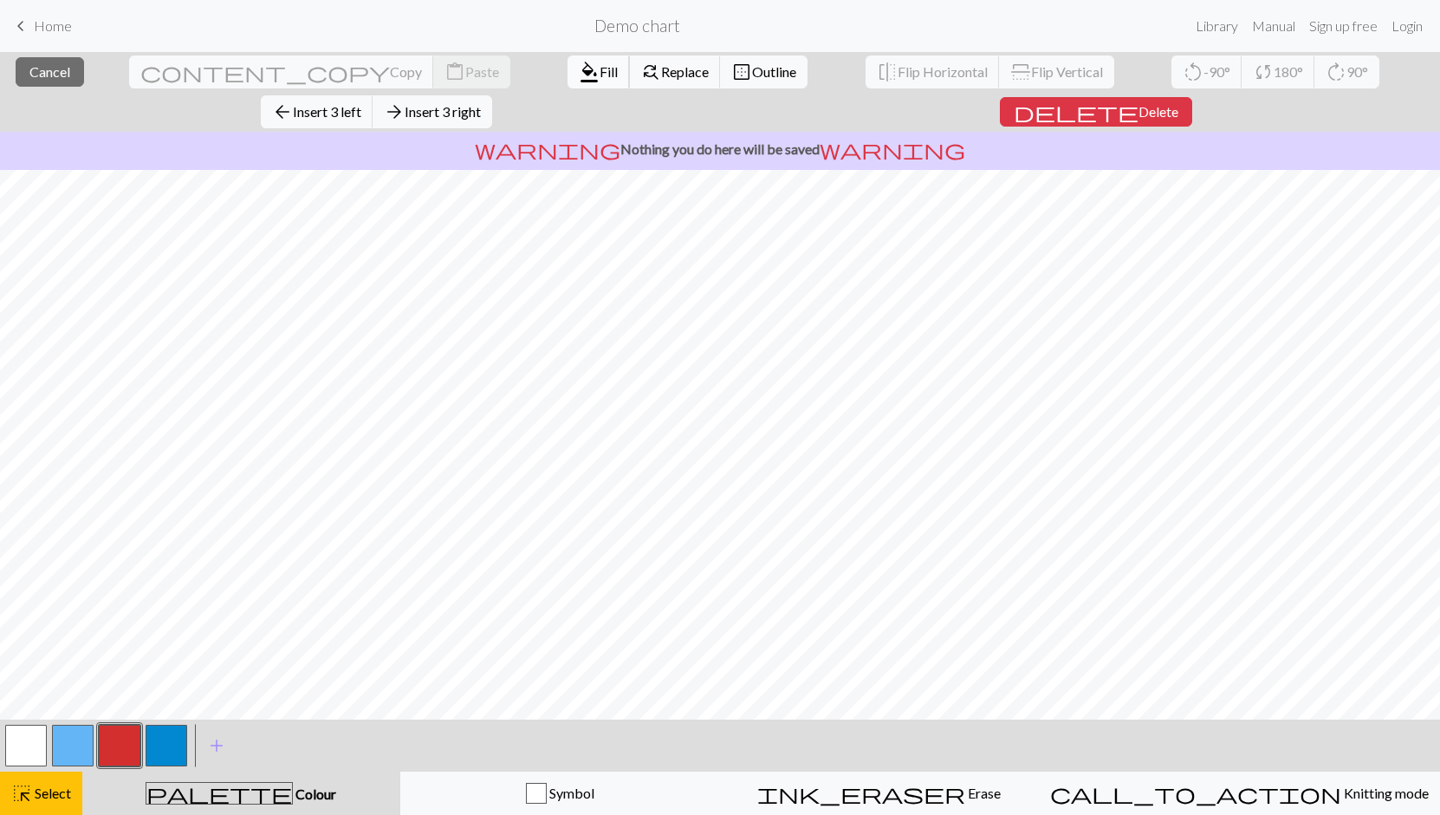
click at [600, 68] on span "Fill" at bounding box center [609, 71] width 18 height 16
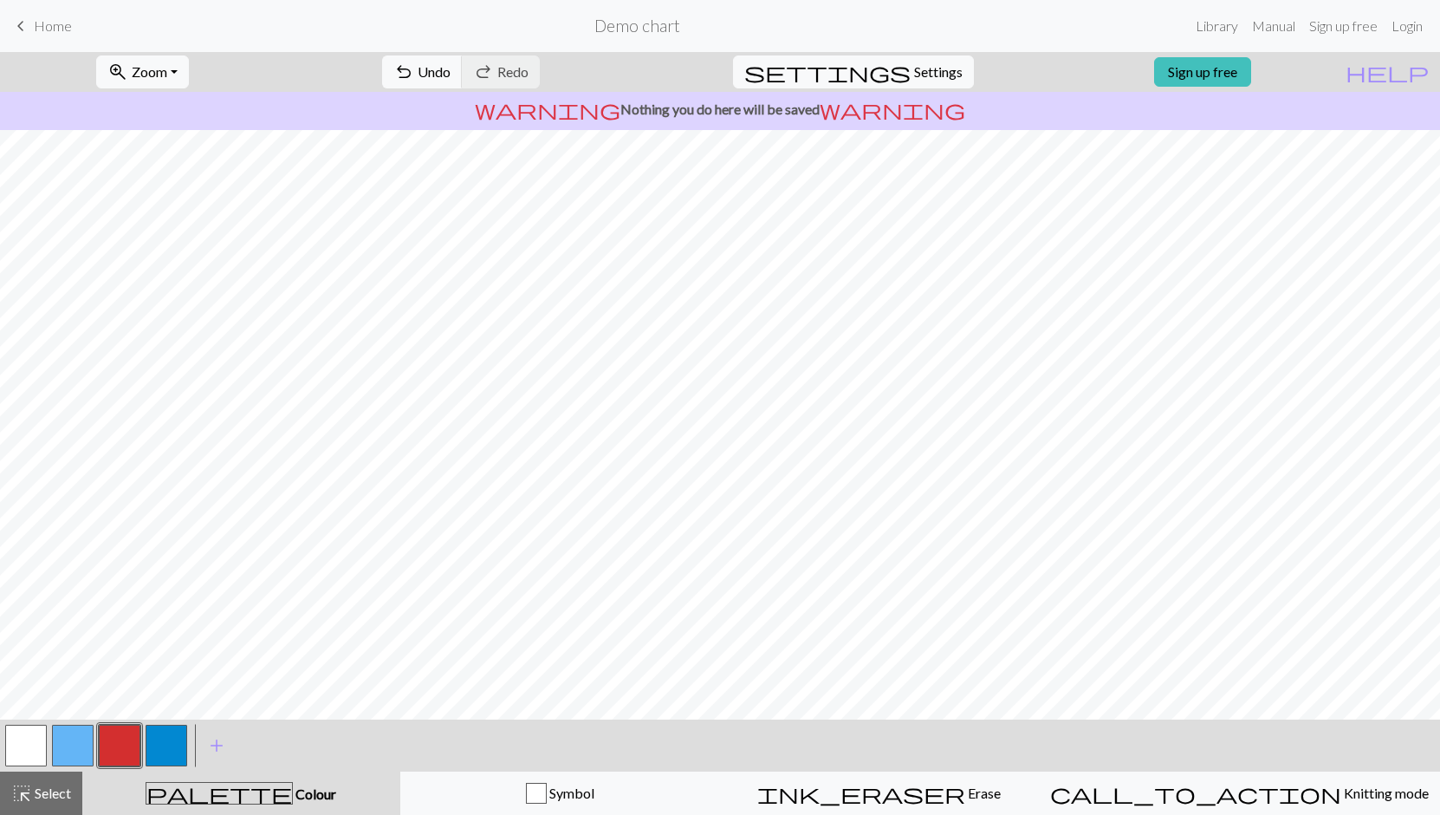
drag, startPoint x: 52, startPoint y: 805, endPoint x: 164, endPoint y: 752, distance: 123.7
click at [52, 806] on button "highlight_alt Select Select" at bounding box center [41, 792] width 82 height 43
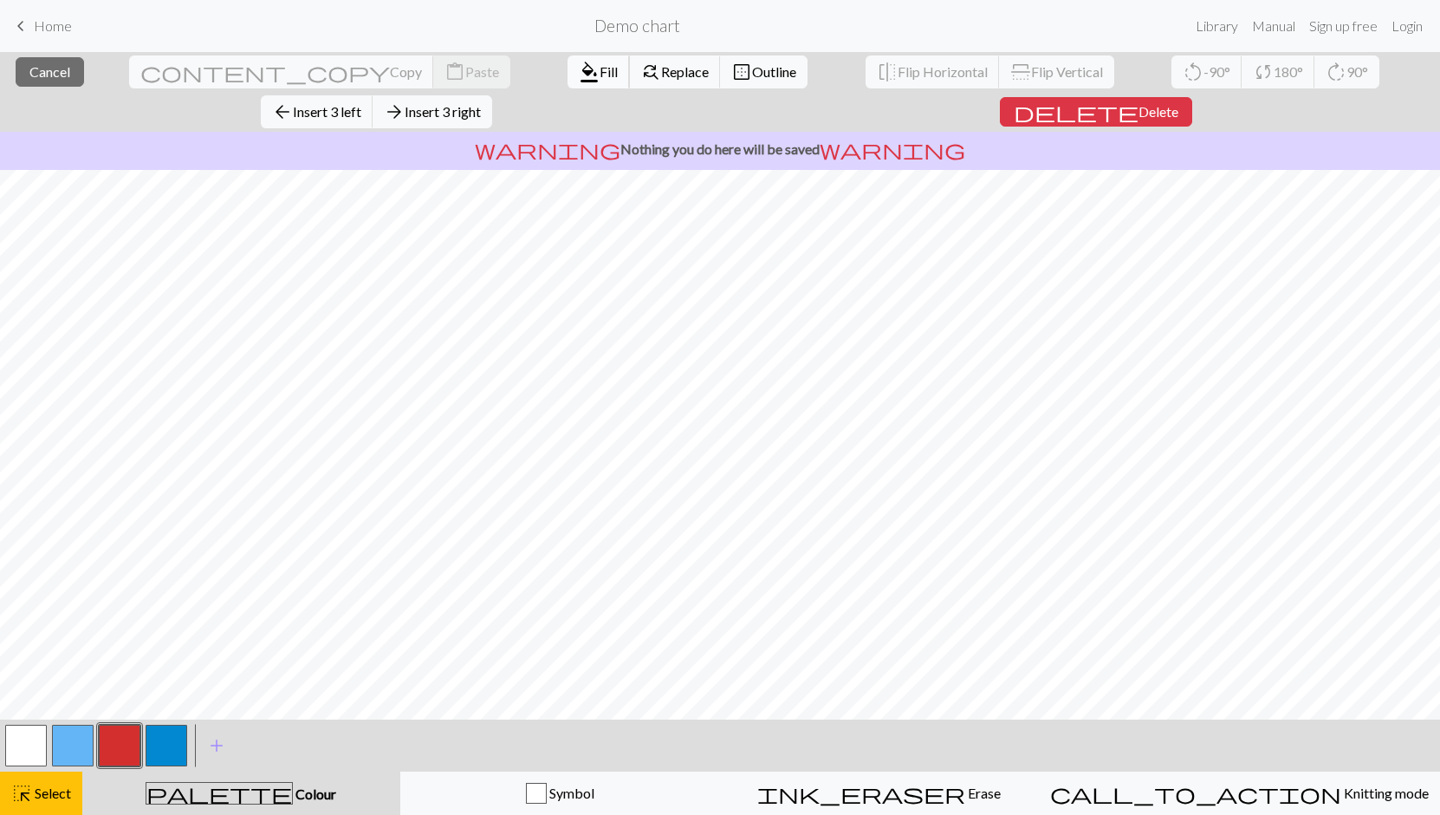
click at [600, 75] on span "Fill" at bounding box center [609, 71] width 18 height 16
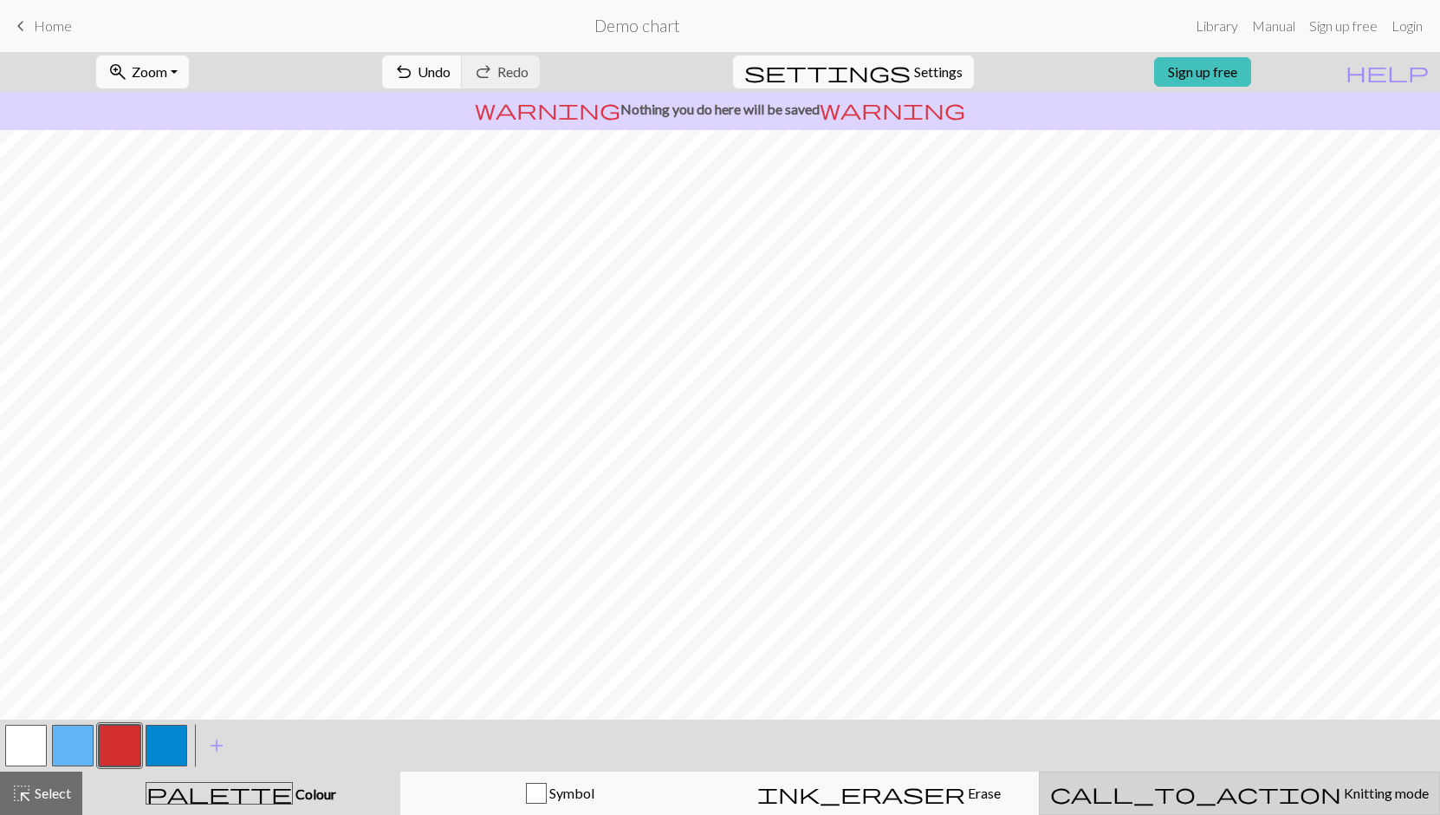
click at [1341, 795] on span "Knitting mode" at bounding box center [1385, 792] width 88 height 16
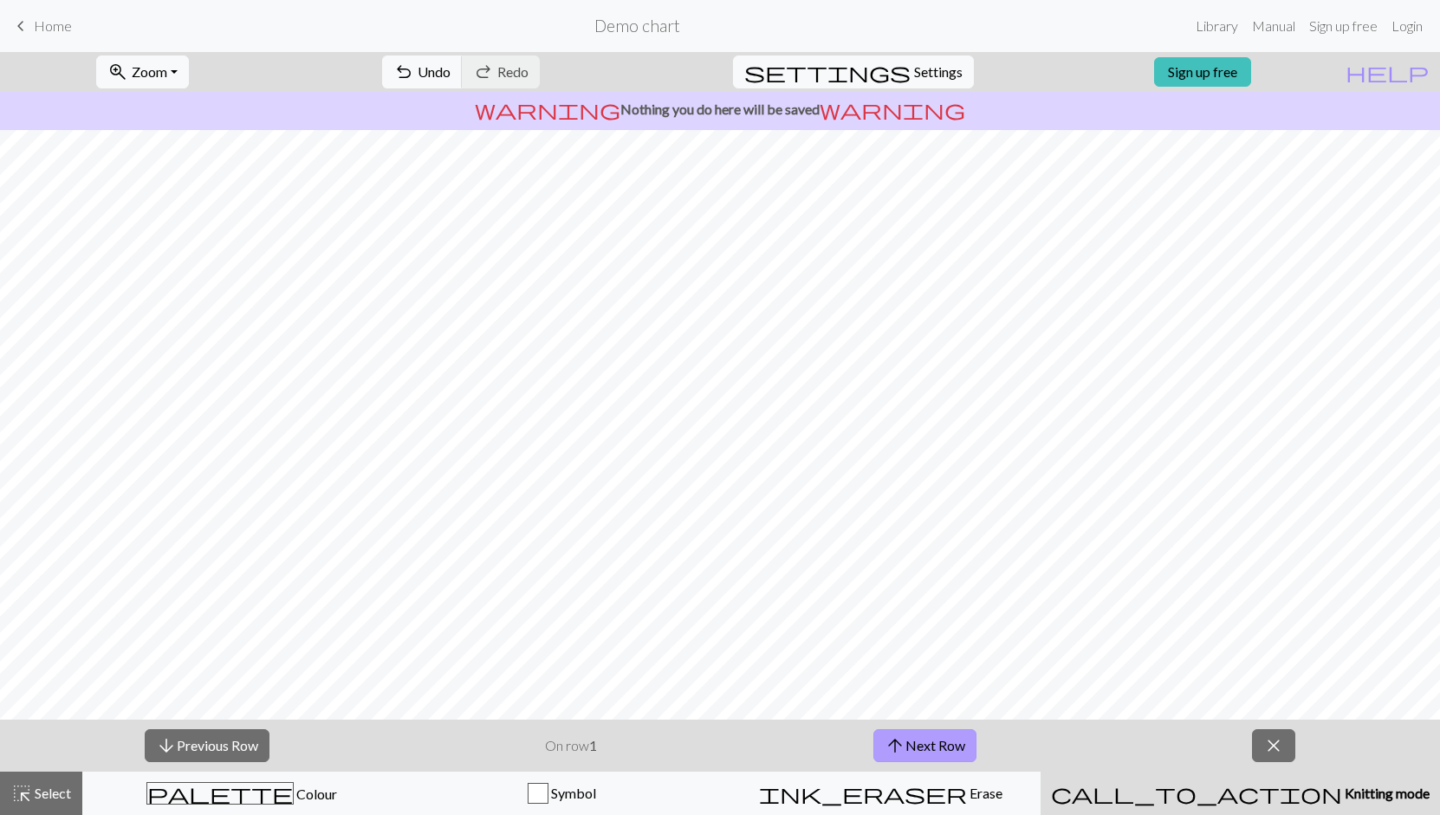
click at [929, 742] on button "arrow_upward Next Row" at bounding box center [924, 745] width 103 height 33
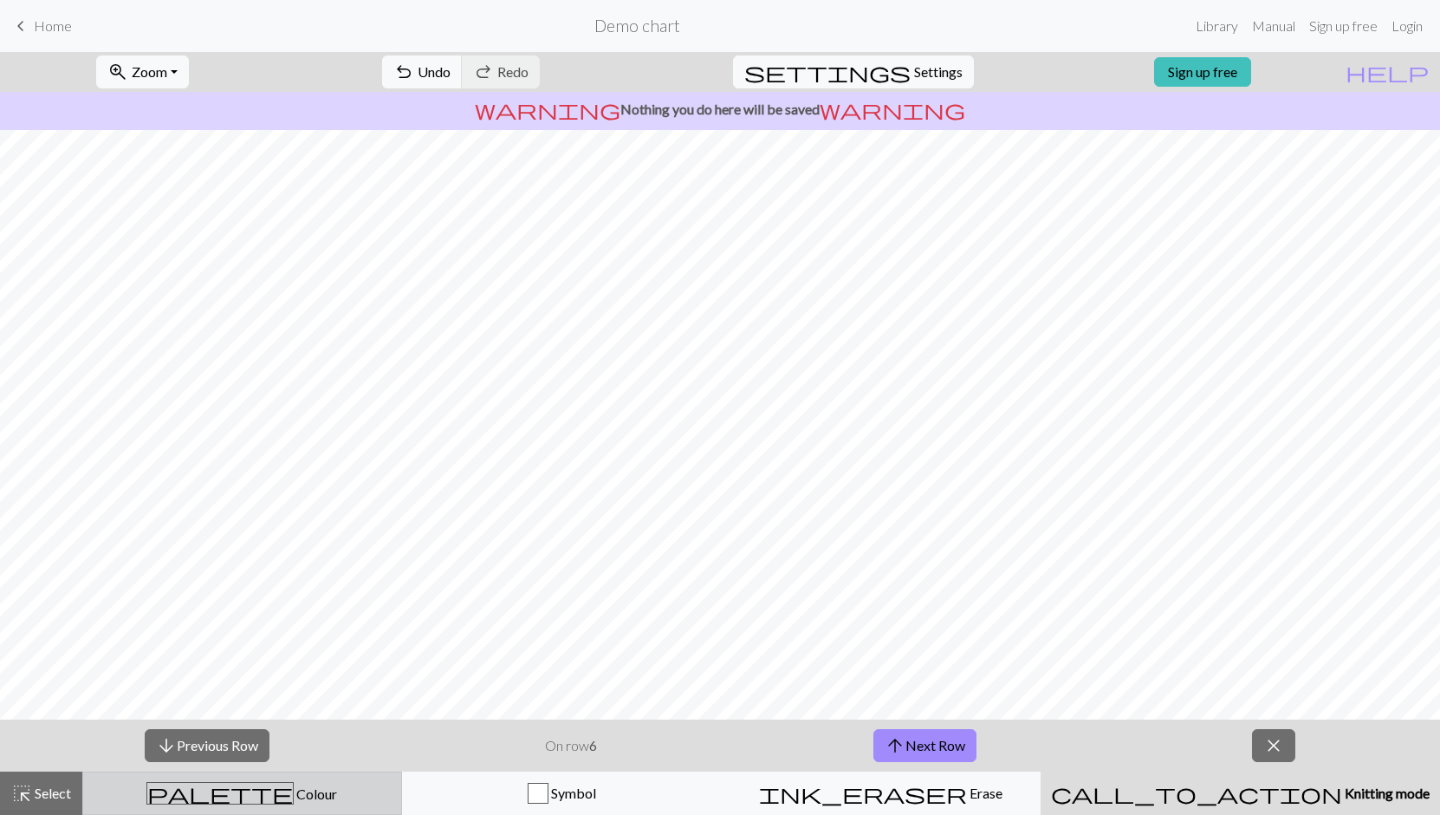
click at [294, 788] on span "Colour" at bounding box center [315, 793] width 43 height 16
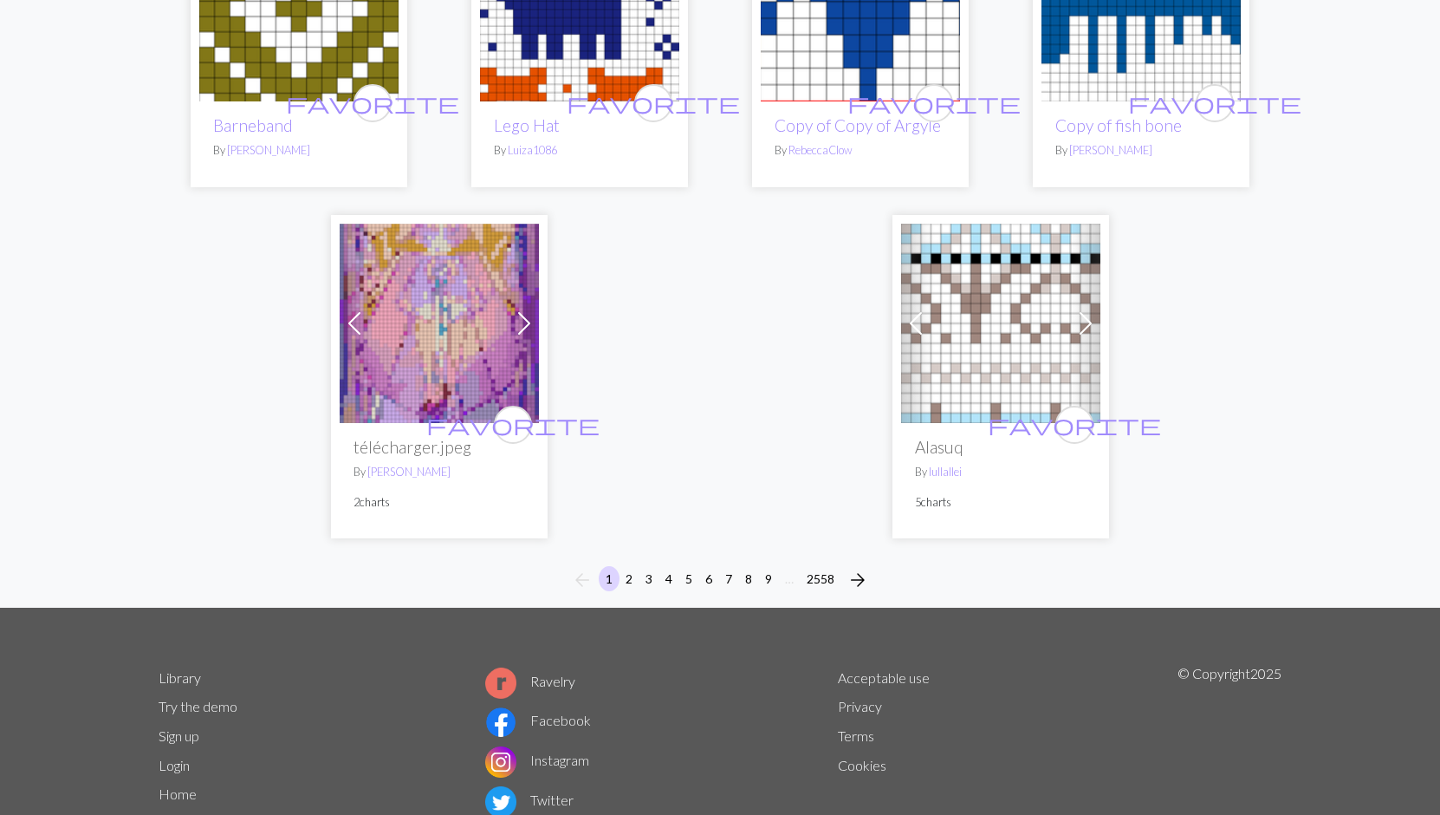
scroll to position [4413, 0]
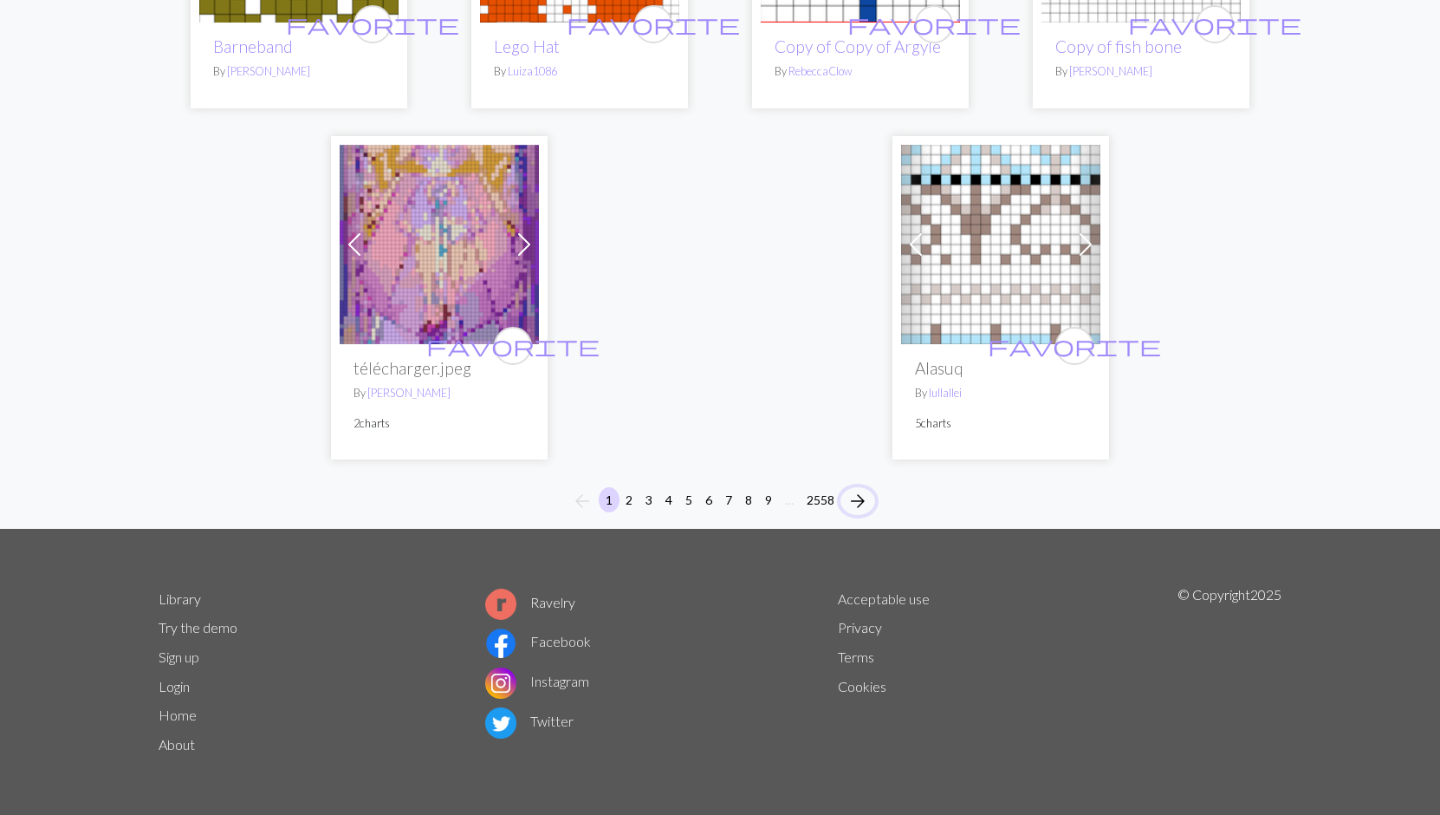
click at [854, 498] on span "arrow_forward" at bounding box center [857, 501] width 21 height 24
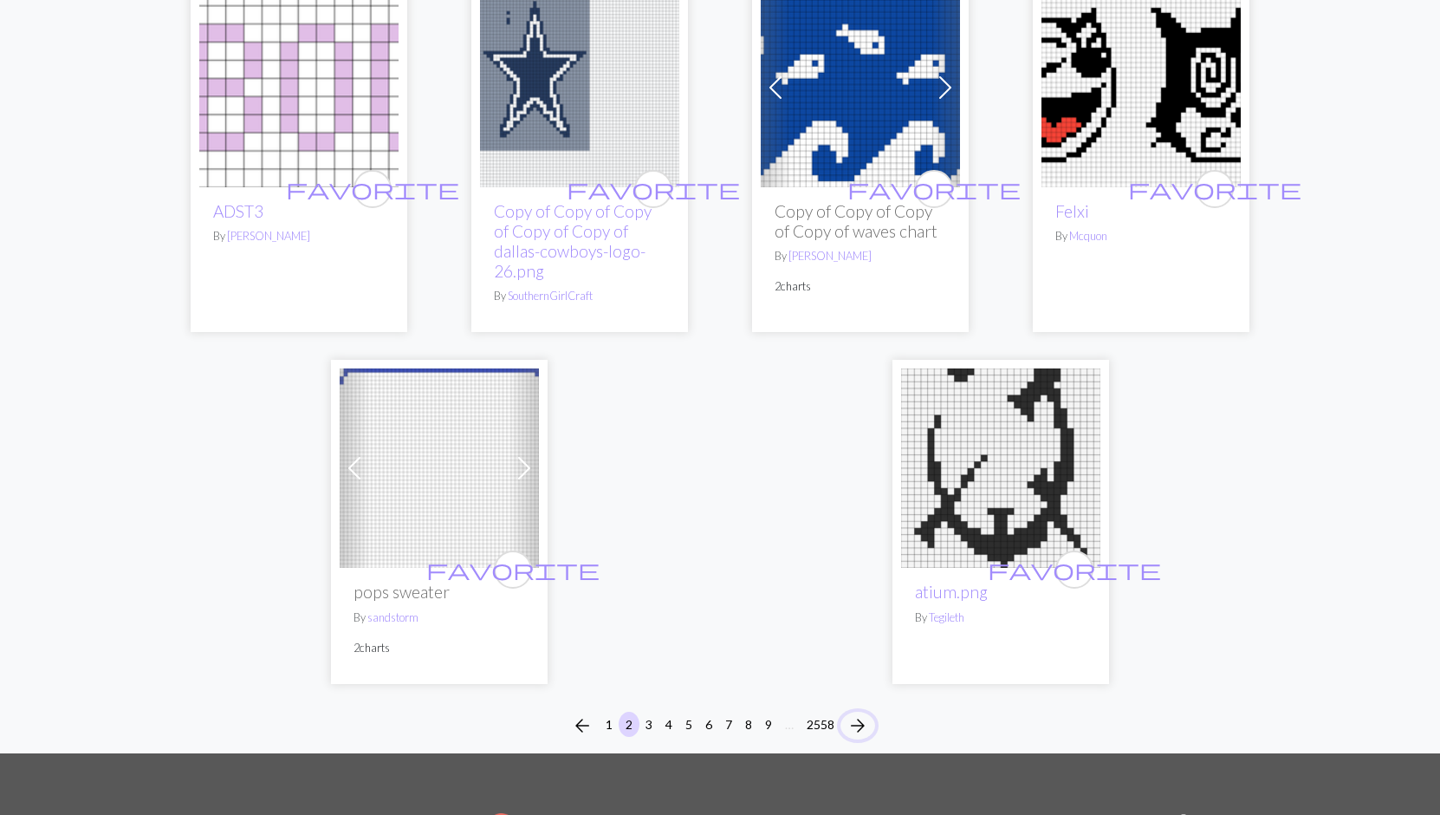
scroll to position [4239, 0]
